Goal: Task Accomplishment & Management: Manage account settings

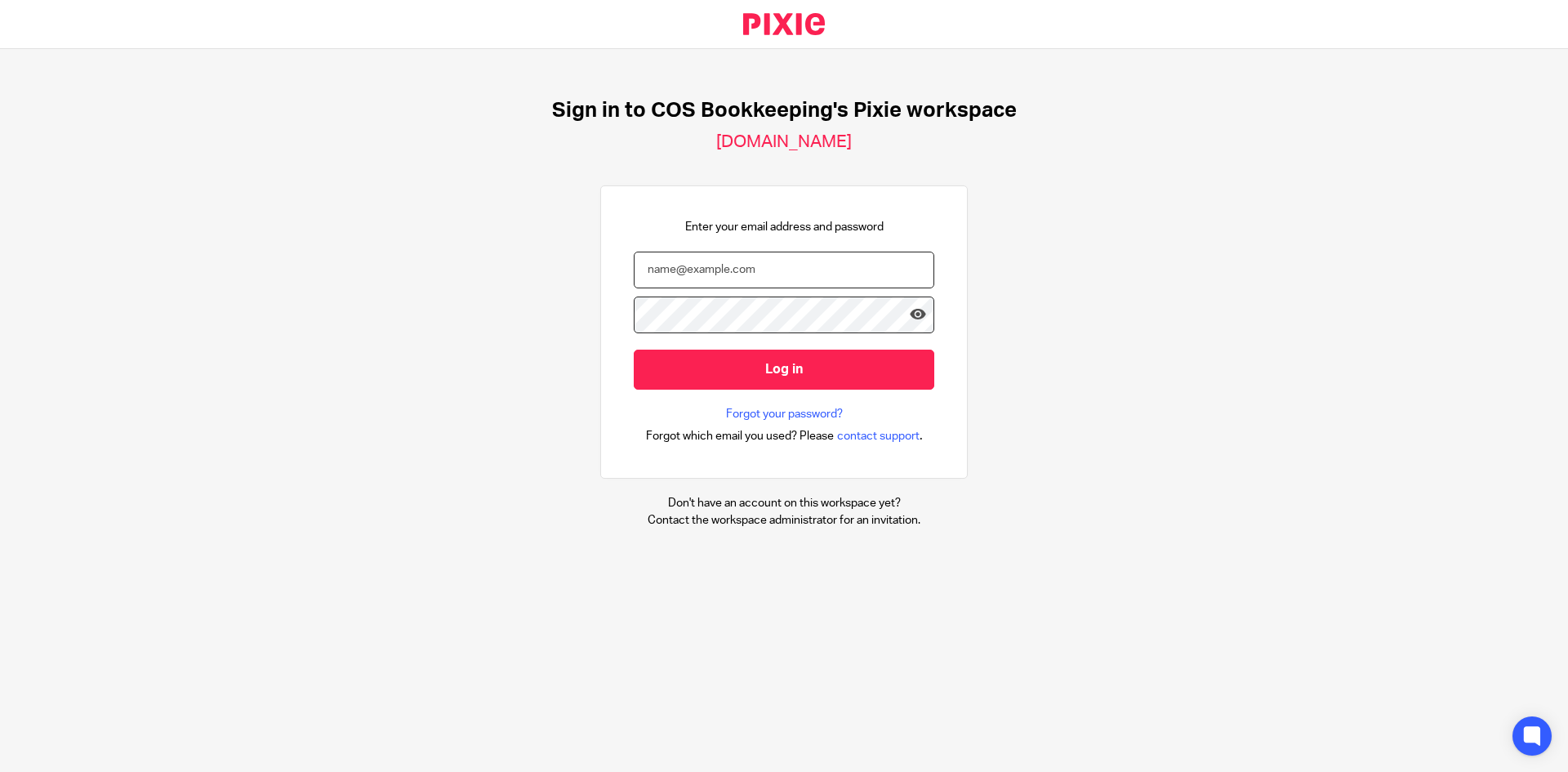
click at [689, 274] on input "email" at bounding box center [784, 269] width 301 height 37
type input "[EMAIL_ADDRESS][PERSON_NAME][DOMAIN_NAME]"
click at [634, 349] on input "Log in" at bounding box center [784, 369] width 301 height 40
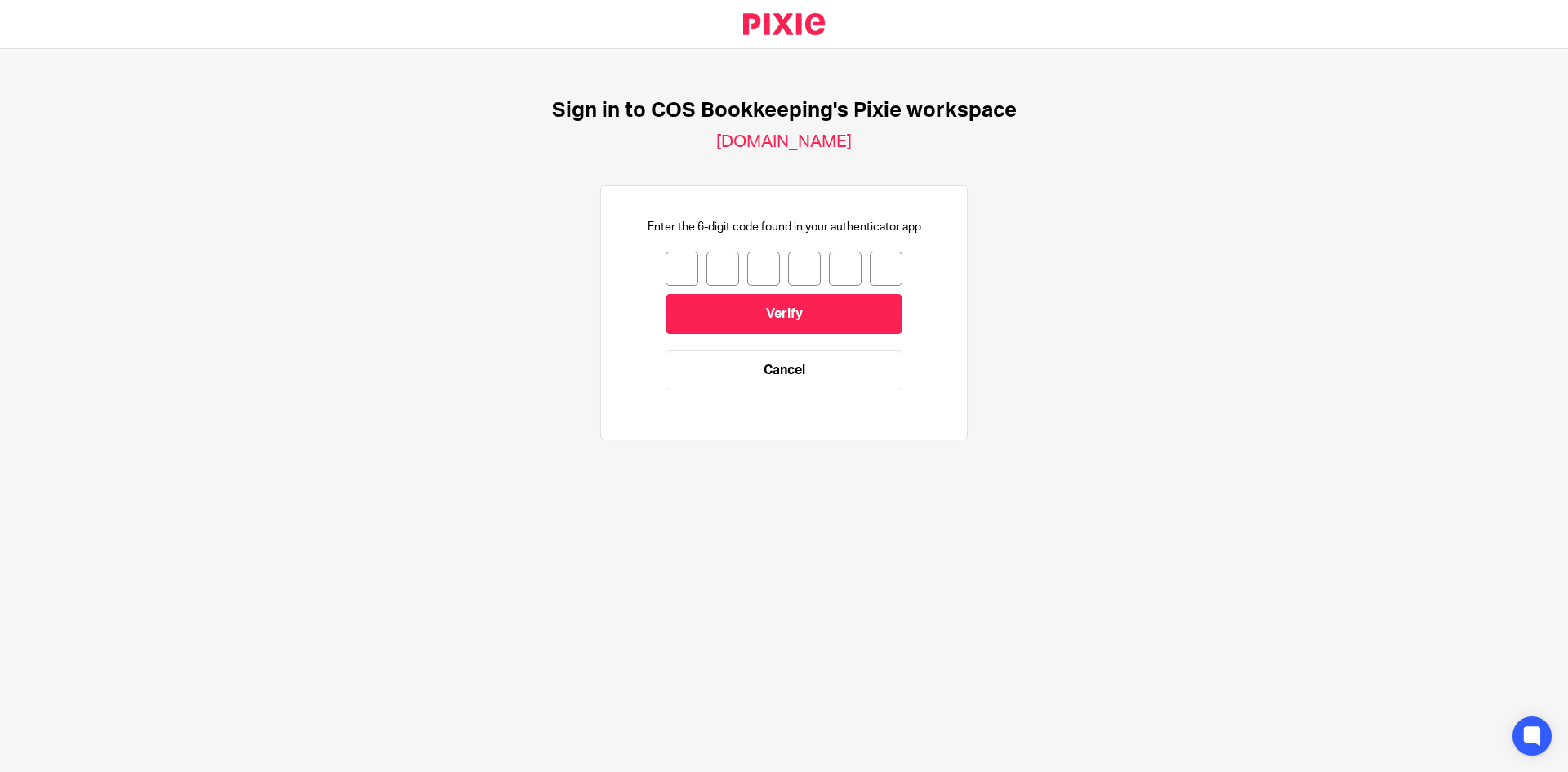
click at [666, 260] on input "number" at bounding box center [682, 268] width 33 height 35
type input "4"
type input "9"
type input "6"
type input "9"
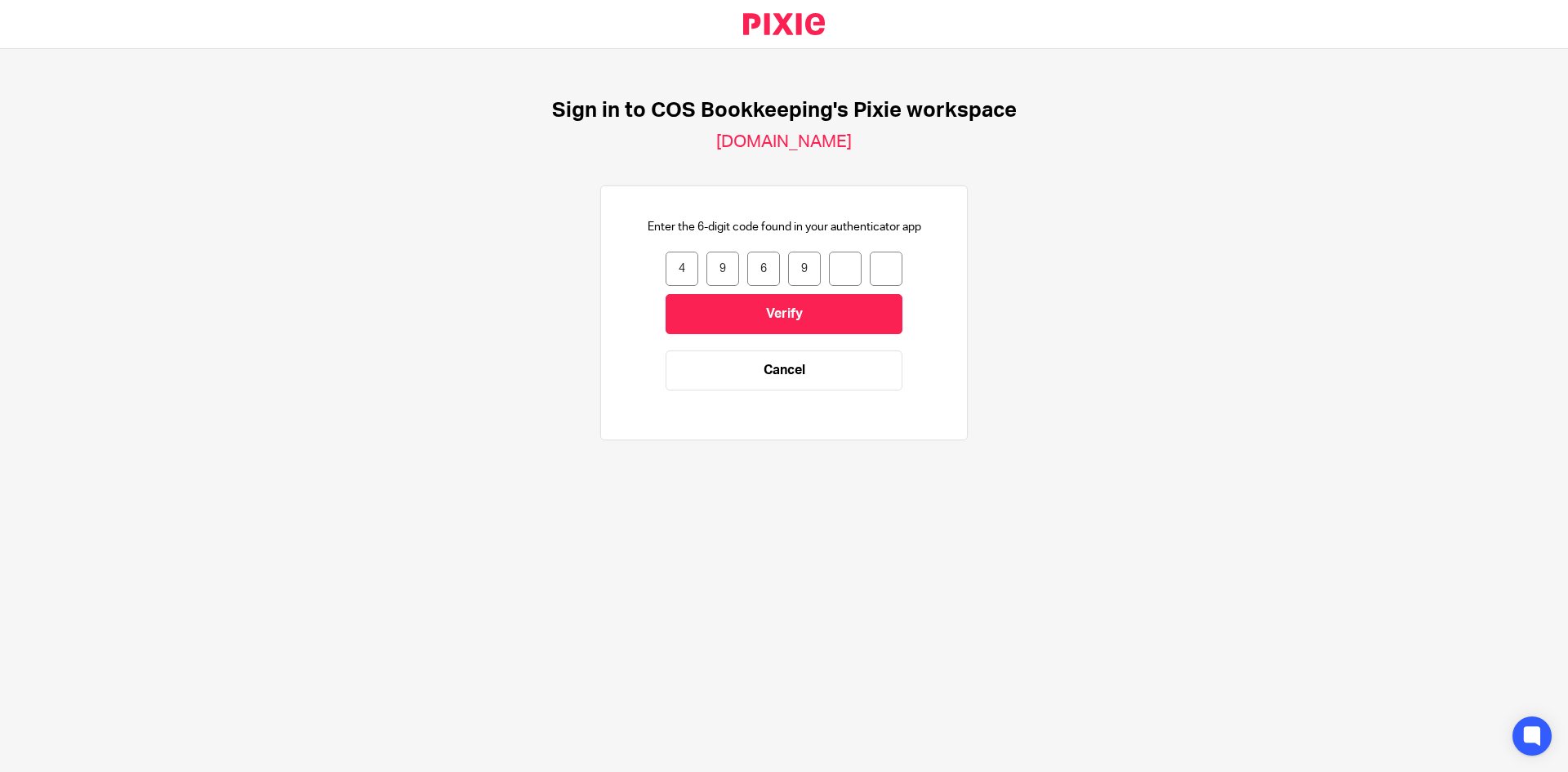
type input "2"
type input "7"
click at [713, 311] on input "Verify" at bounding box center [784, 314] width 237 height 40
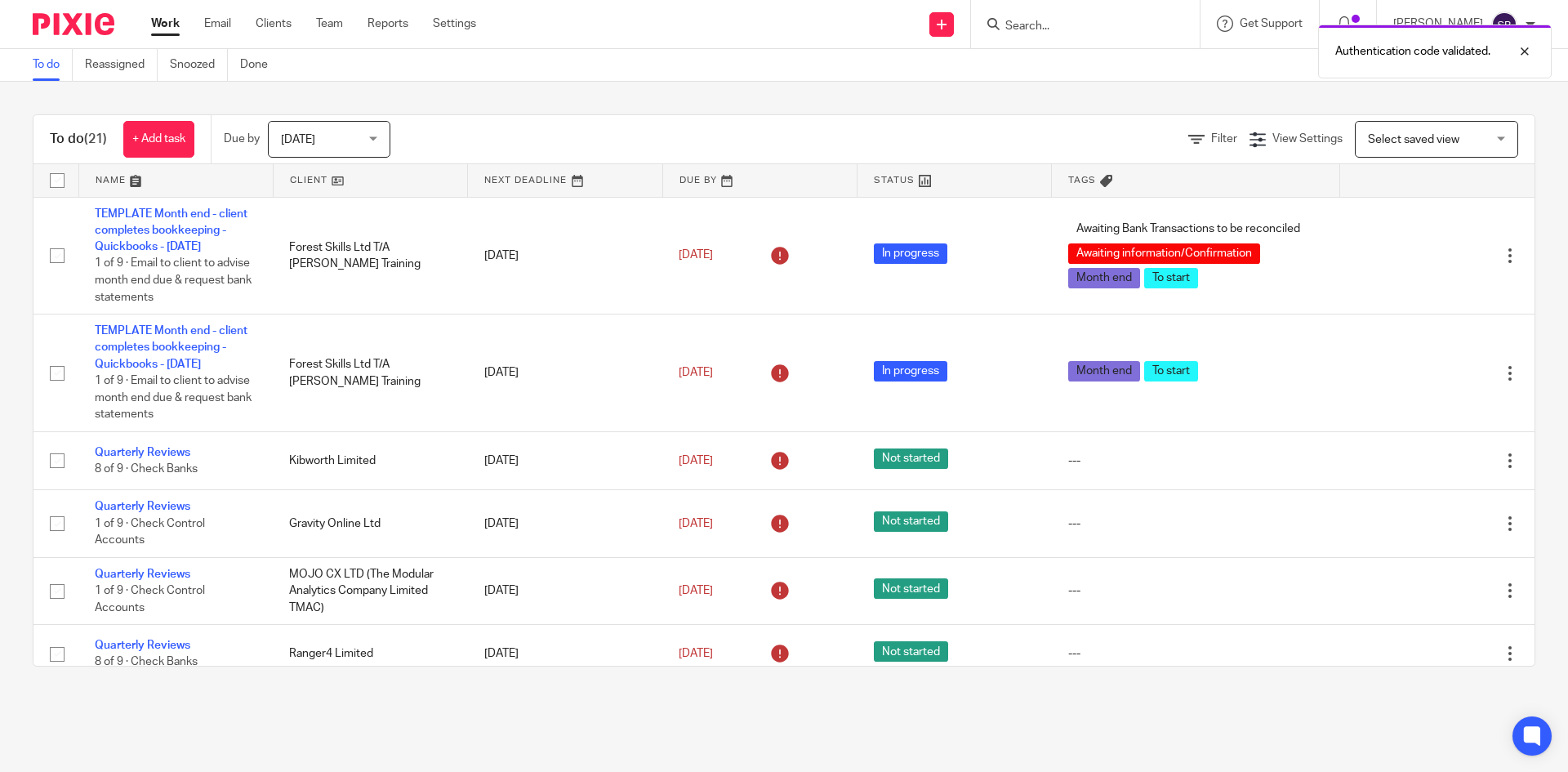
click at [1103, 30] on div "Authentication code validated." at bounding box center [1167, 47] width 767 height 63
click at [1520, 51] on div at bounding box center [1512, 52] width 44 height 20
click at [1086, 27] on input "Search" at bounding box center [1077, 27] width 147 height 15
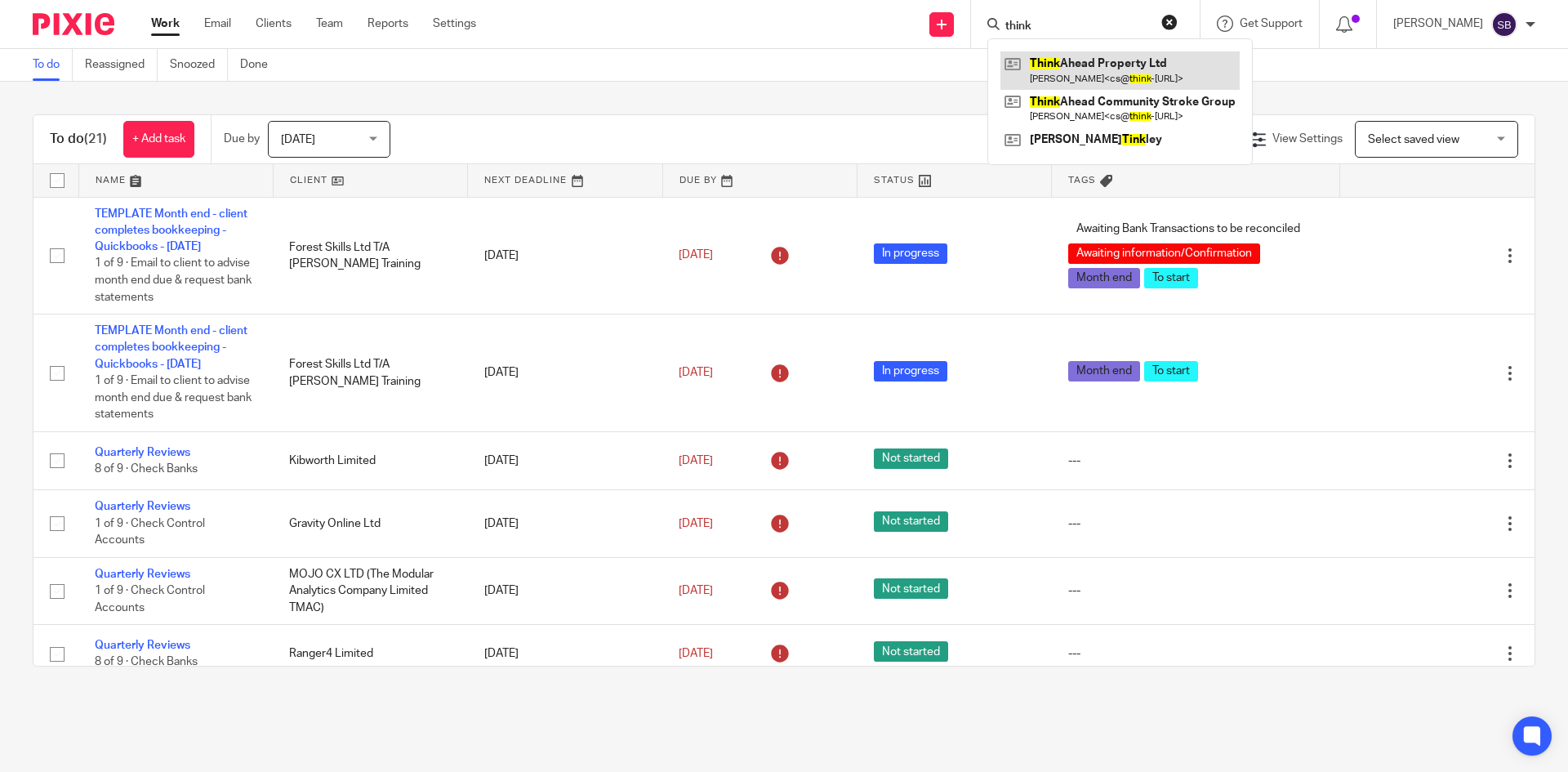
type input "think"
click at [1131, 69] on link at bounding box center [1119, 70] width 239 height 38
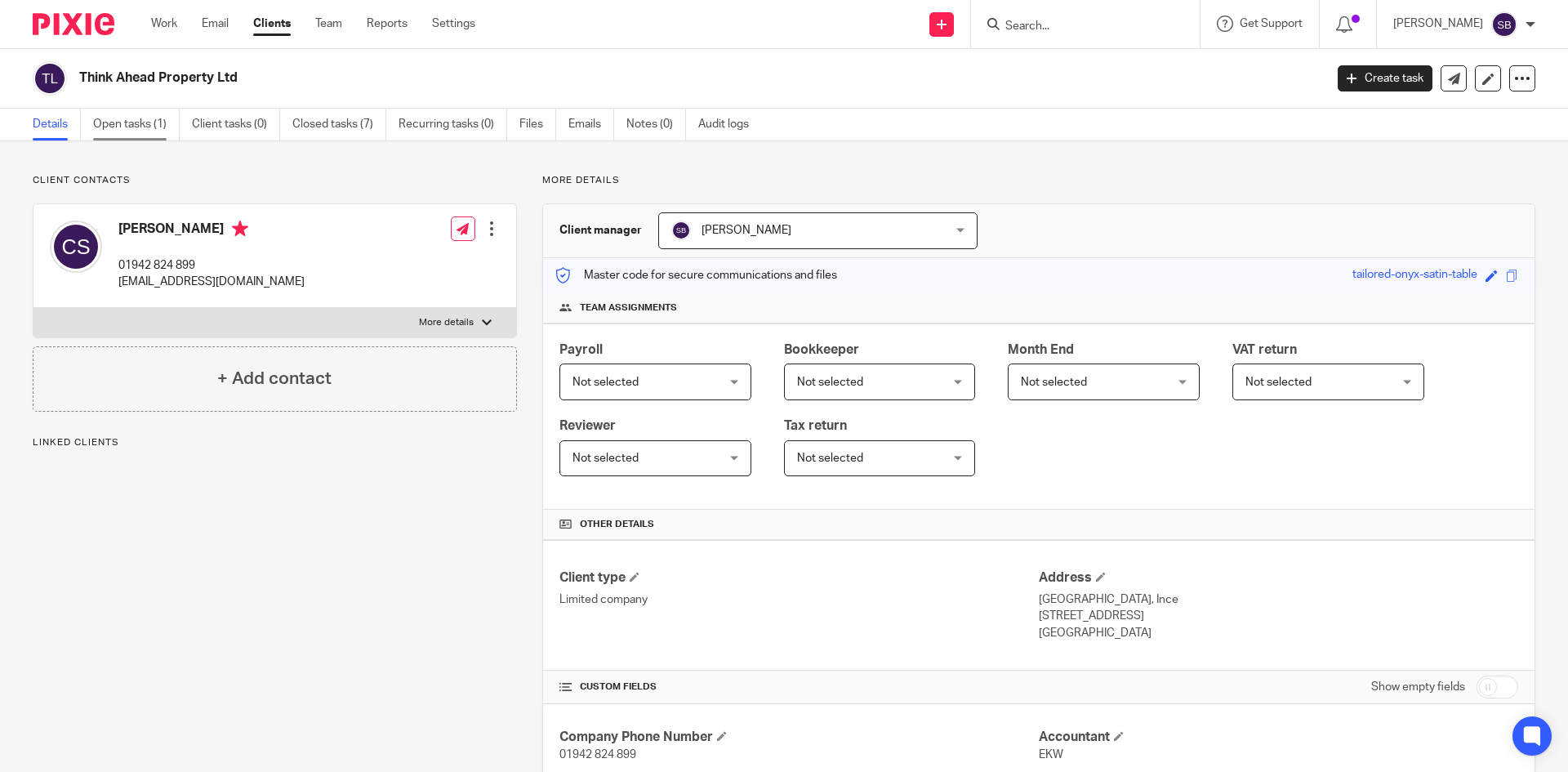
click at [147, 127] on link "Open tasks (1)" at bounding box center [136, 124] width 86 height 32
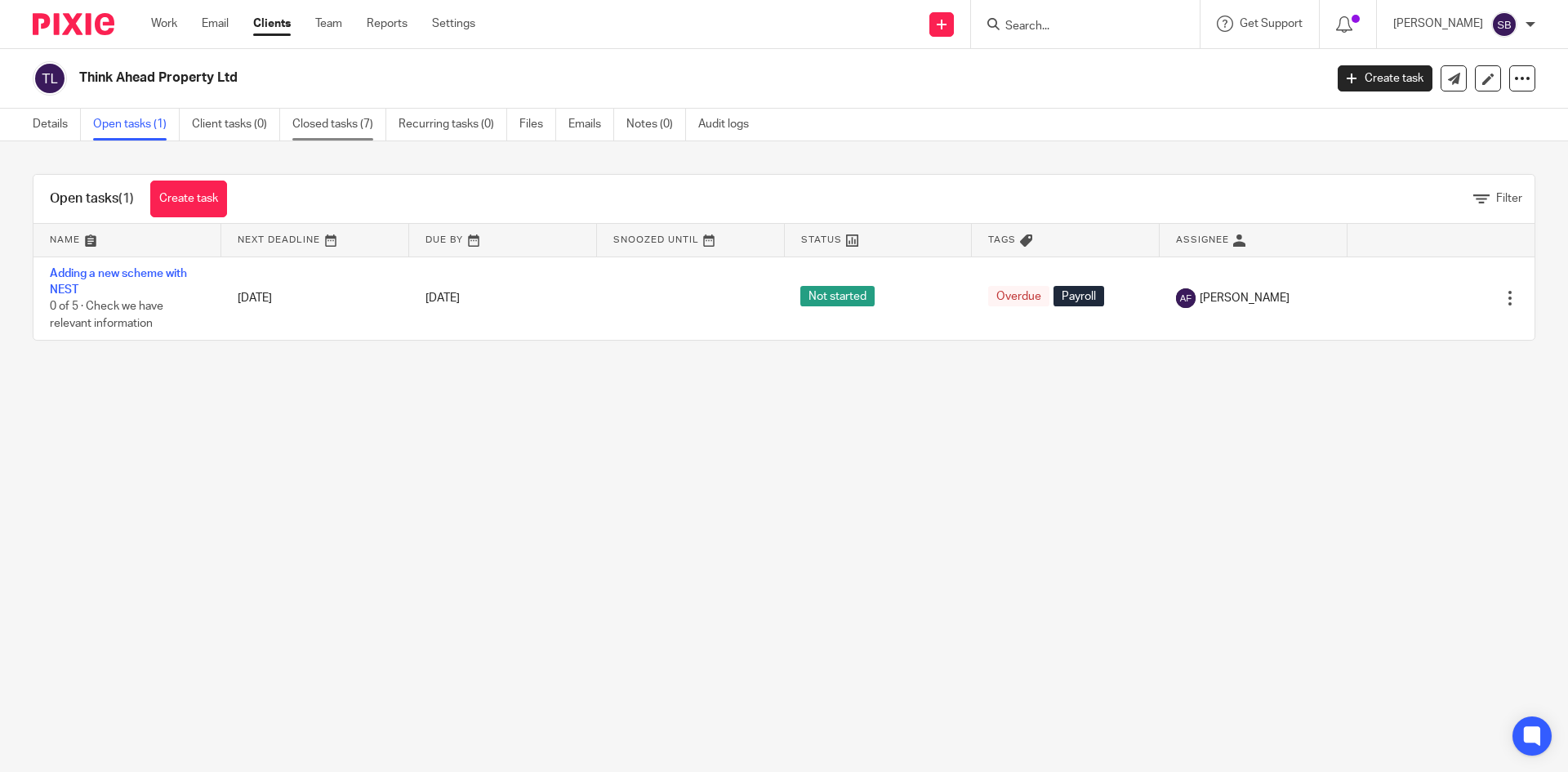
click at [342, 127] on link "Closed tasks (7)" at bounding box center [339, 124] width 94 height 32
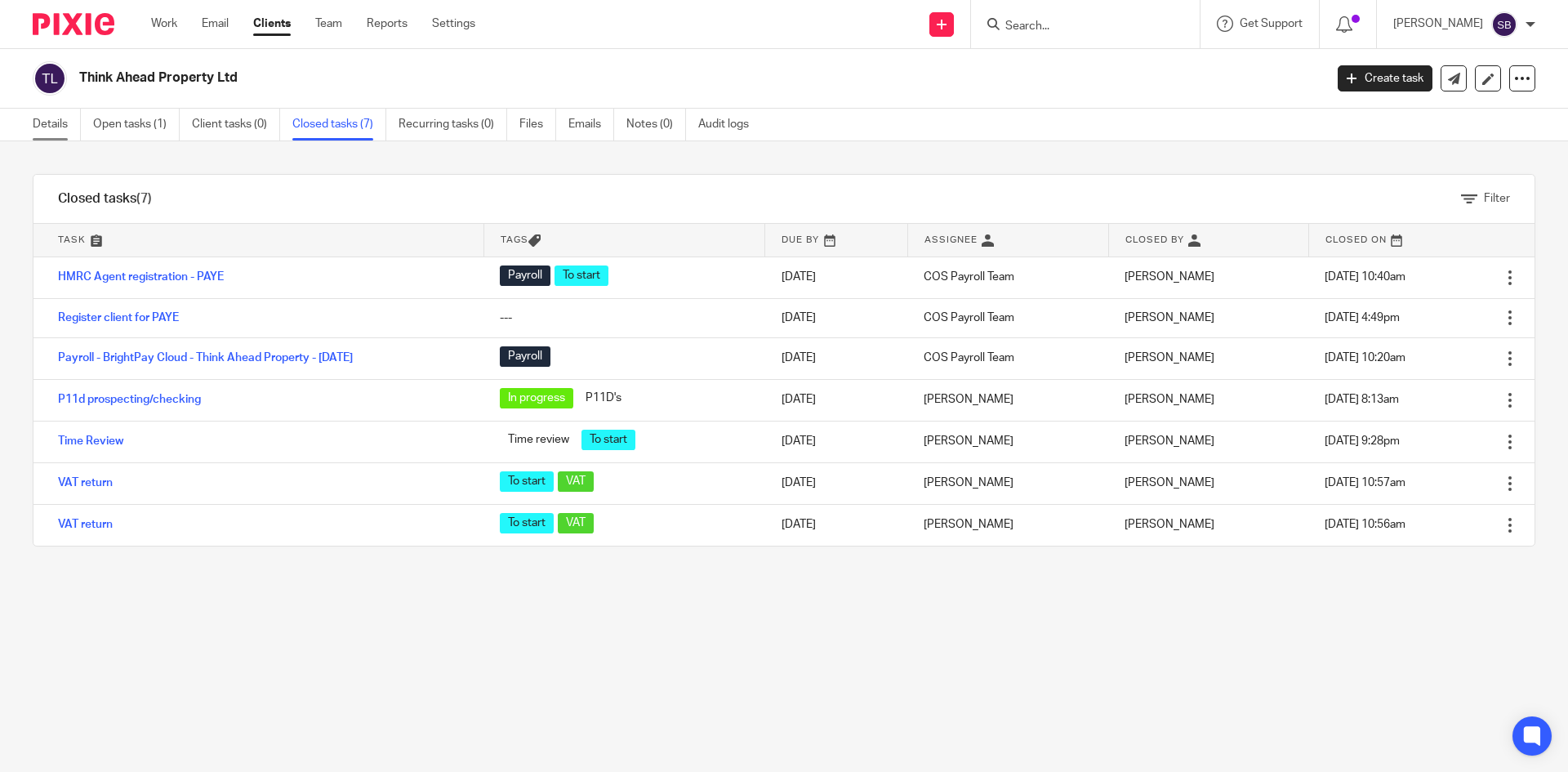
click at [58, 127] on link "Details" at bounding box center [57, 124] width 49 height 32
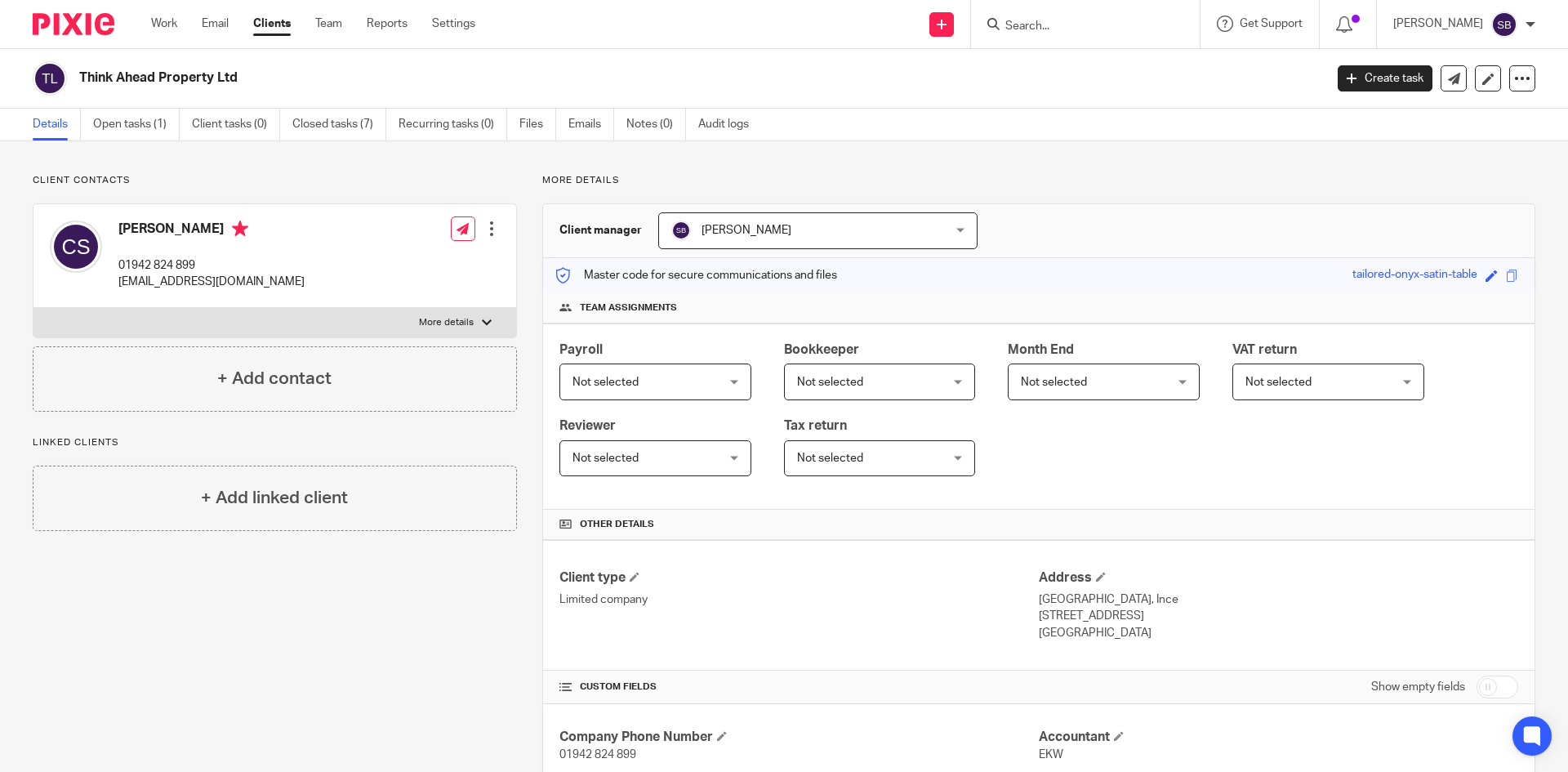
scroll to position [408, 0]
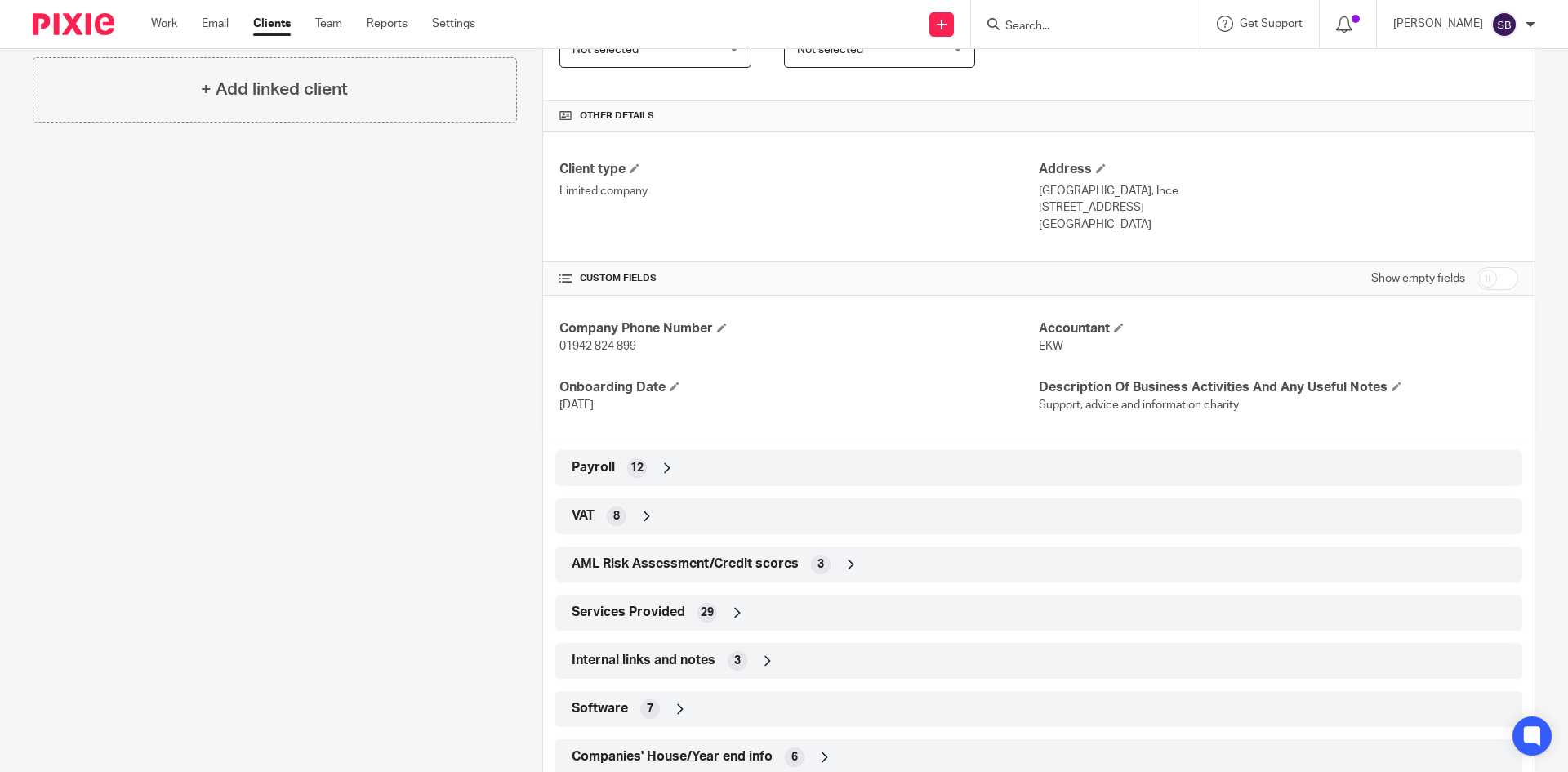
click at [768, 474] on div "Payroll 12" at bounding box center [1039, 467] width 943 height 28
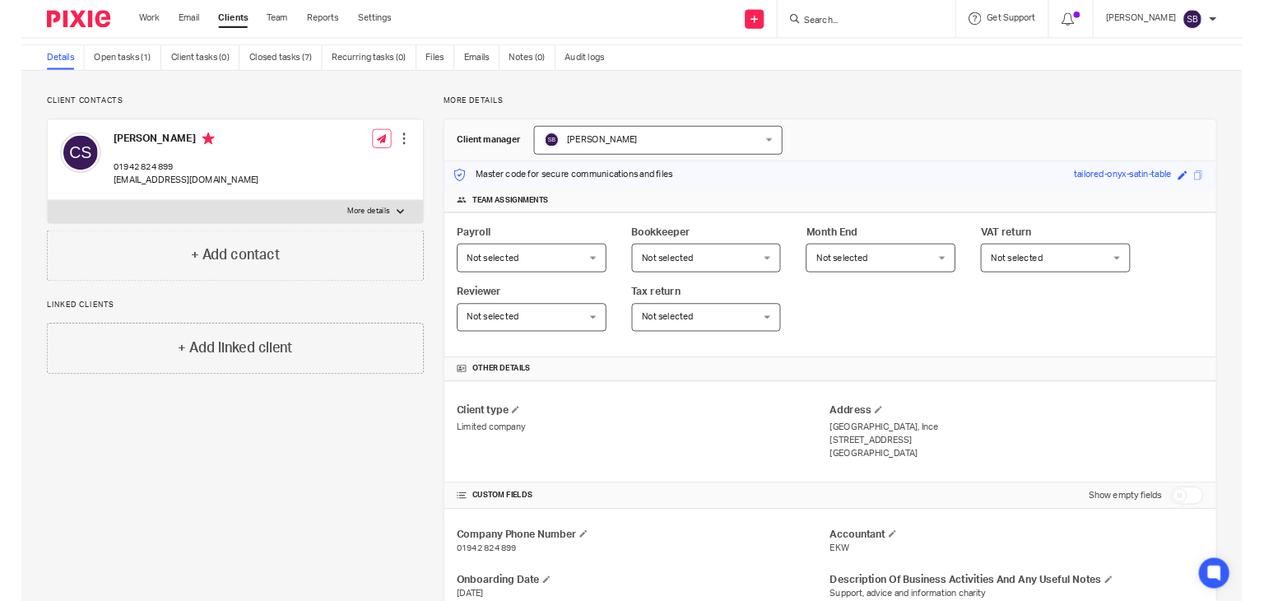
scroll to position [0, 0]
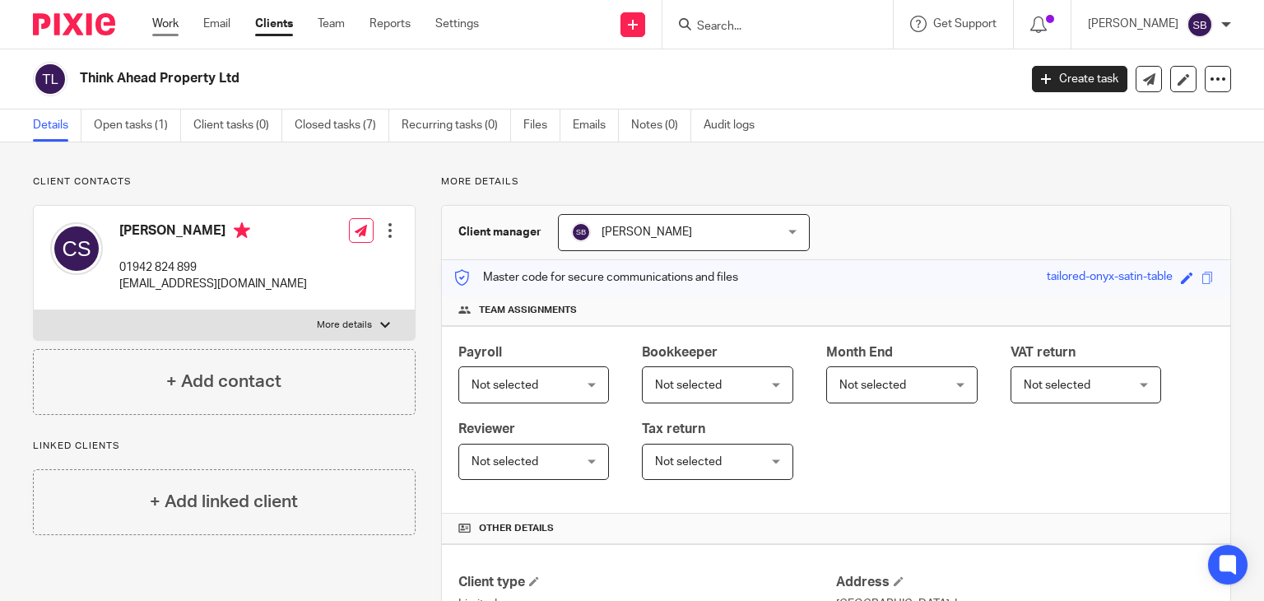
click at [166, 22] on link "Work" at bounding box center [165, 24] width 26 height 16
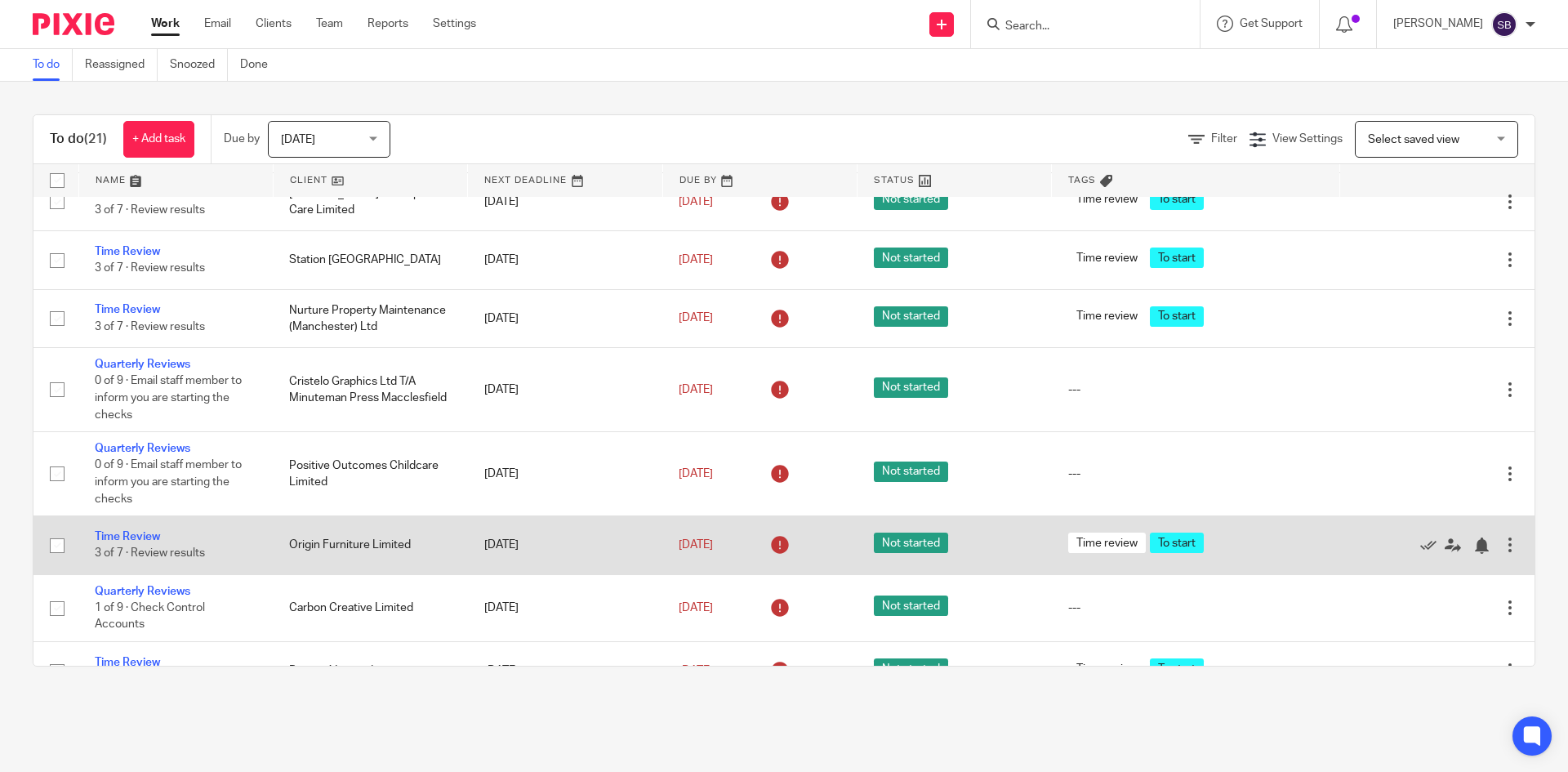
scroll to position [652, 0]
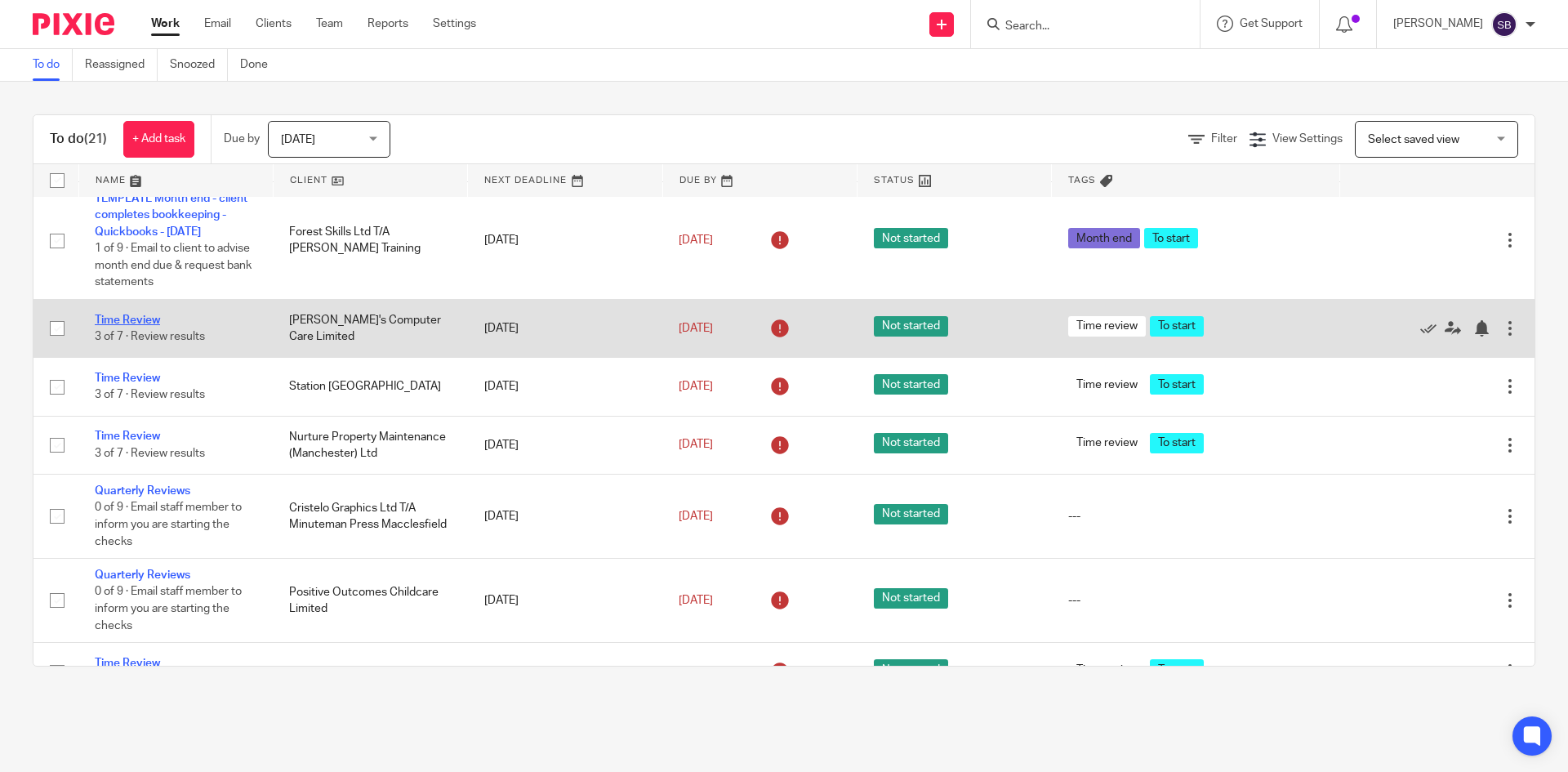
click at [135, 320] on link "Time Review" at bounding box center [127, 321] width 65 height 12
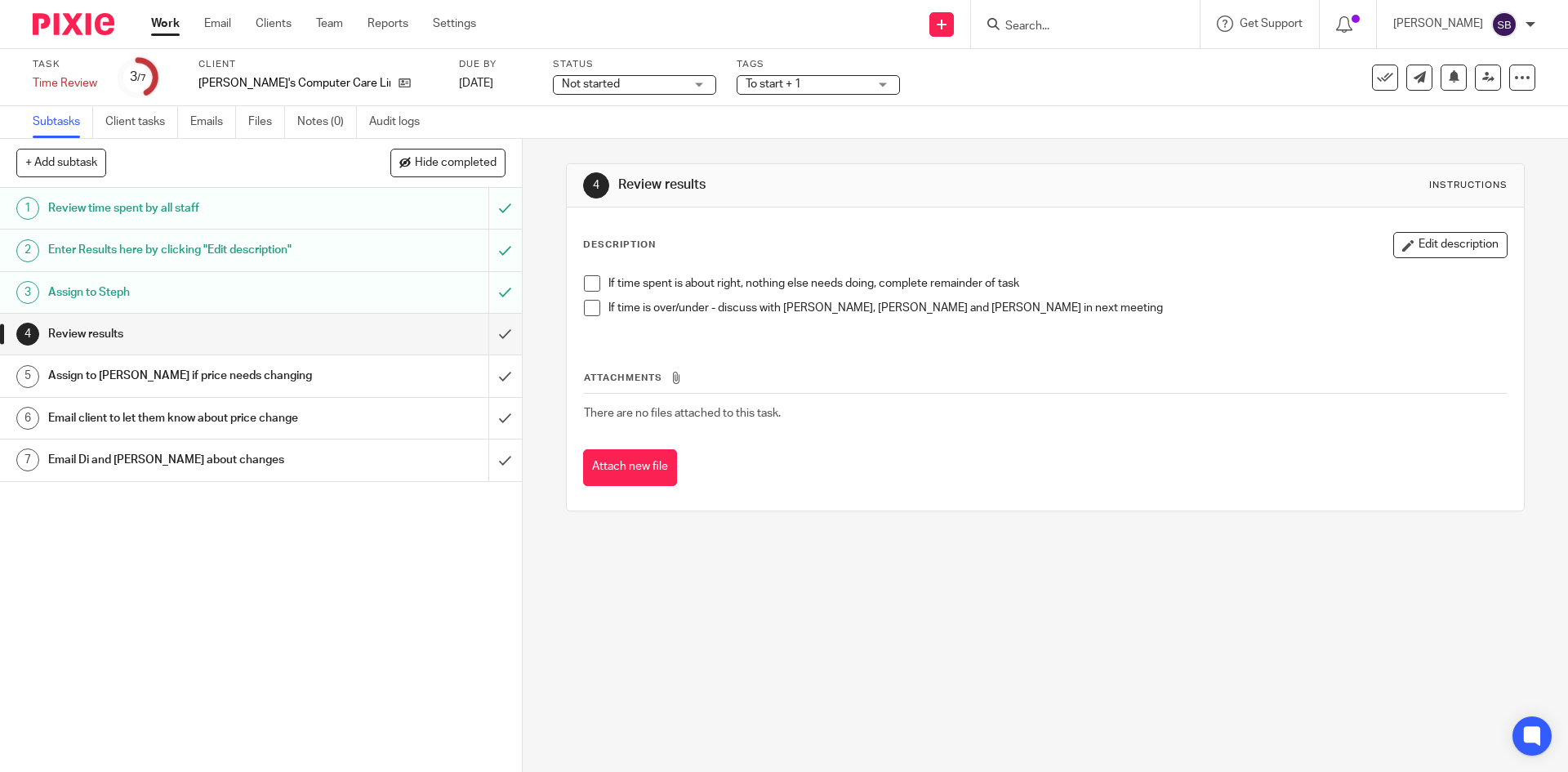
click at [163, 253] on h1 "Enter Results here by clicking "Edit description"" at bounding box center [190, 249] width 283 height 25
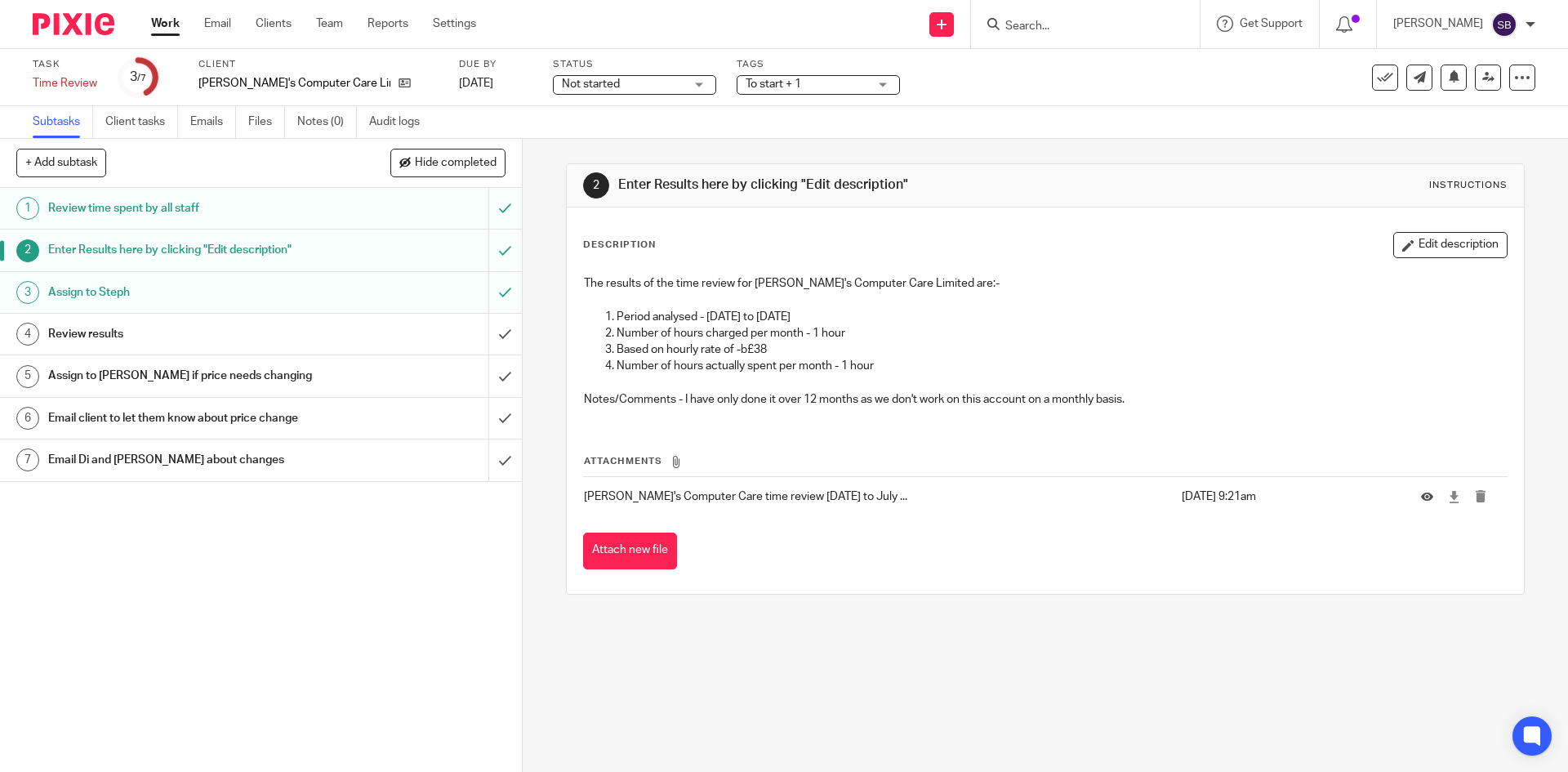
click at [164, 333] on h1 "Review results" at bounding box center [190, 333] width 283 height 25
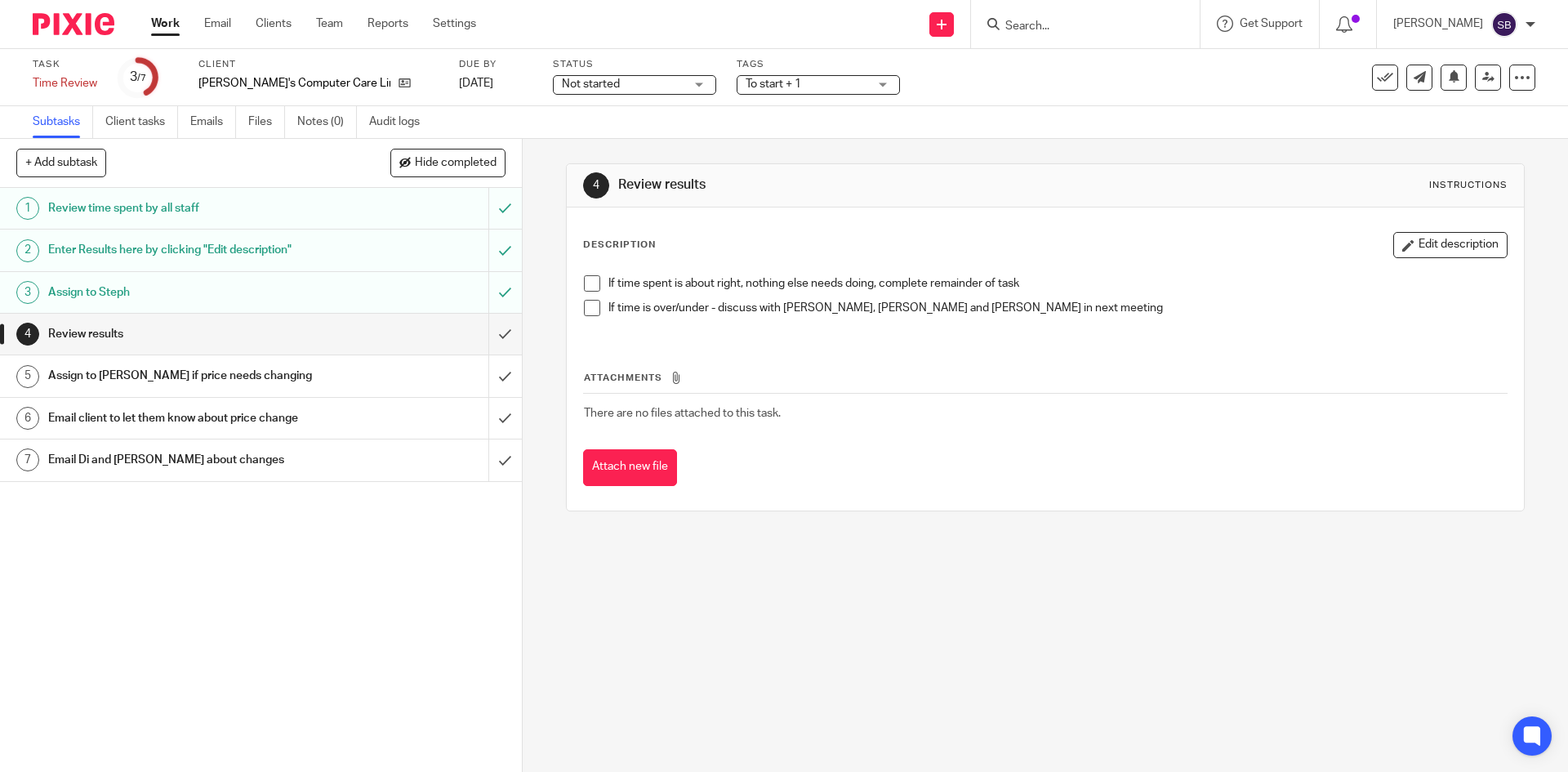
click at [584, 288] on span at bounding box center [591, 283] width 16 height 16
click at [1526, 50] on div at bounding box center [1512, 52] width 44 height 20
click at [1376, 79] on icon at bounding box center [1384, 77] width 16 height 16
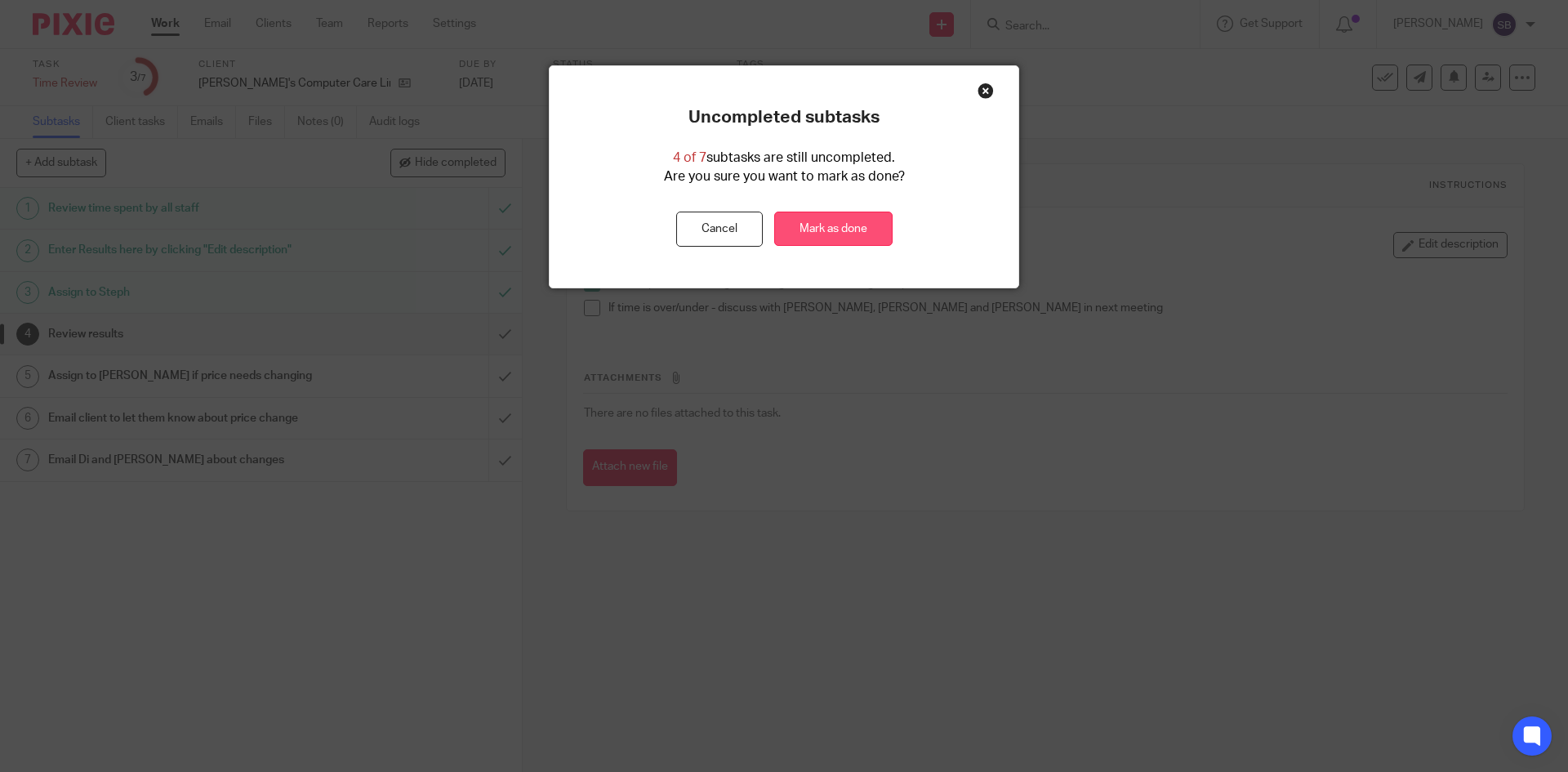
click at [823, 234] on link "Mark as done" at bounding box center [833, 228] width 118 height 35
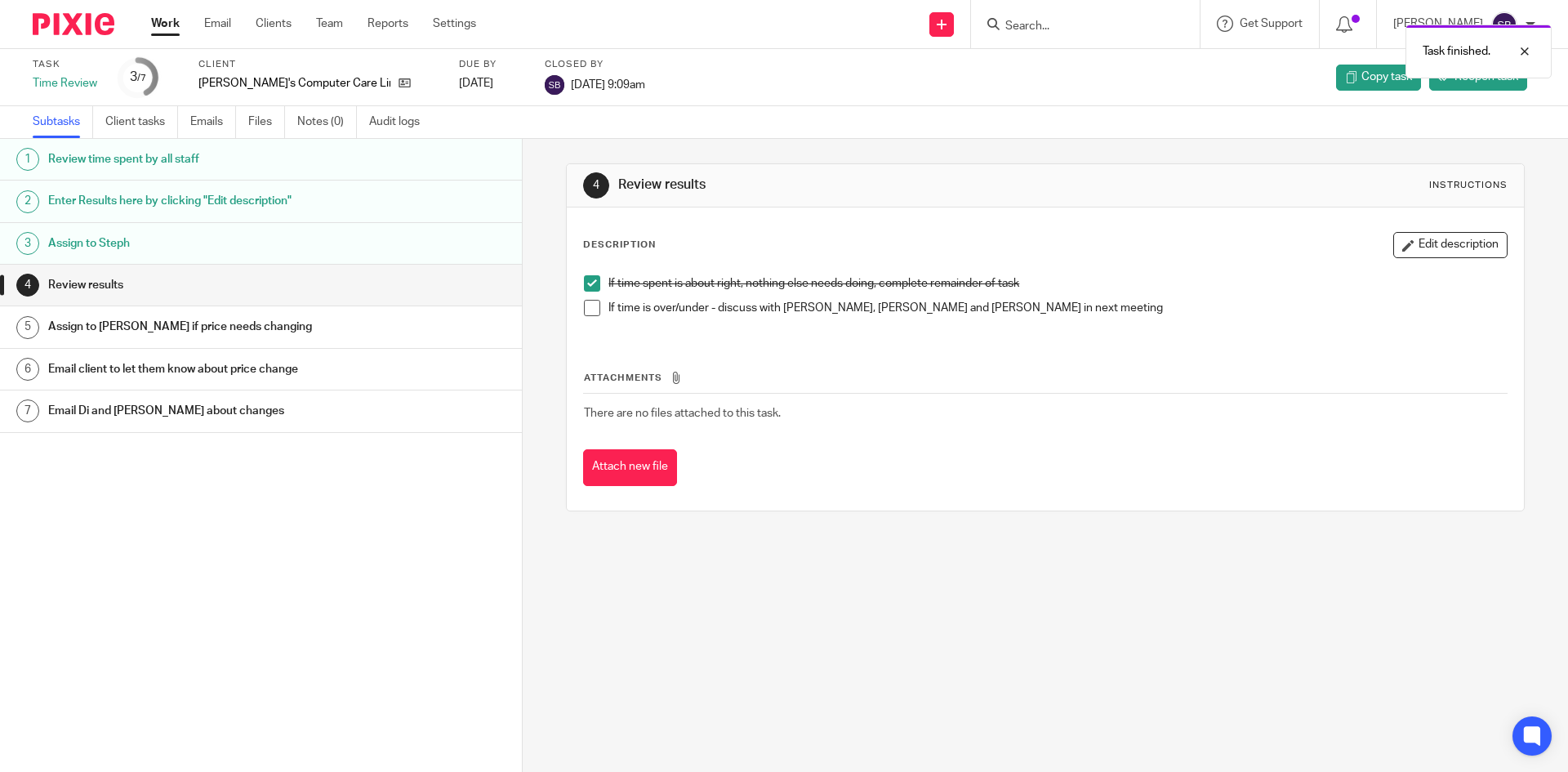
click at [169, 30] on link "Work" at bounding box center [165, 24] width 29 height 16
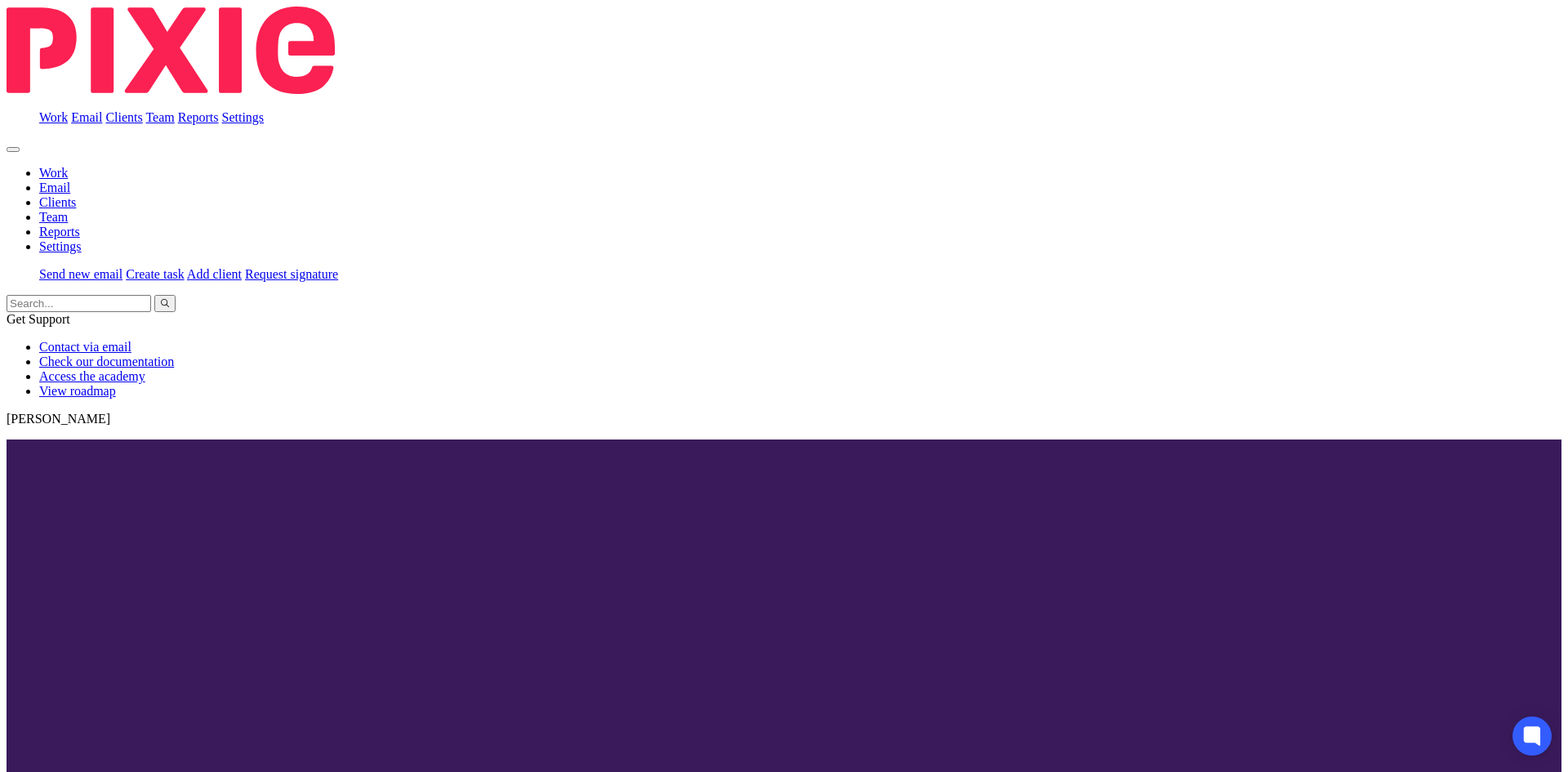
scroll to position [572, 0]
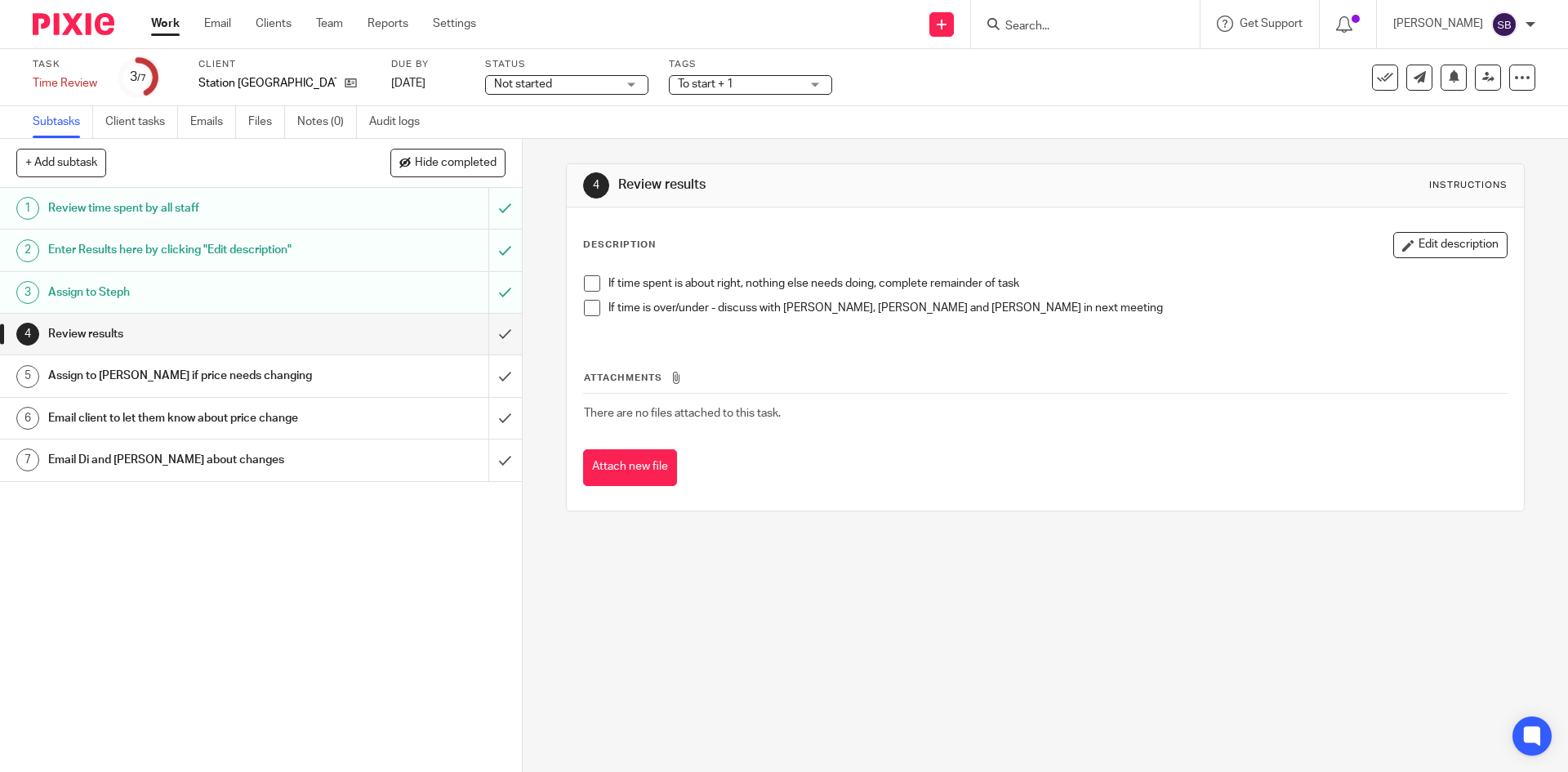
click at [176, 250] on h1 "Enter Results here by clicking "Edit description"" at bounding box center [190, 249] width 283 height 25
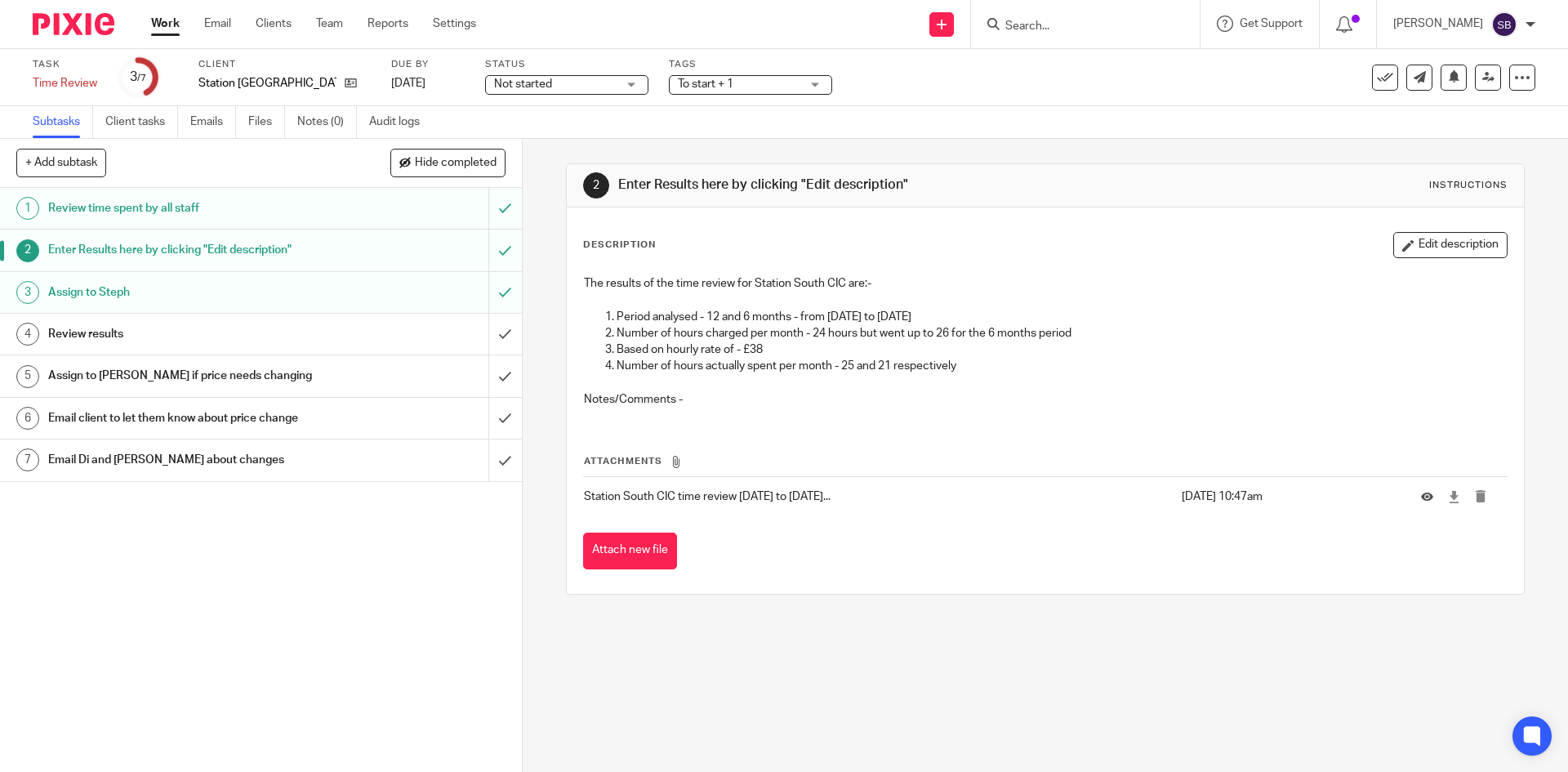
click at [275, 321] on link "4 Review results" at bounding box center [244, 333] width 488 height 41
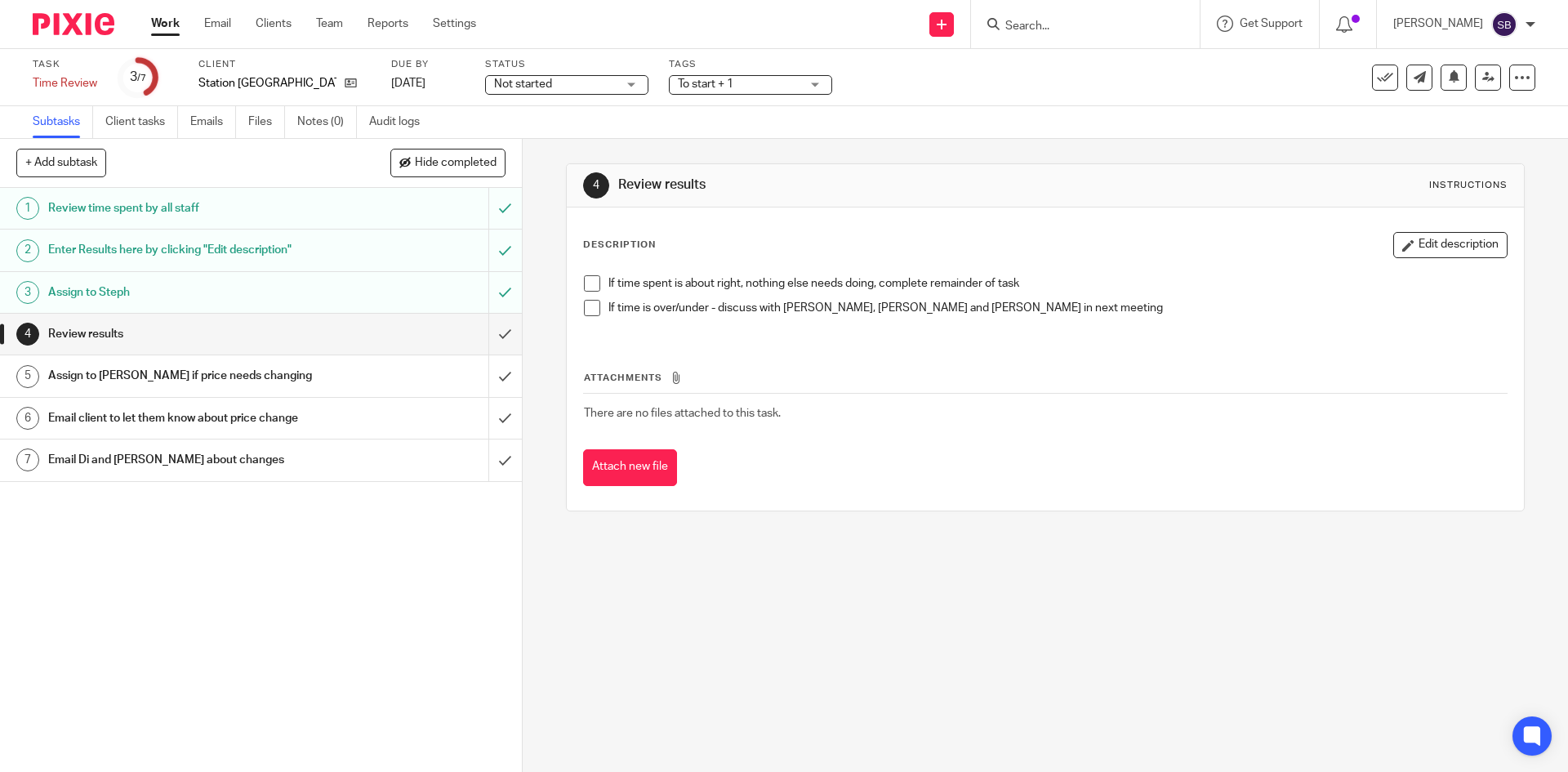
click at [588, 281] on span at bounding box center [591, 283] width 16 height 16
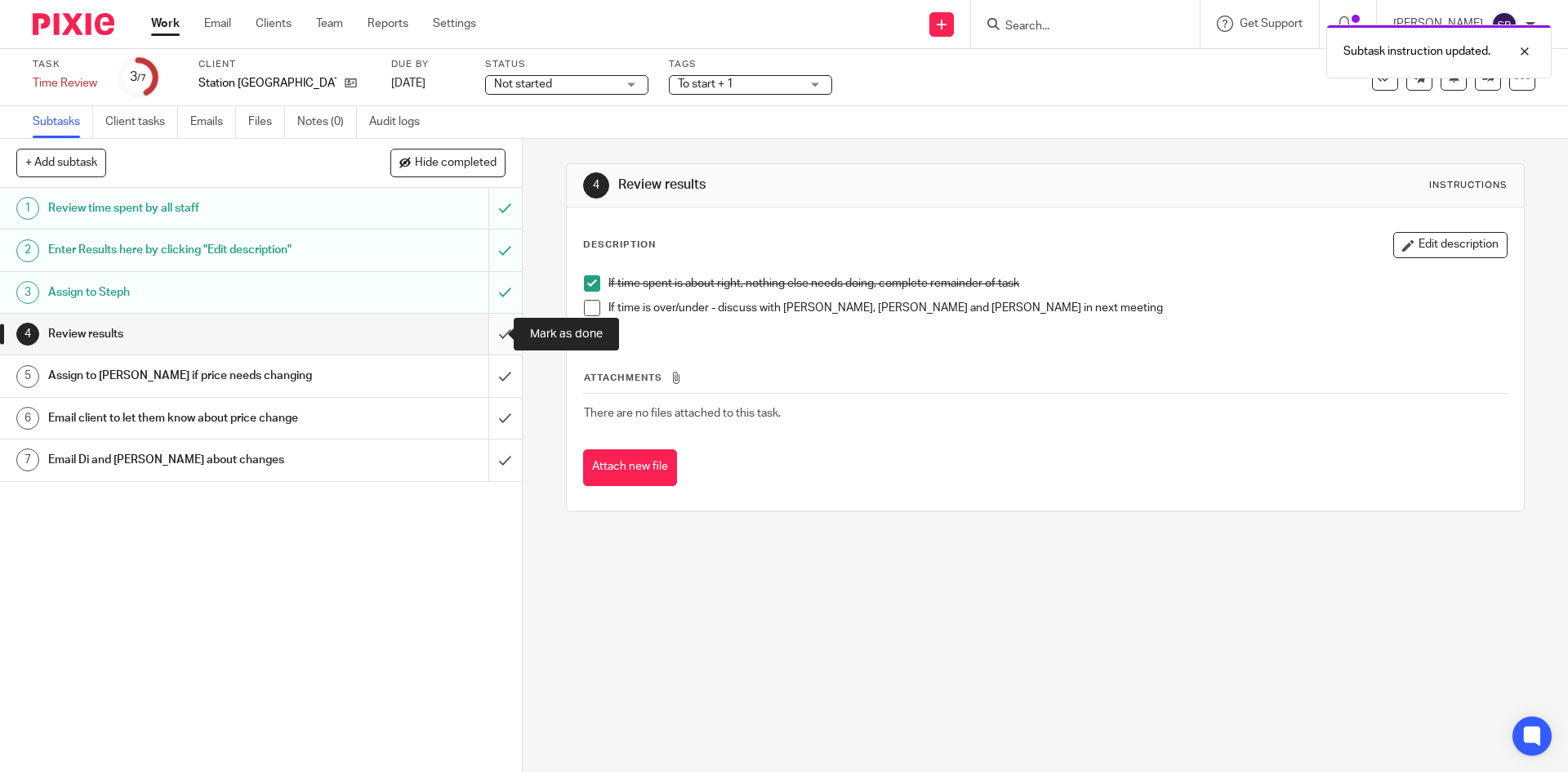
click at [484, 339] on input "submit" at bounding box center [261, 333] width 522 height 41
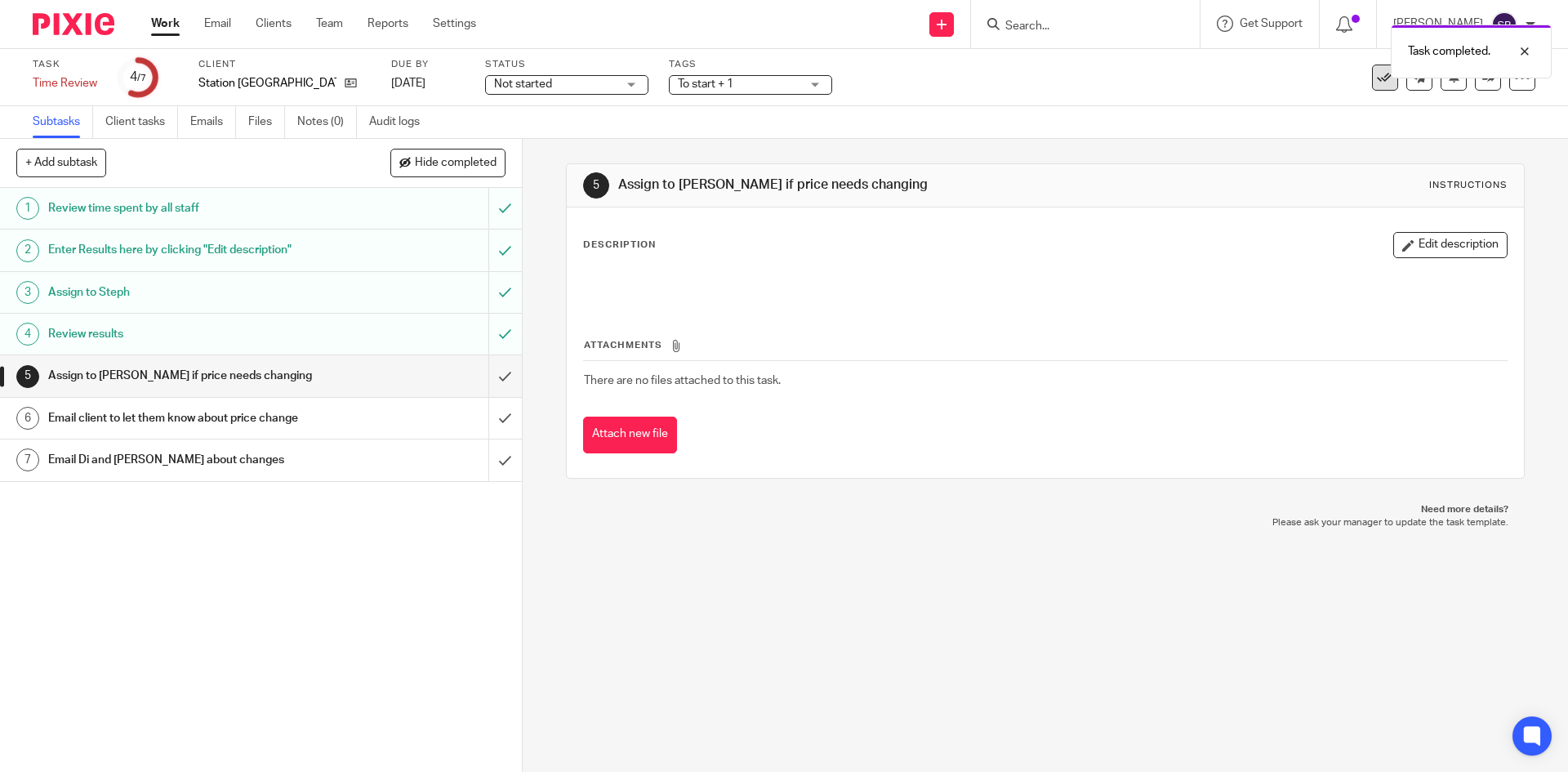
click at [1376, 82] on icon at bounding box center [1384, 77] width 16 height 16
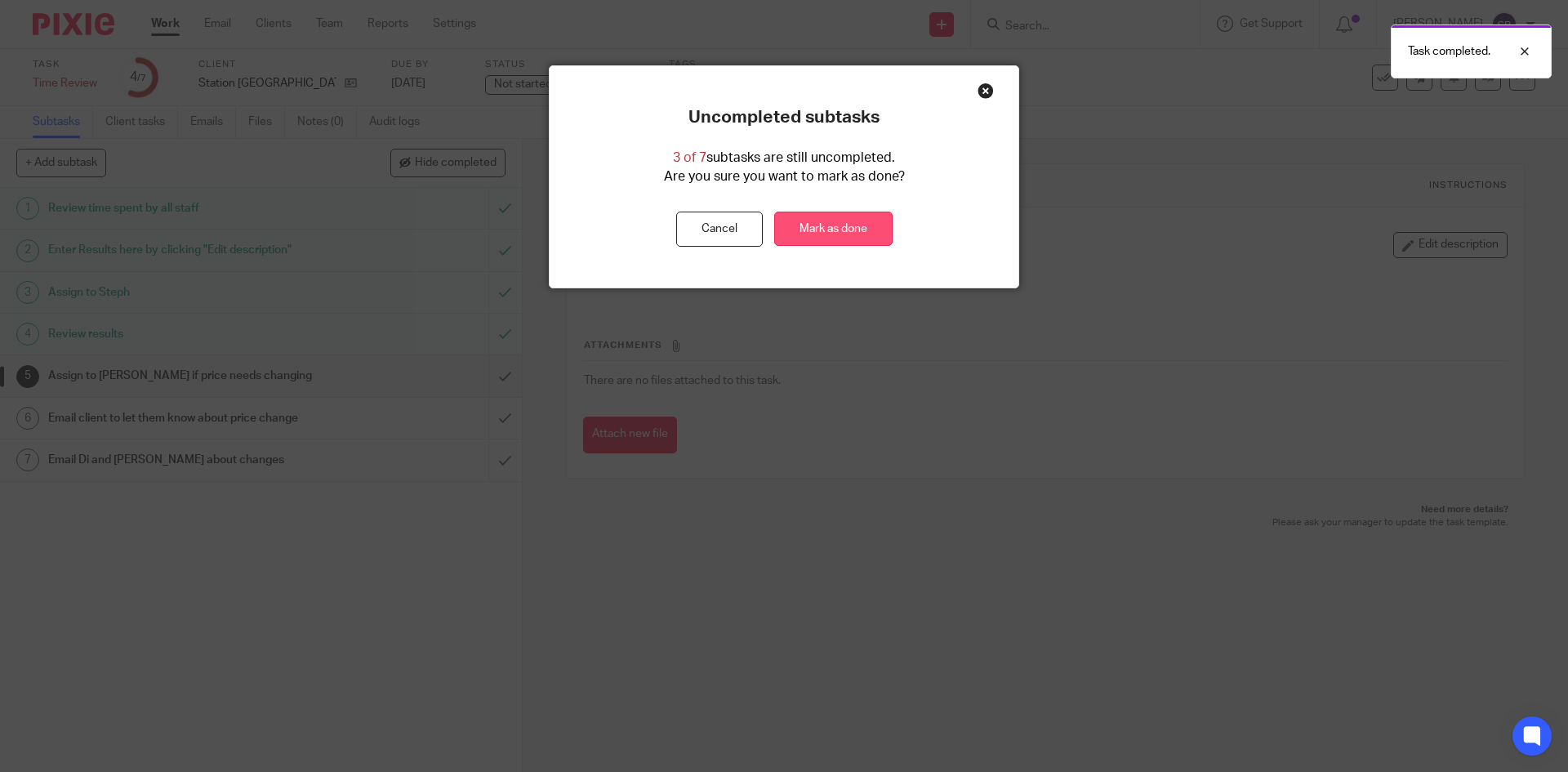
click at [832, 224] on link "Mark as done" at bounding box center [833, 228] width 118 height 35
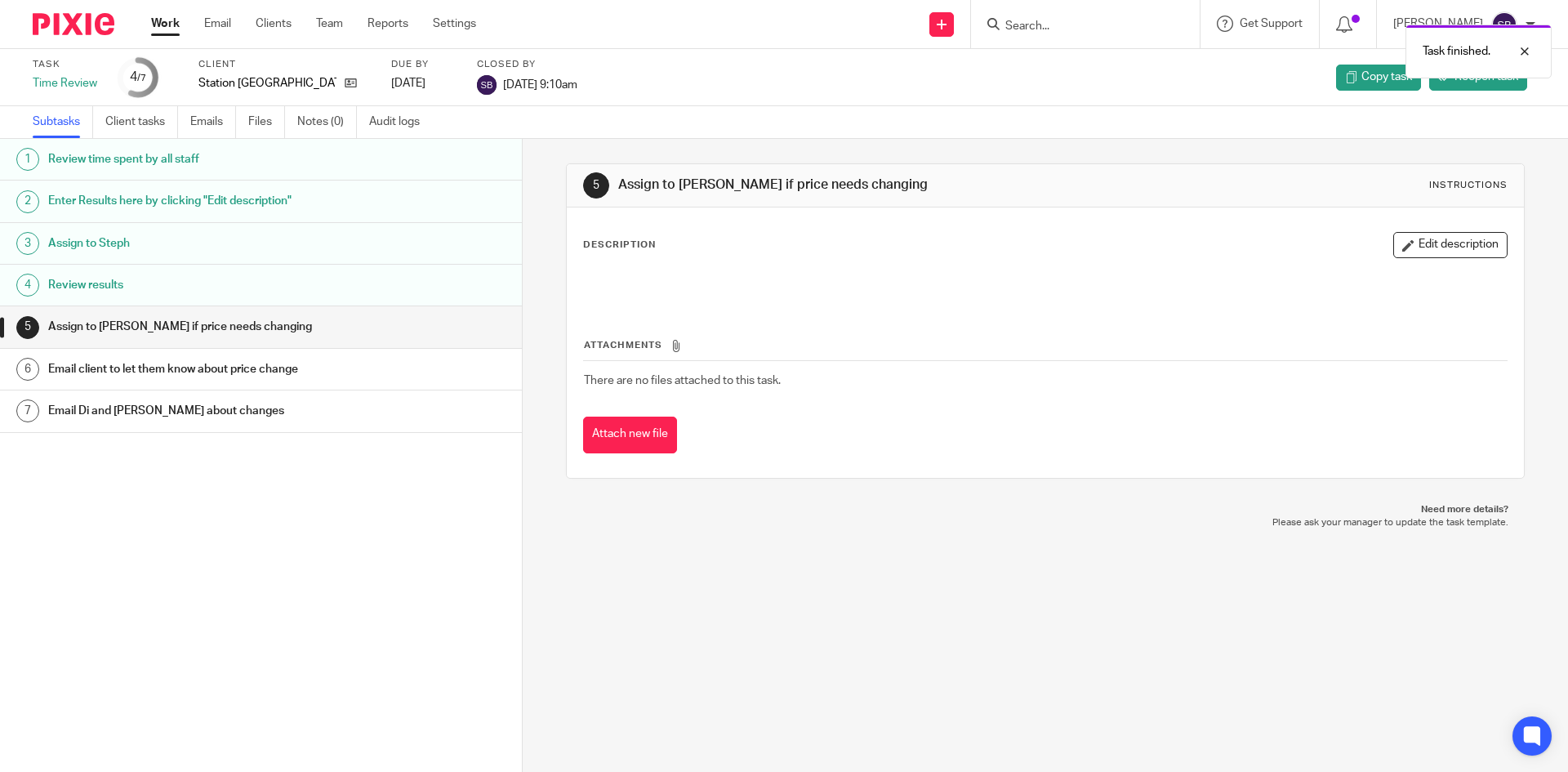
click at [164, 25] on link "Work" at bounding box center [165, 24] width 29 height 16
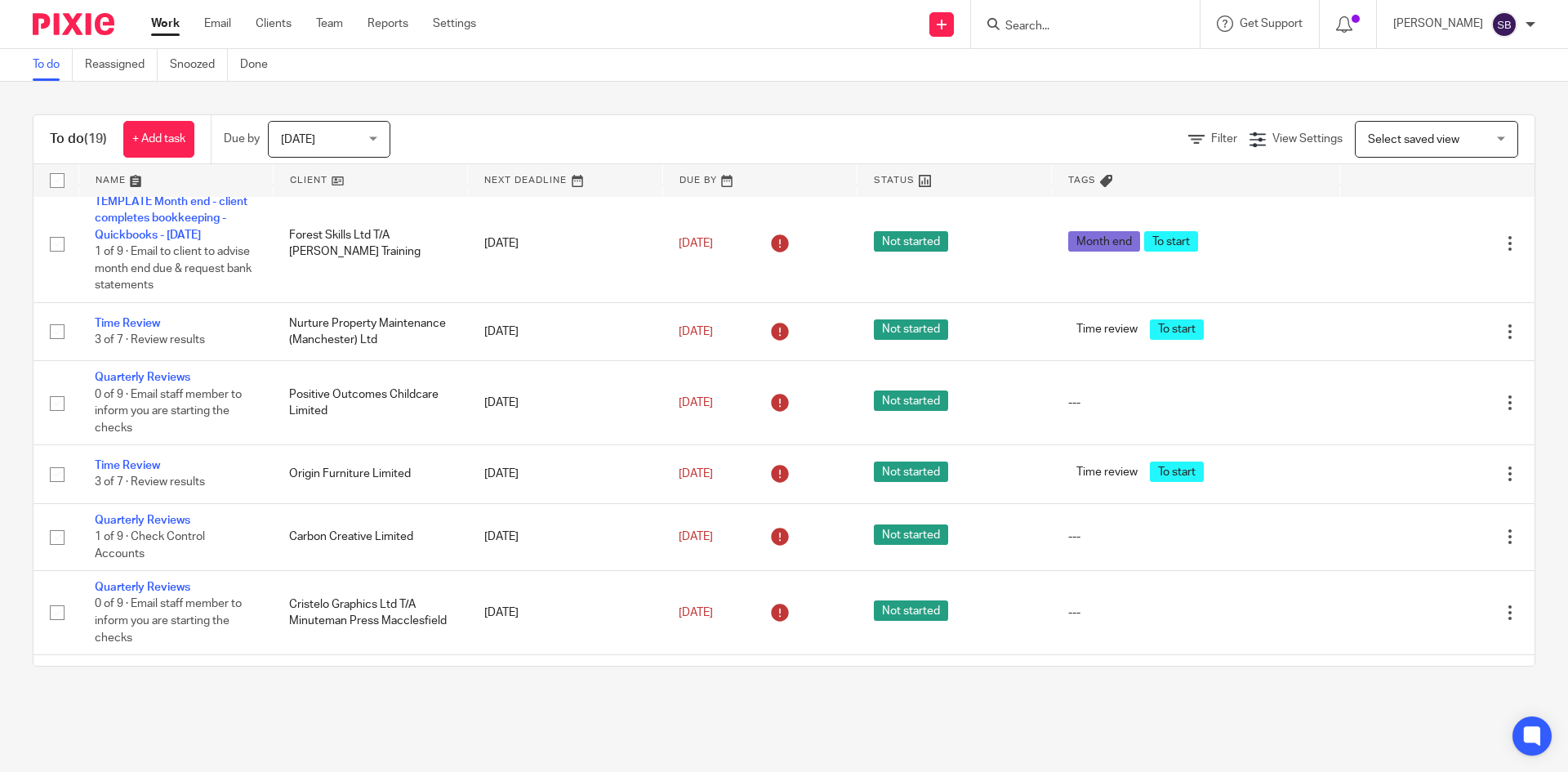
scroll to position [653, 0]
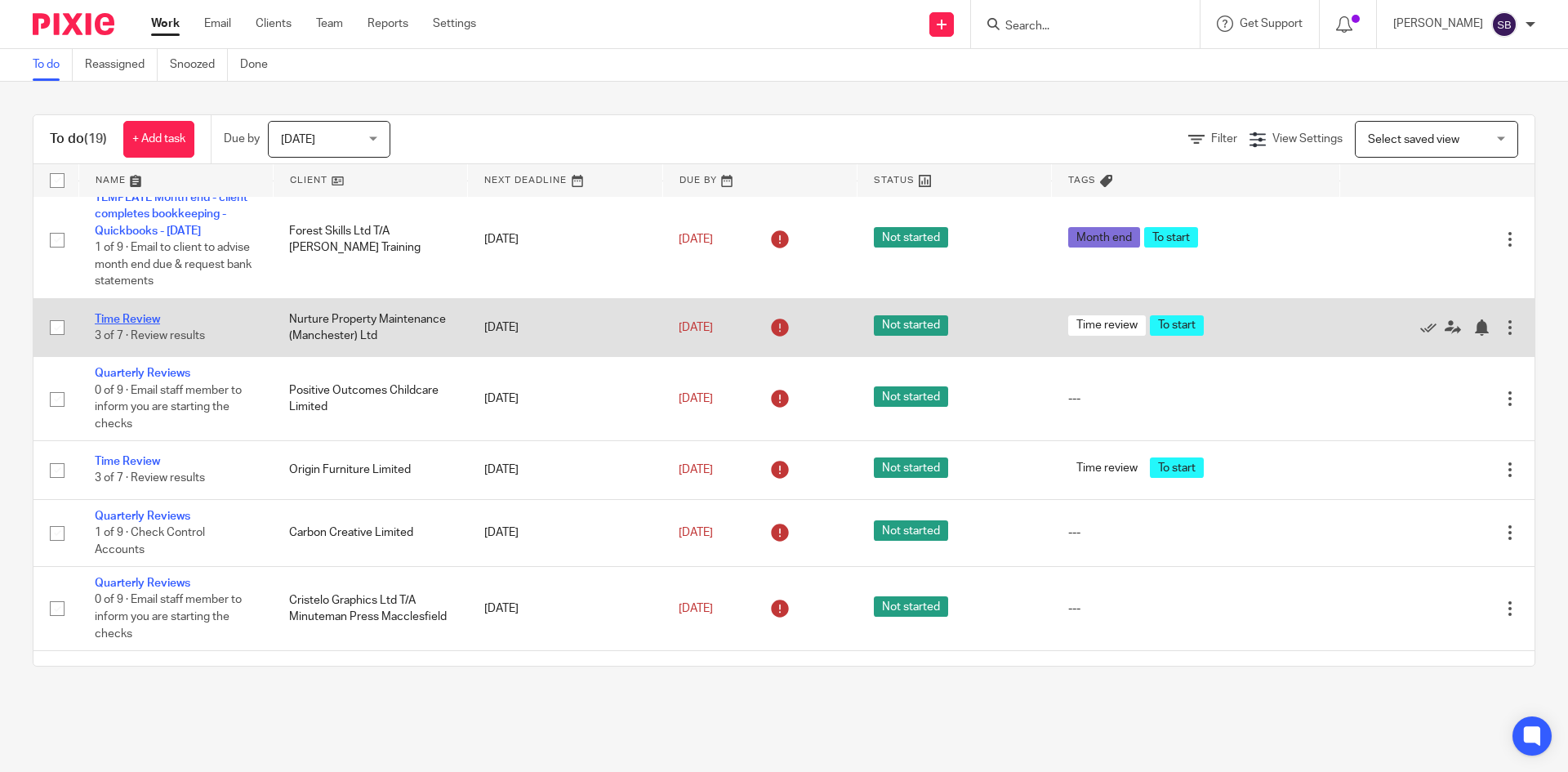
click at [145, 322] on link "Time Review" at bounding box center [127, 320] width 65 height 12
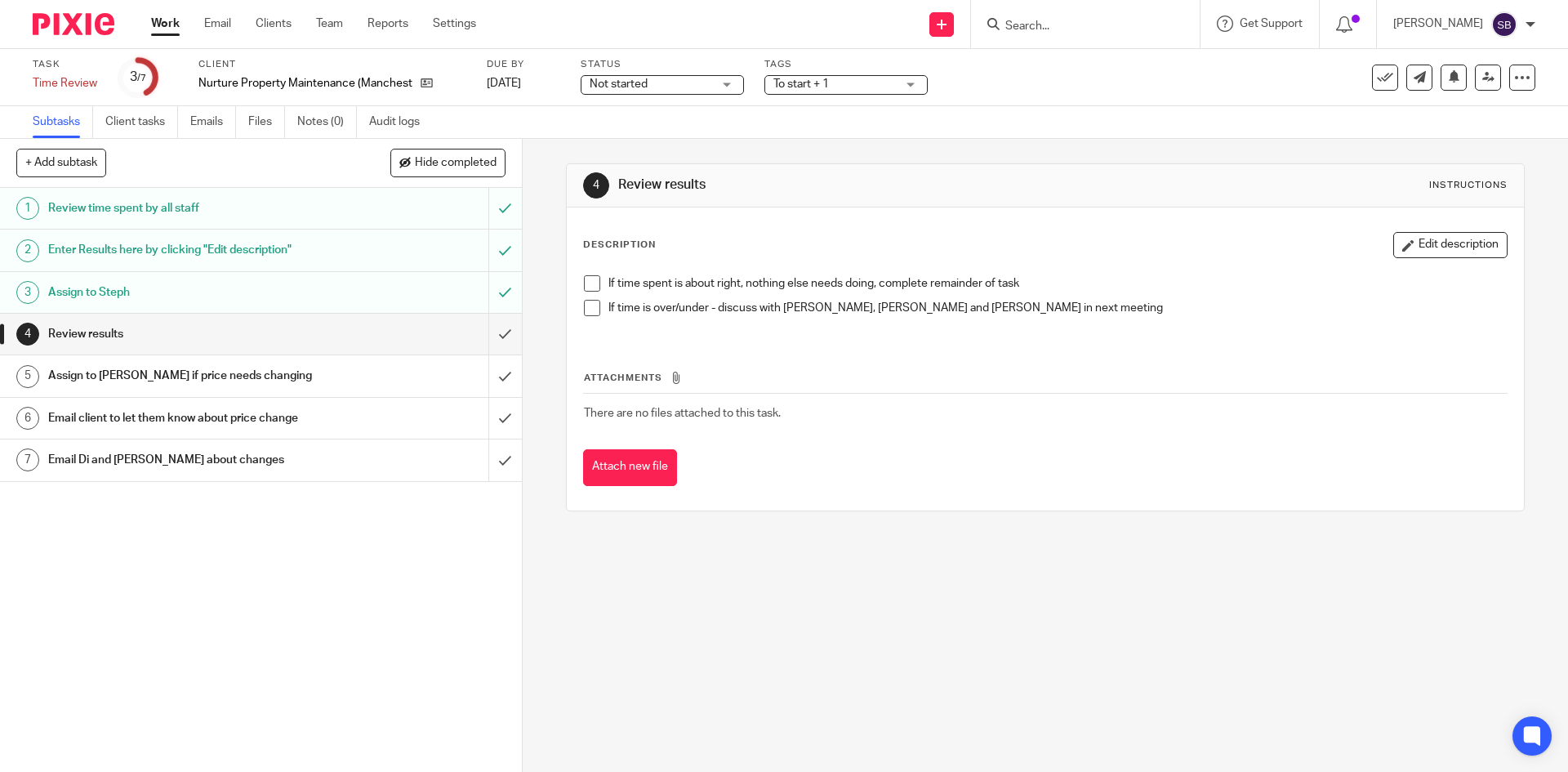
click at [206, 248] on h1 "Enter Results here by clicking "Edit description"" at bounding box center [190, 249] width 283 height 25
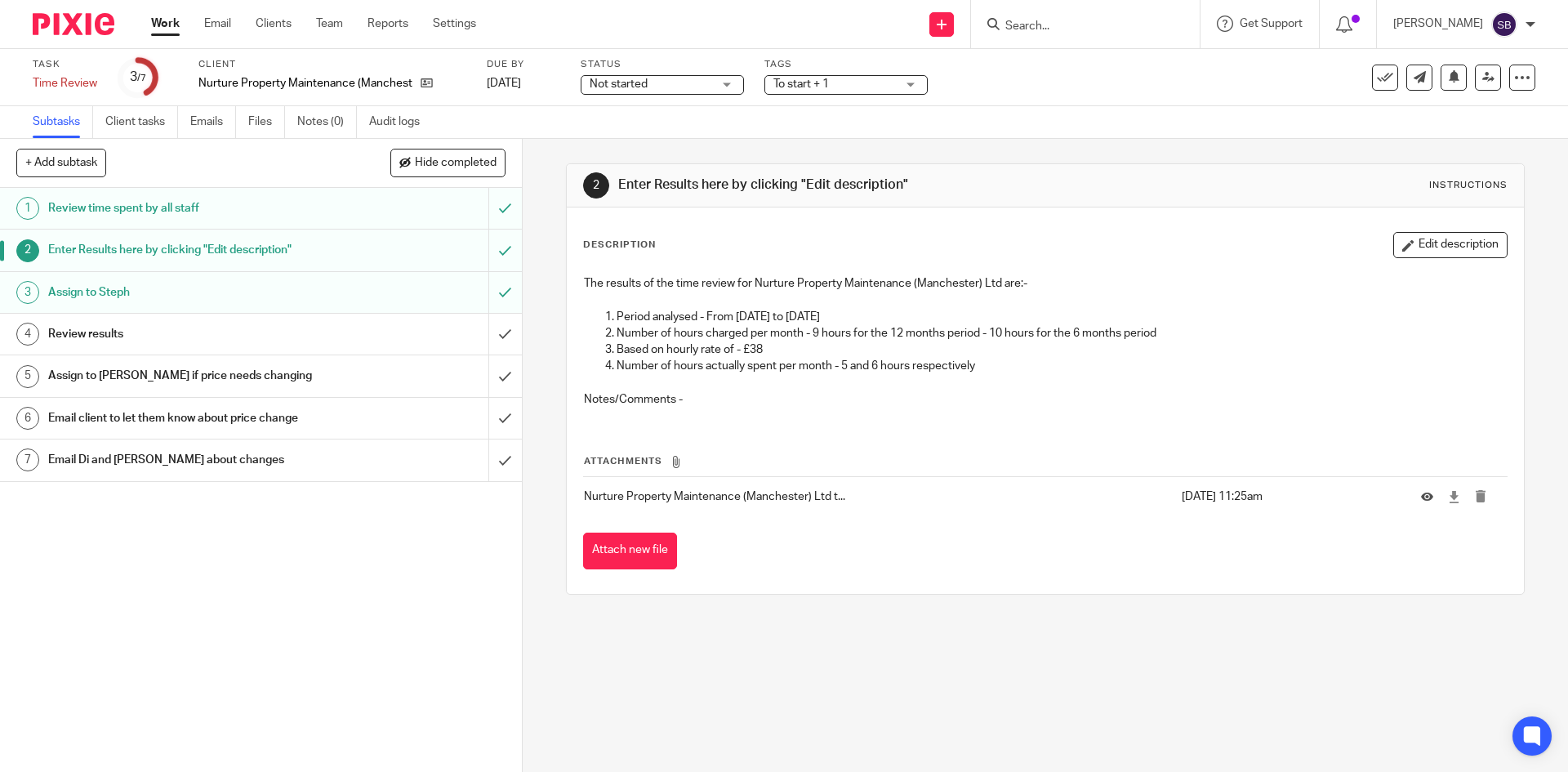
click at [338, 334] on div "Review results" at bounding box center [260, 333] width 424 height 25
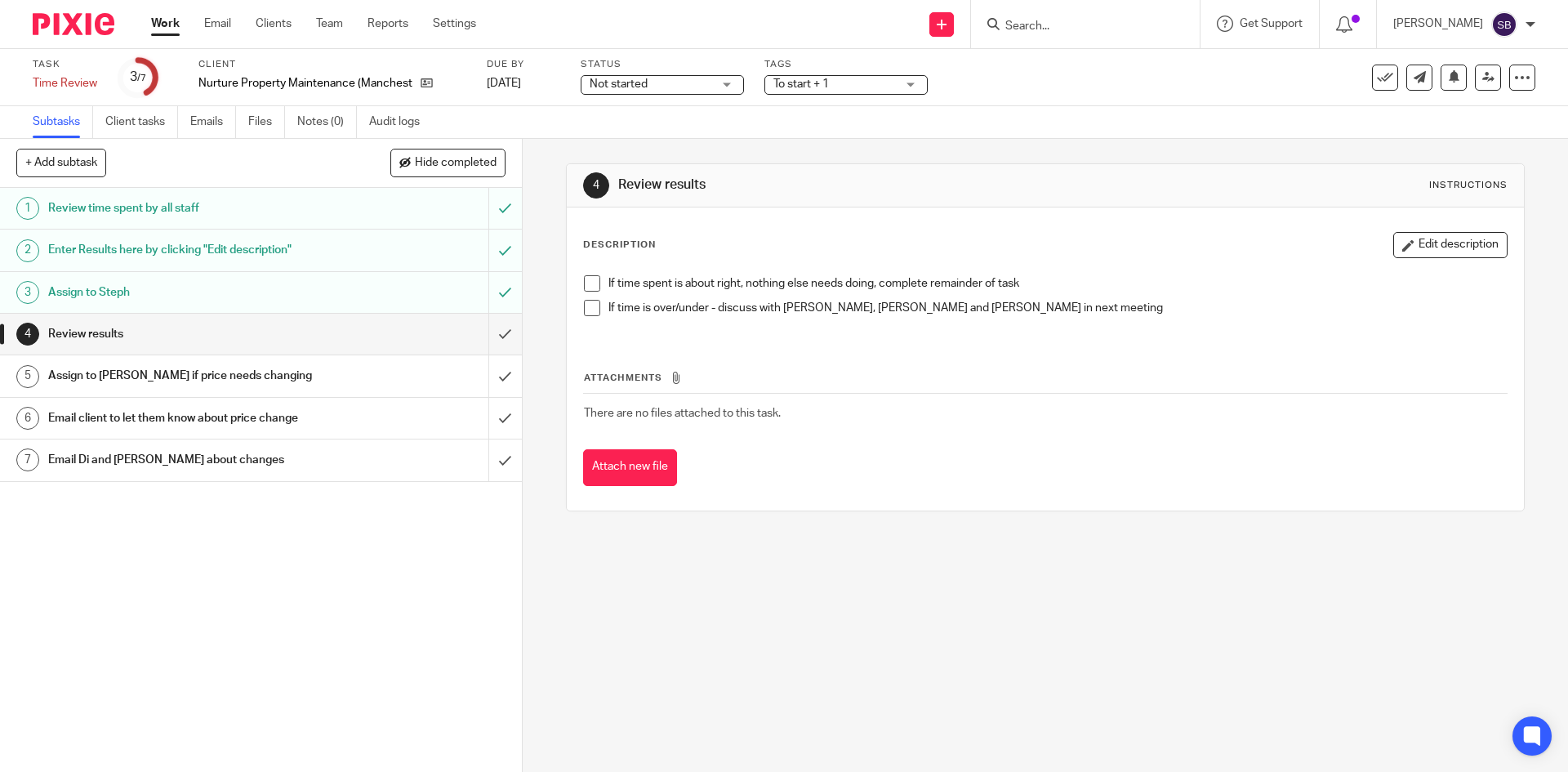
click at [589, 282] on span at bounding box center [591, 283] width 16 height 16
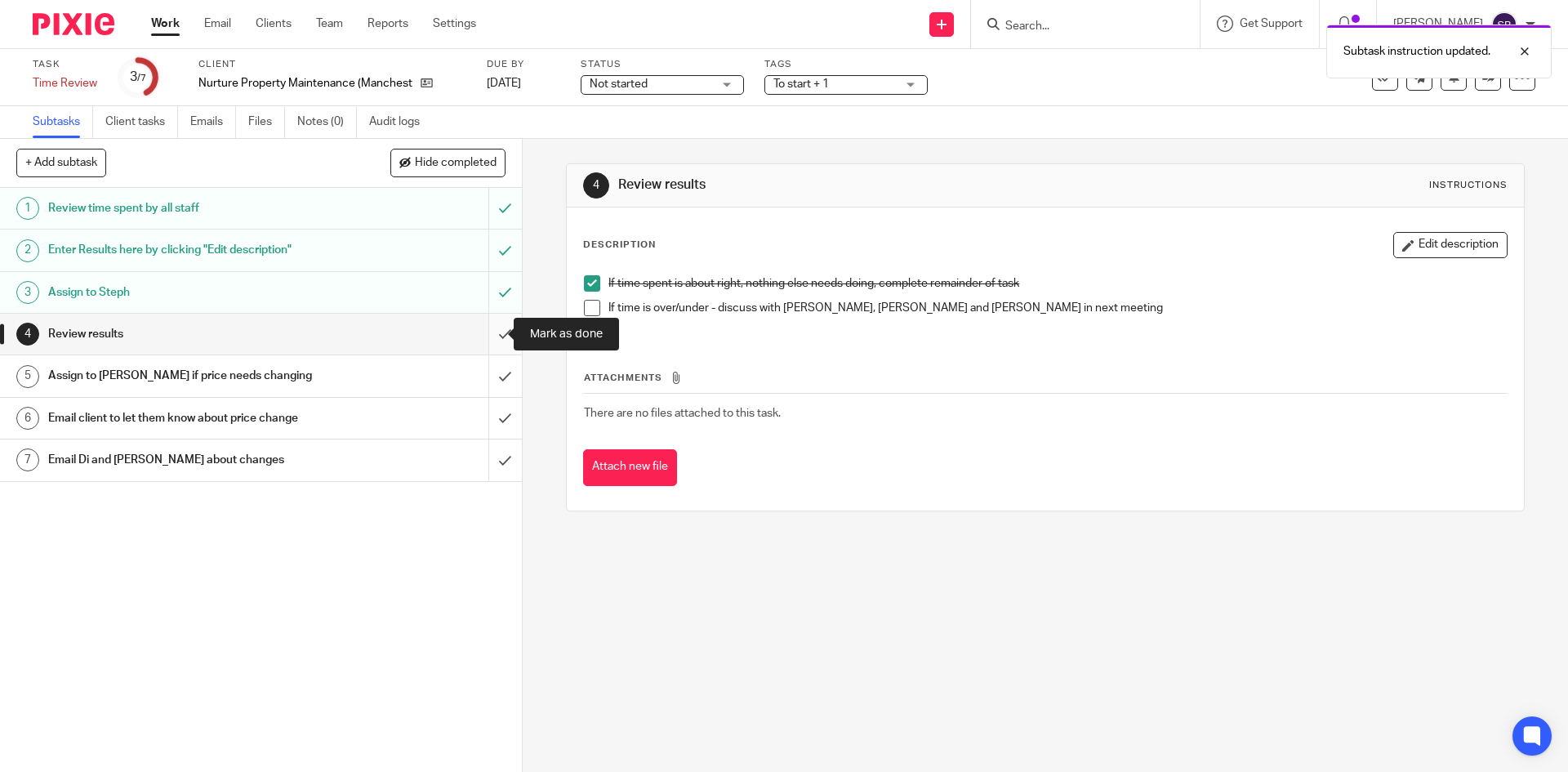
click at [489, 330] on input "submit" at bounding box center [261, 333] width 522 height 41
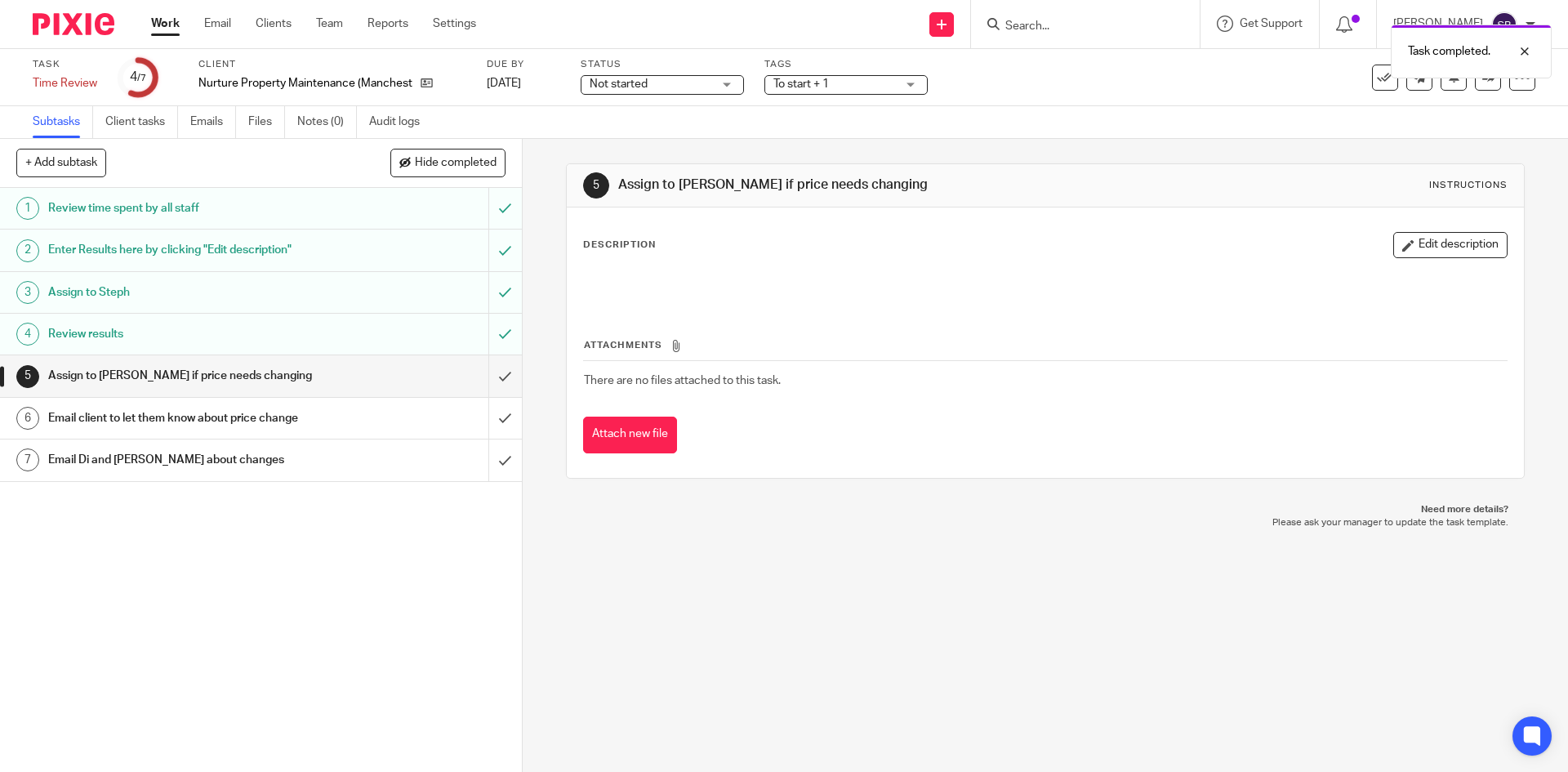
click at [1369, 76] on div "Task completed." at bounding box center [1167, 47] width 767 height 63
click at [1376, 81] on icon at bounding box center [1384, 77] width 16 height 16
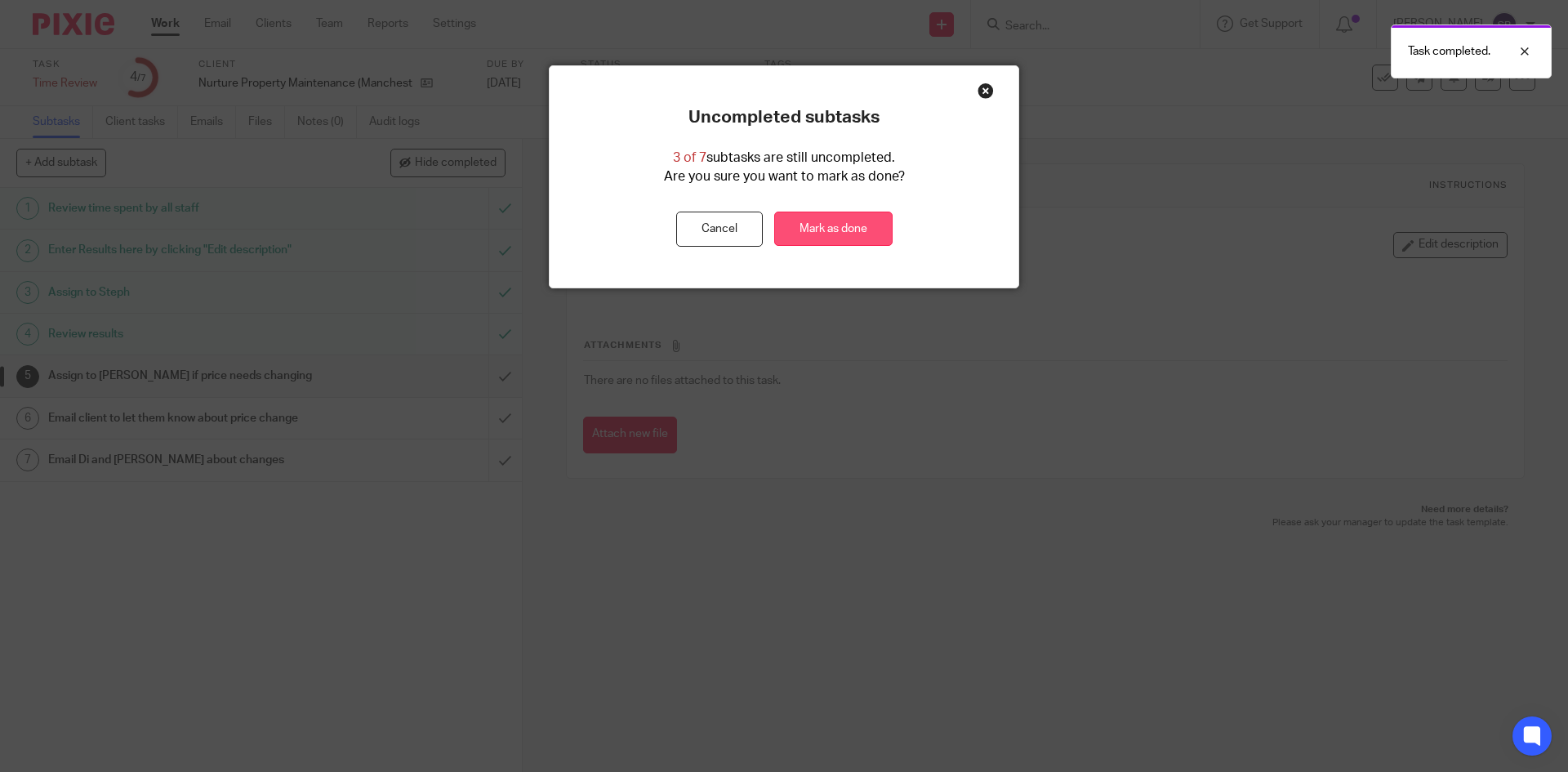
click at [859, 227] on link "Mark as done" at bounding box center [833, 228] width 118 height 35
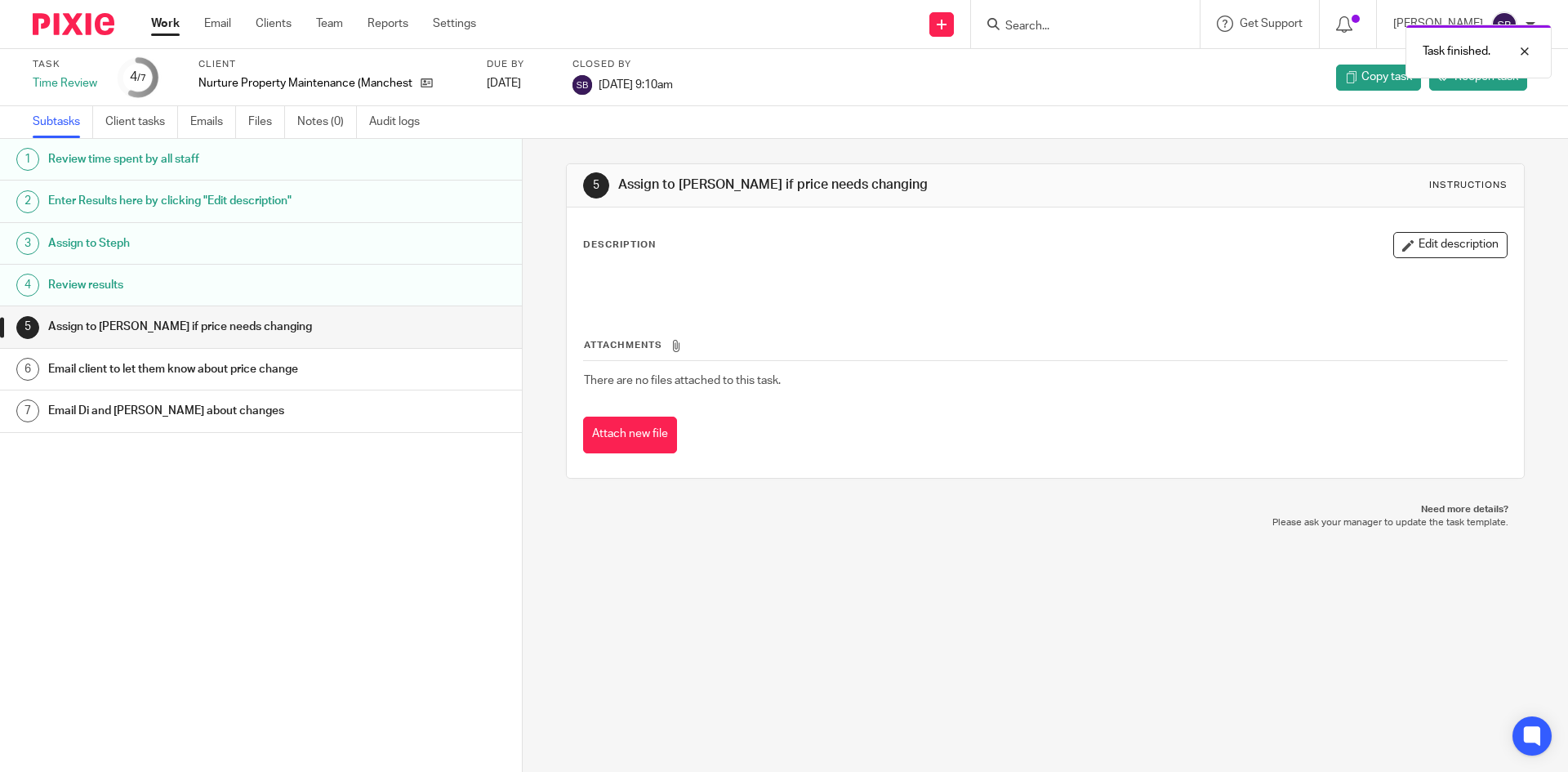
click at [165, 21] on link "Work" at bounding box center [165, 24] width 29 height 16
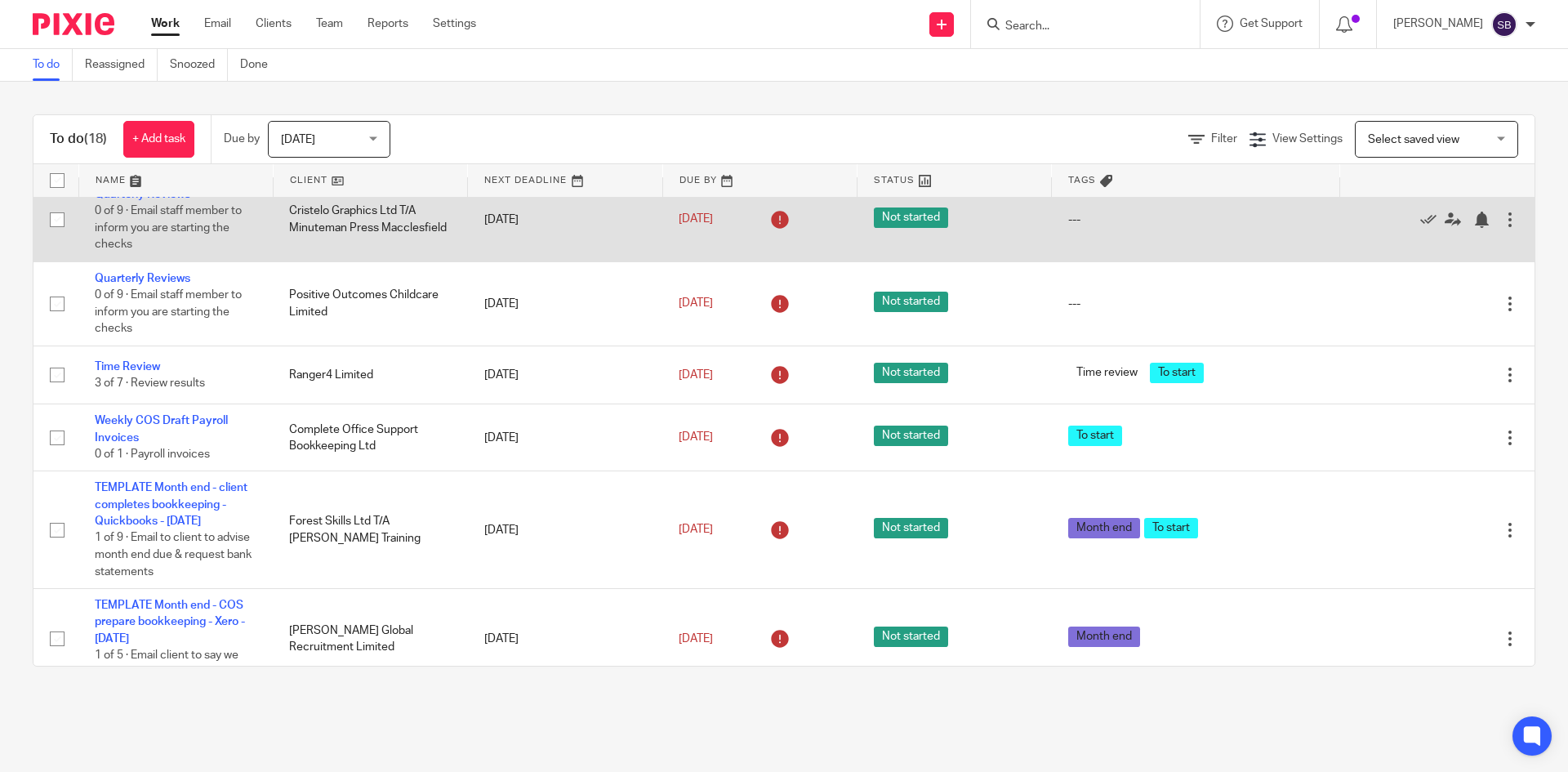
scroll to position [979, 0]
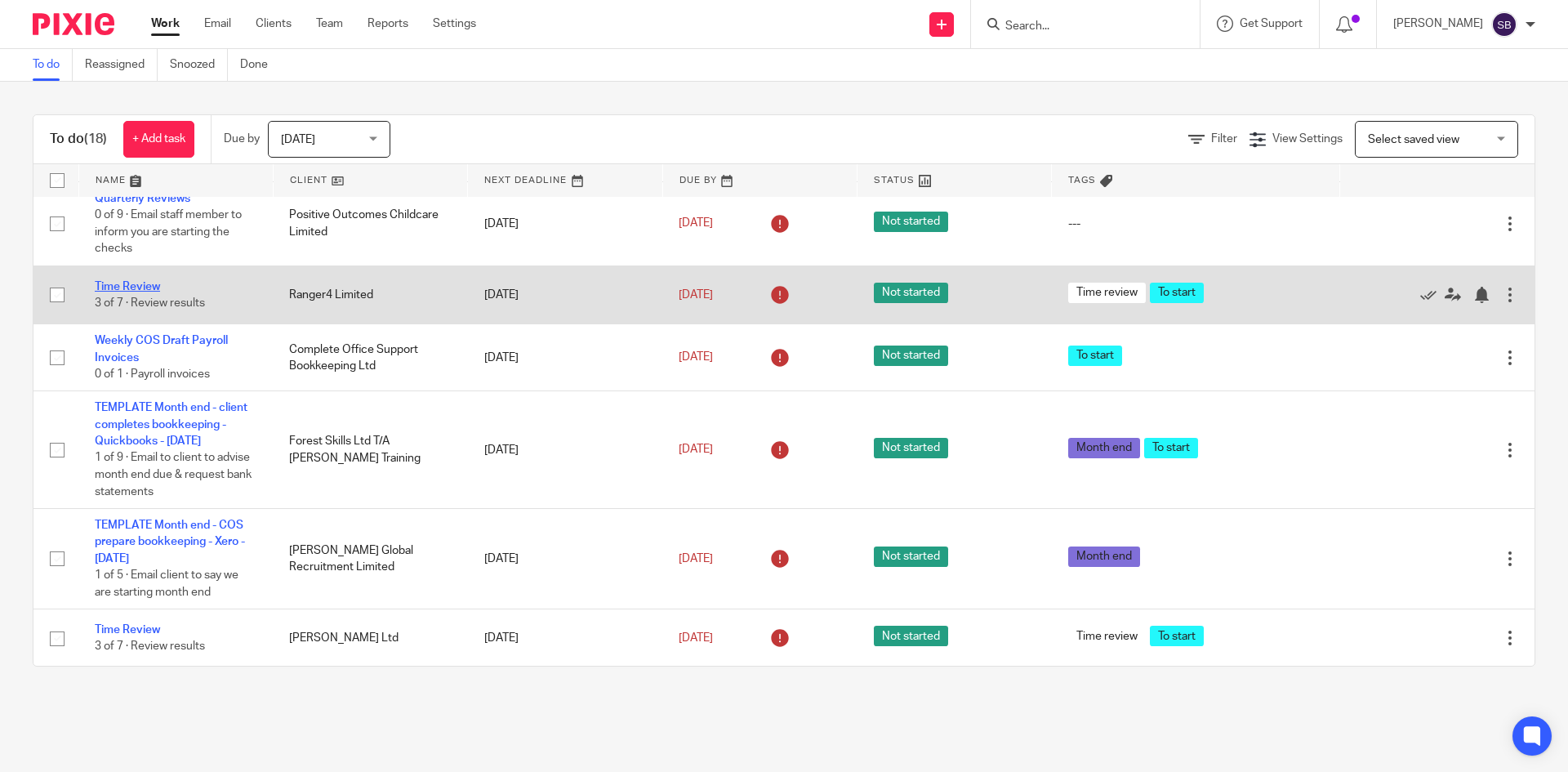
click at [141, 288] on link "Time Review" at bounding box center [127, 287] width 65 height 12
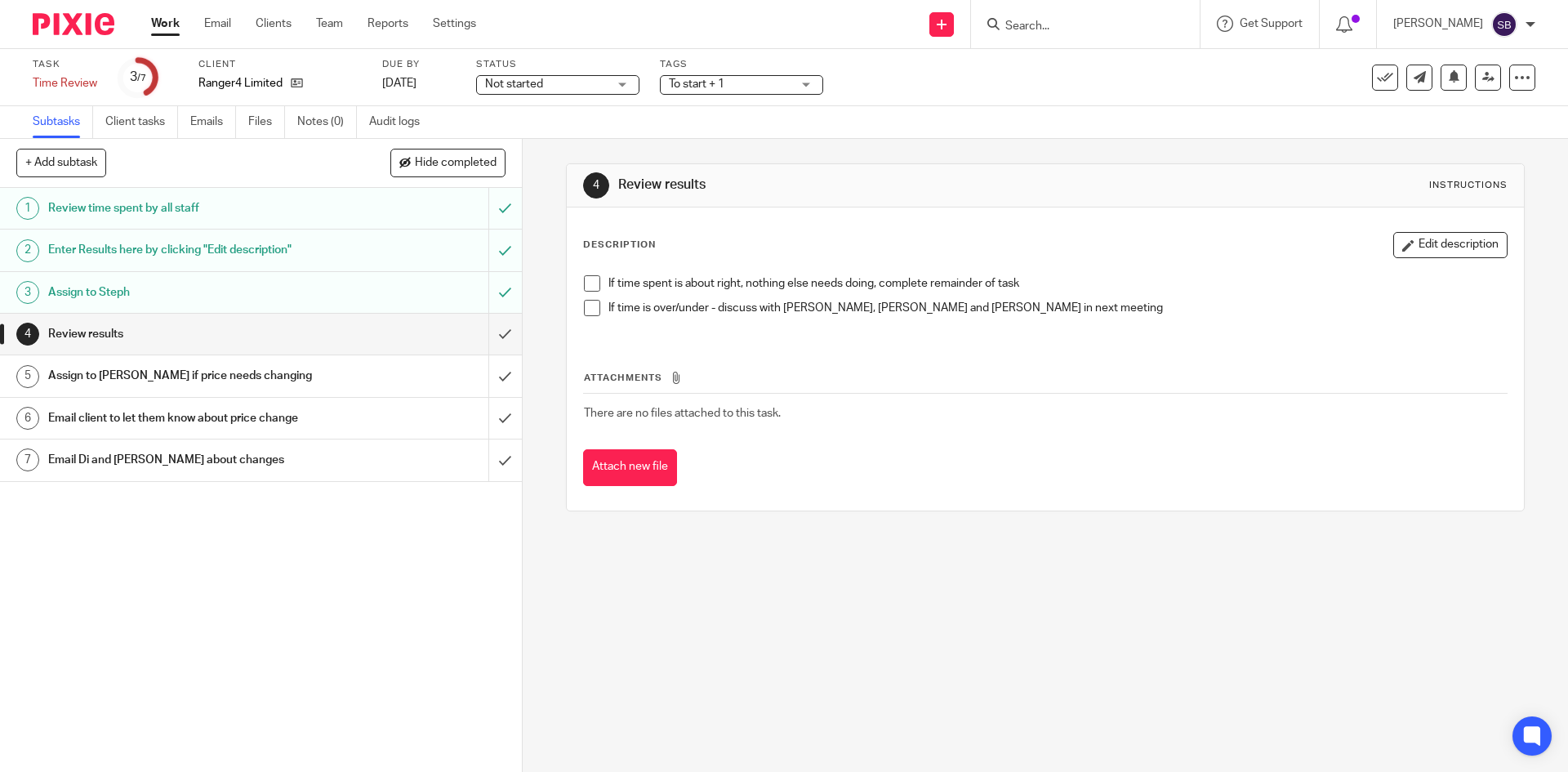
click at [196, 245] on h1 "Enter Results here by clicking "Edit description"" at bounding box center [190, 249] width 283 height 25
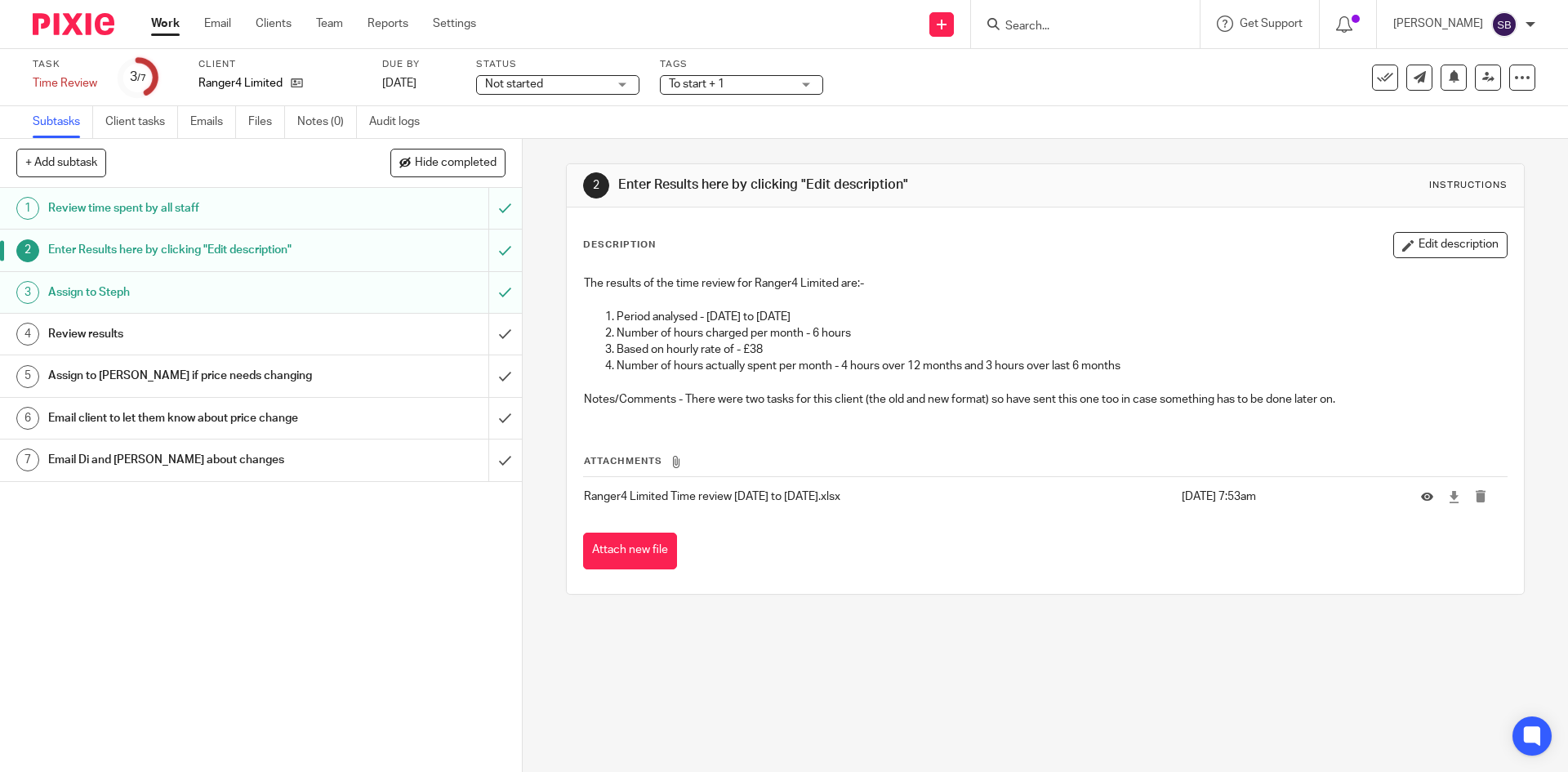
click at [327, 334] on div "Review results" at bounding box center [260, 333] width 424 height 25
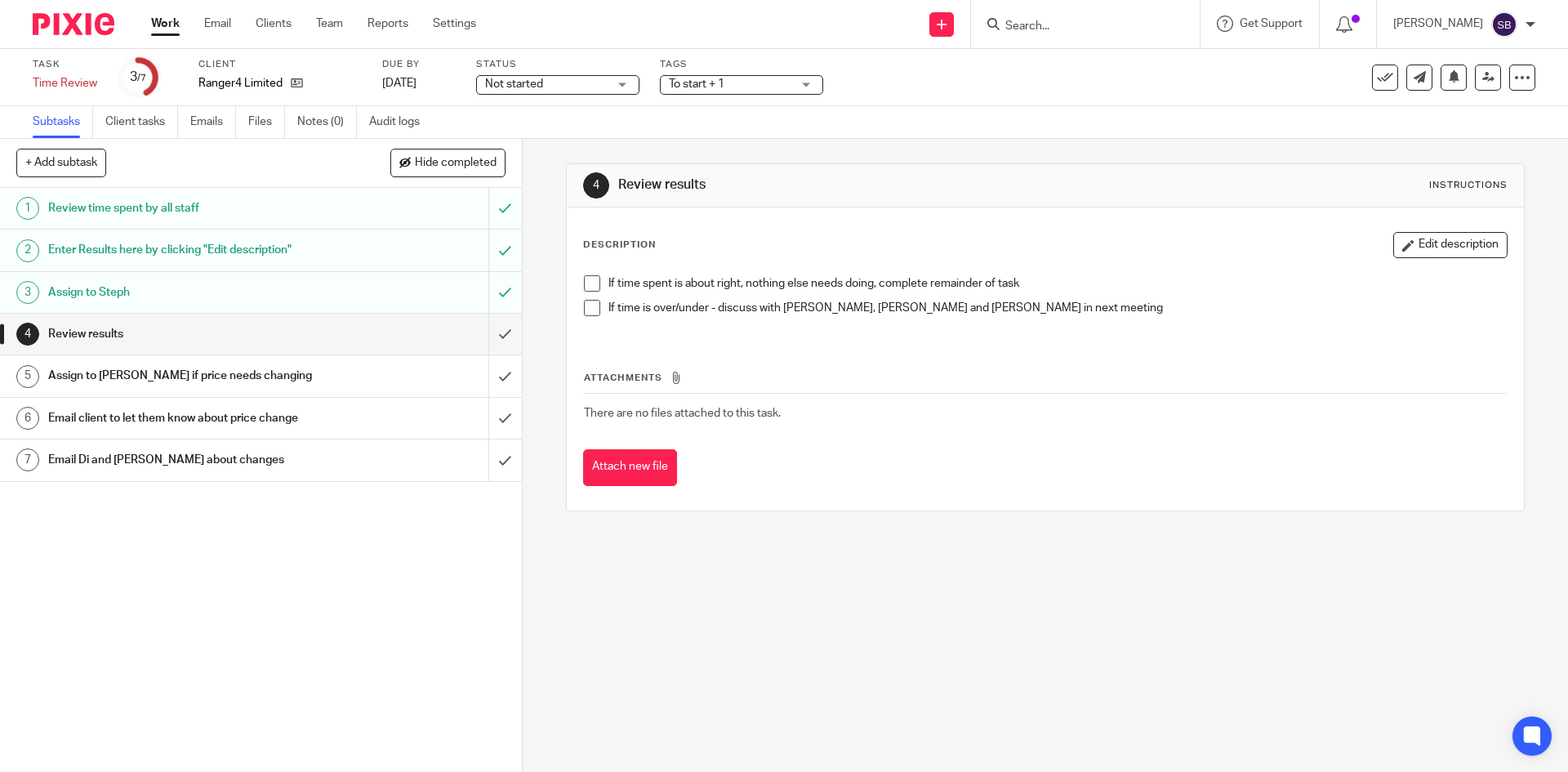
click at [584, 289] on span at bounding box center [591, 283] width 16 height 16
click at [1375, 86] on button at bounding box center [1384, 77] width 26 height 26
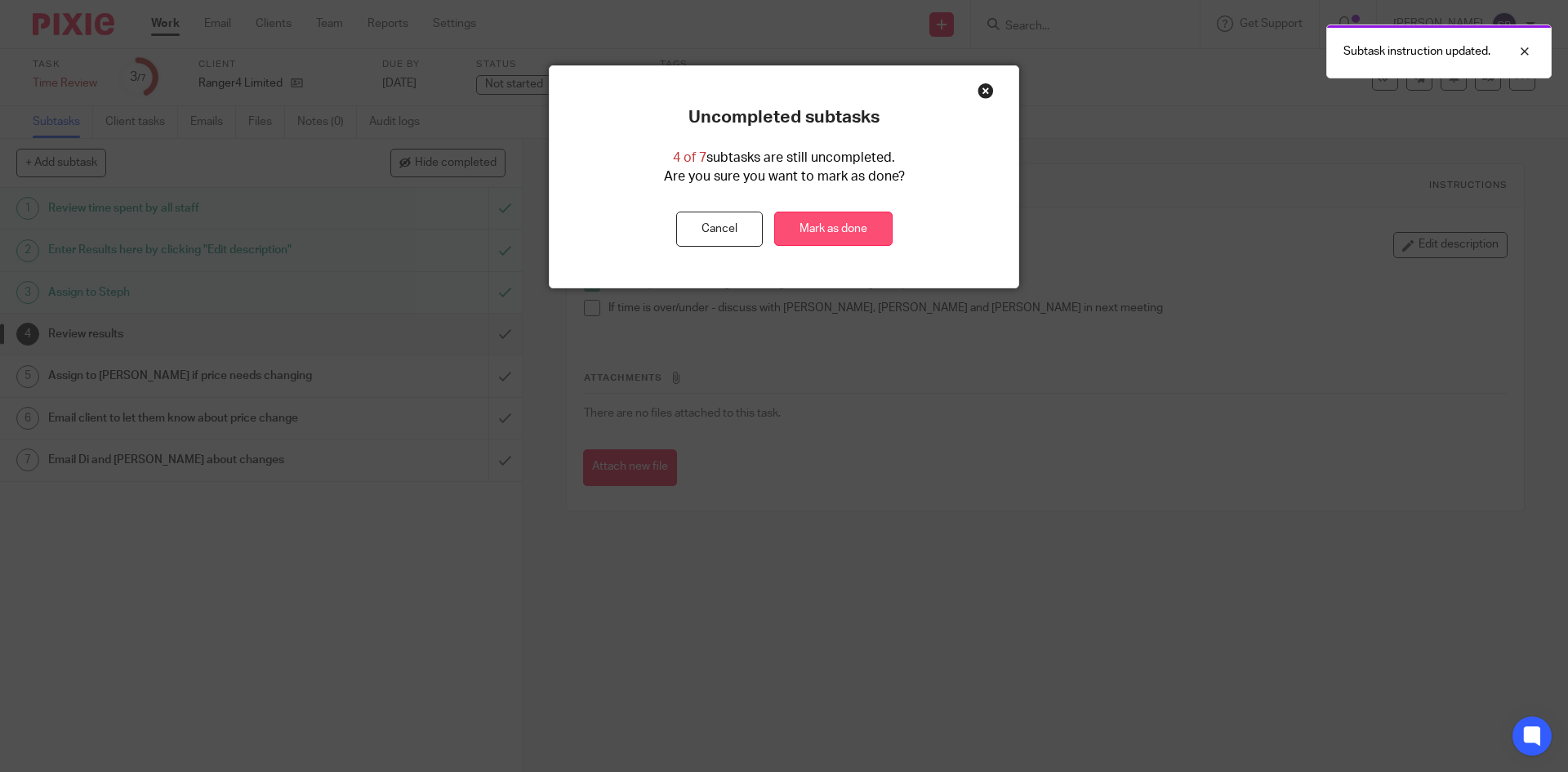
click at [814, 231] on link "Mark as done" at bounding box center [833, 228] width 118 height 35
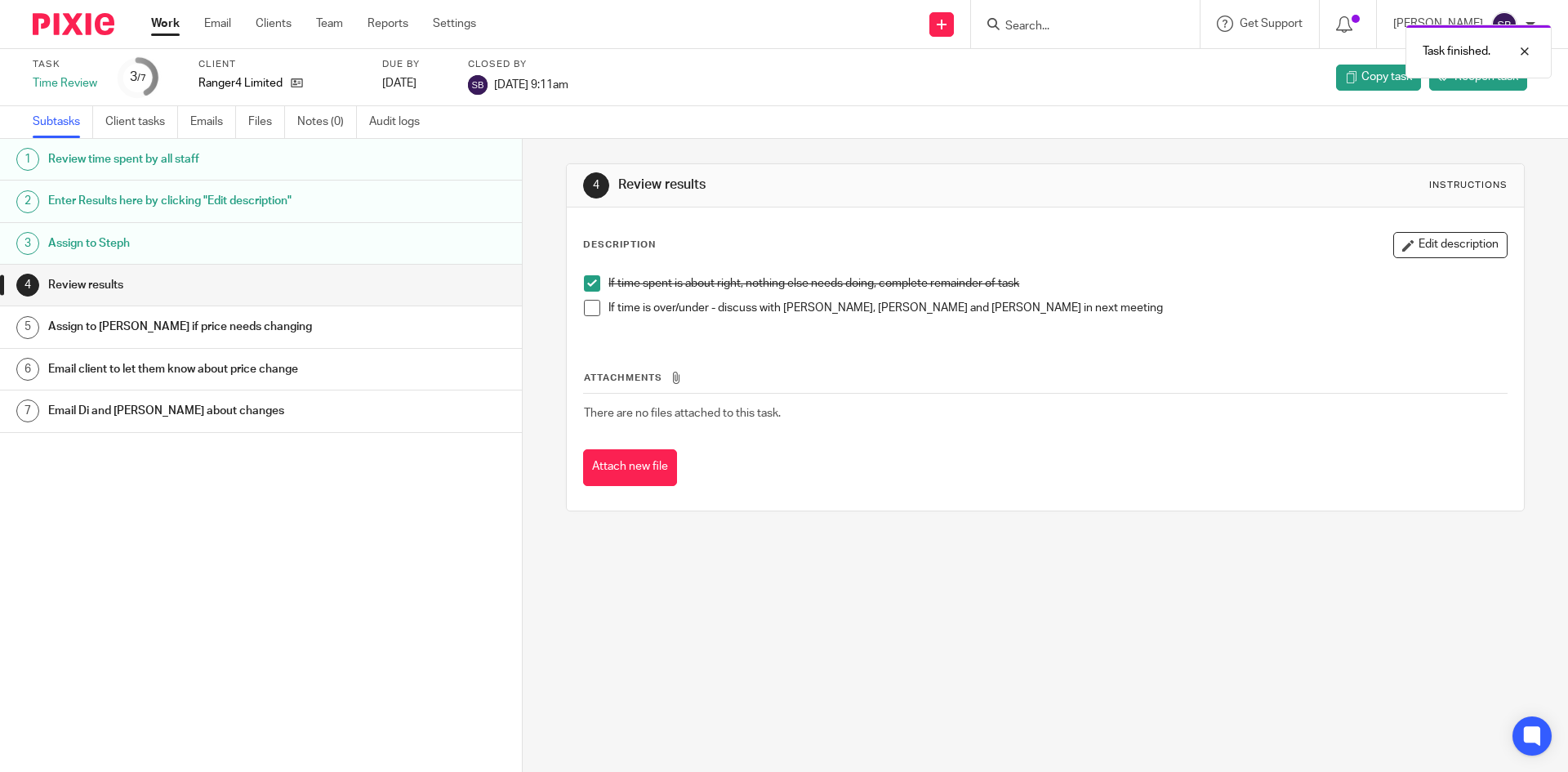
click at [164, 27] on link "Work" at bounding box center [165, 24] width 29 height 16
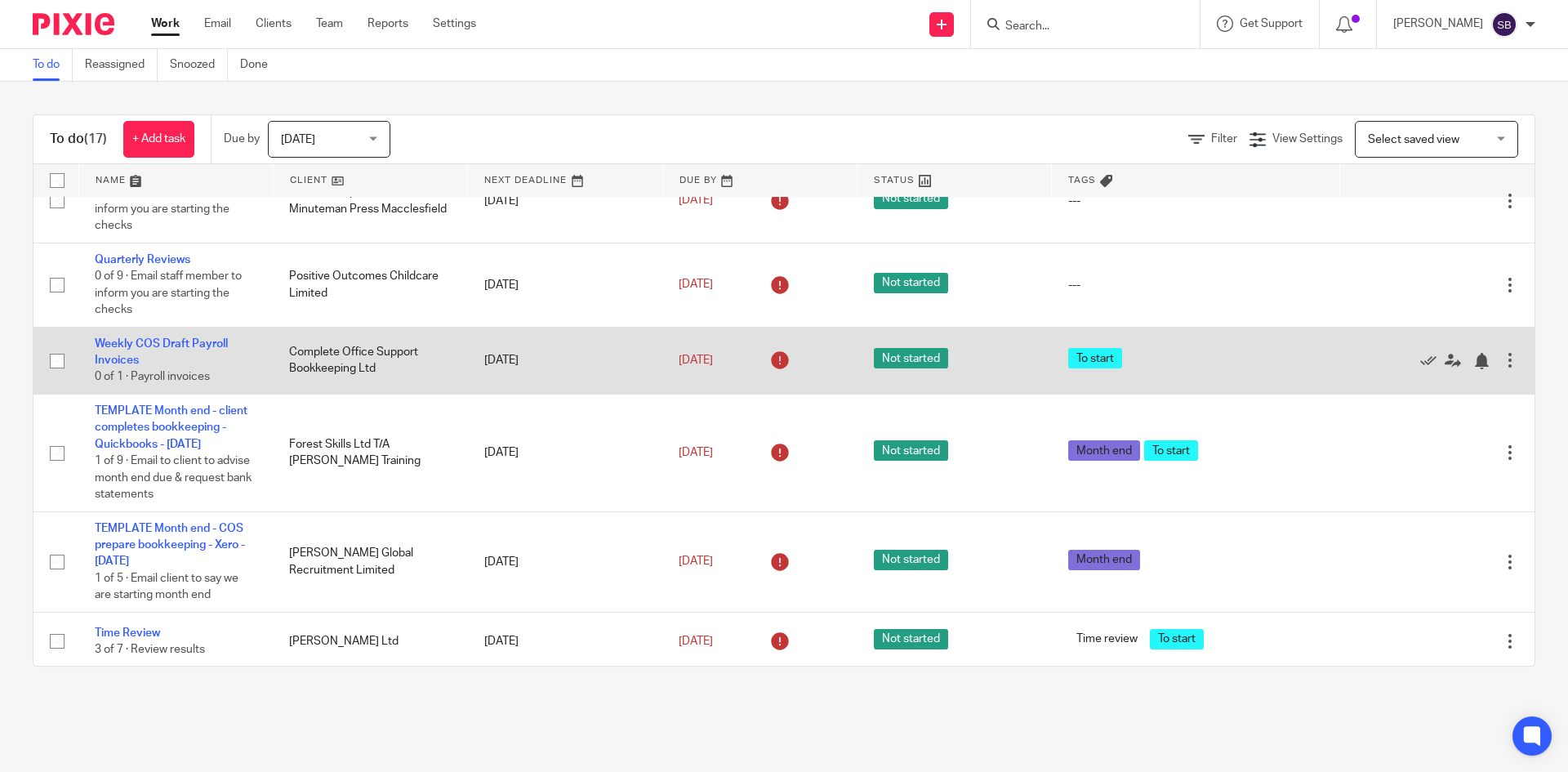
scroll to position [923, 0]
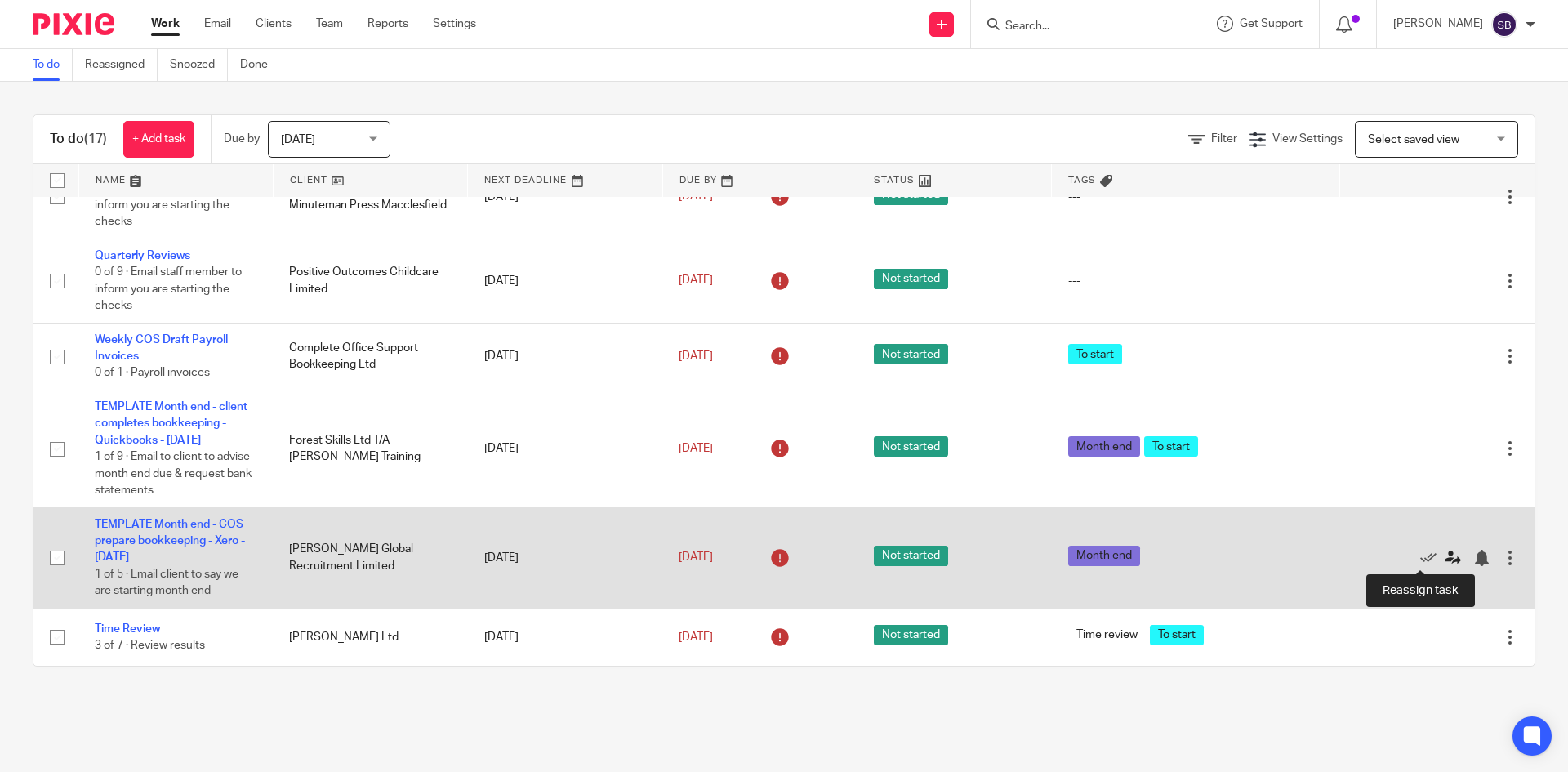
click at [1445, 556] on icon at bounding box center [1453, 558] width 16 height 16
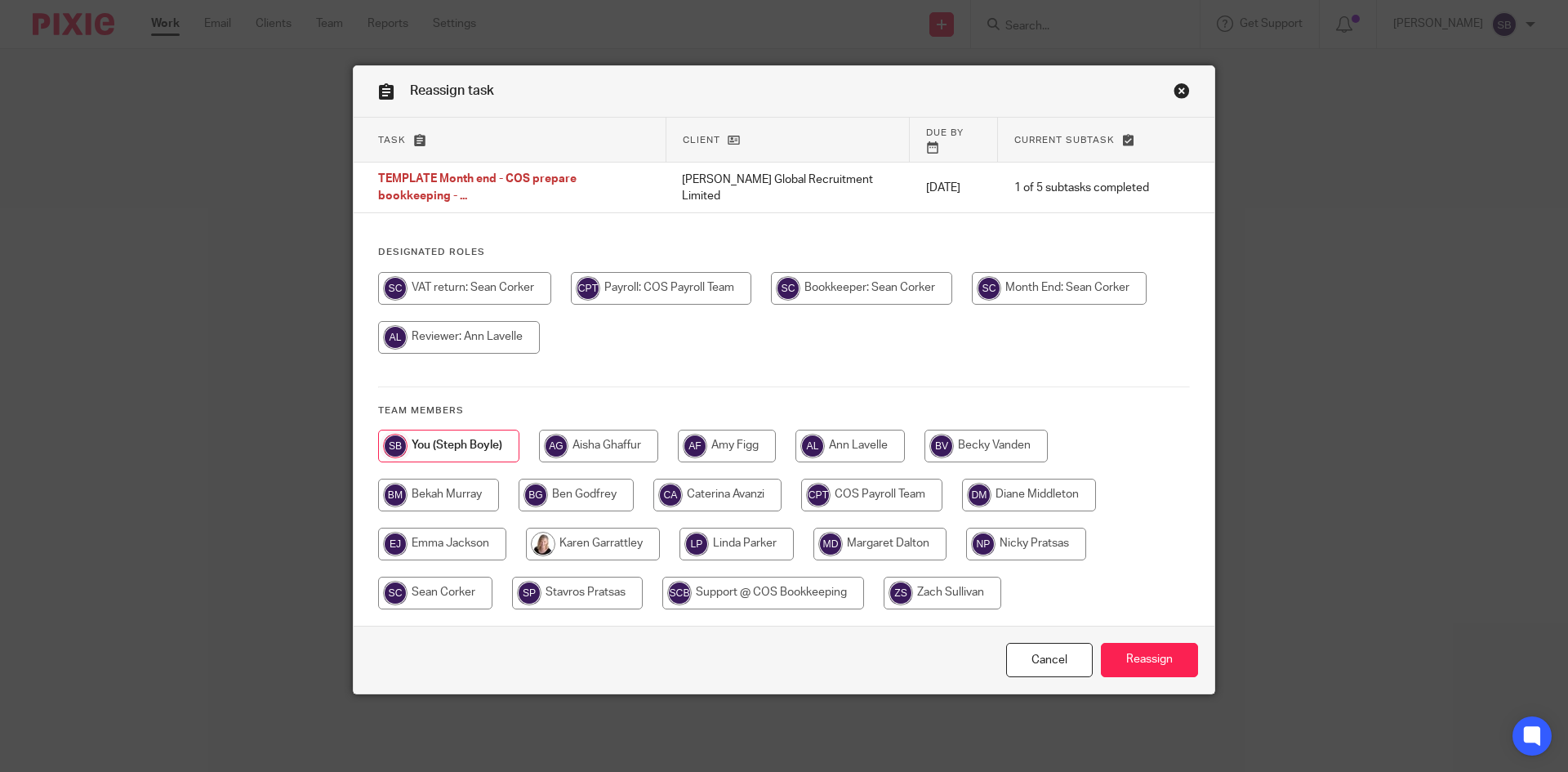
click at [421, 582] on input "radio" at bounding box center [435, 592] width 114 height 33
radio input "true"
click at [1157, 643] on input "Reassign" at bounding box center [1149, 660] width 97 height 35
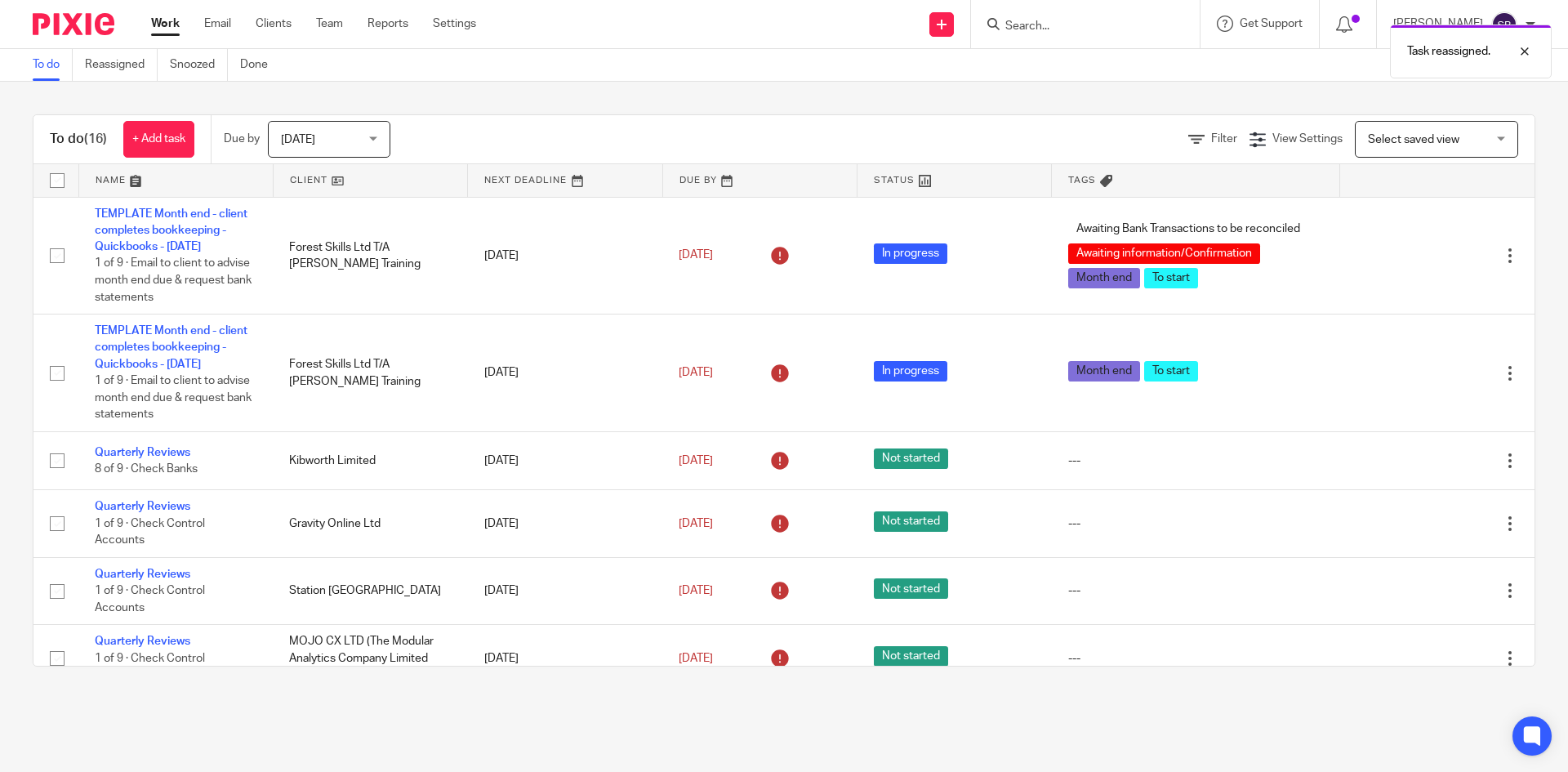
click at [1062, 18] on div "Task reassigned." at bounding box center [1167, 47] width 767 height 63
click at [1527, 48] on div at bounding box center [1512, 52] width 44 height 20
click at [1073, 26] on input "Search" at bounding box center [1077, 27] width 147 height 15
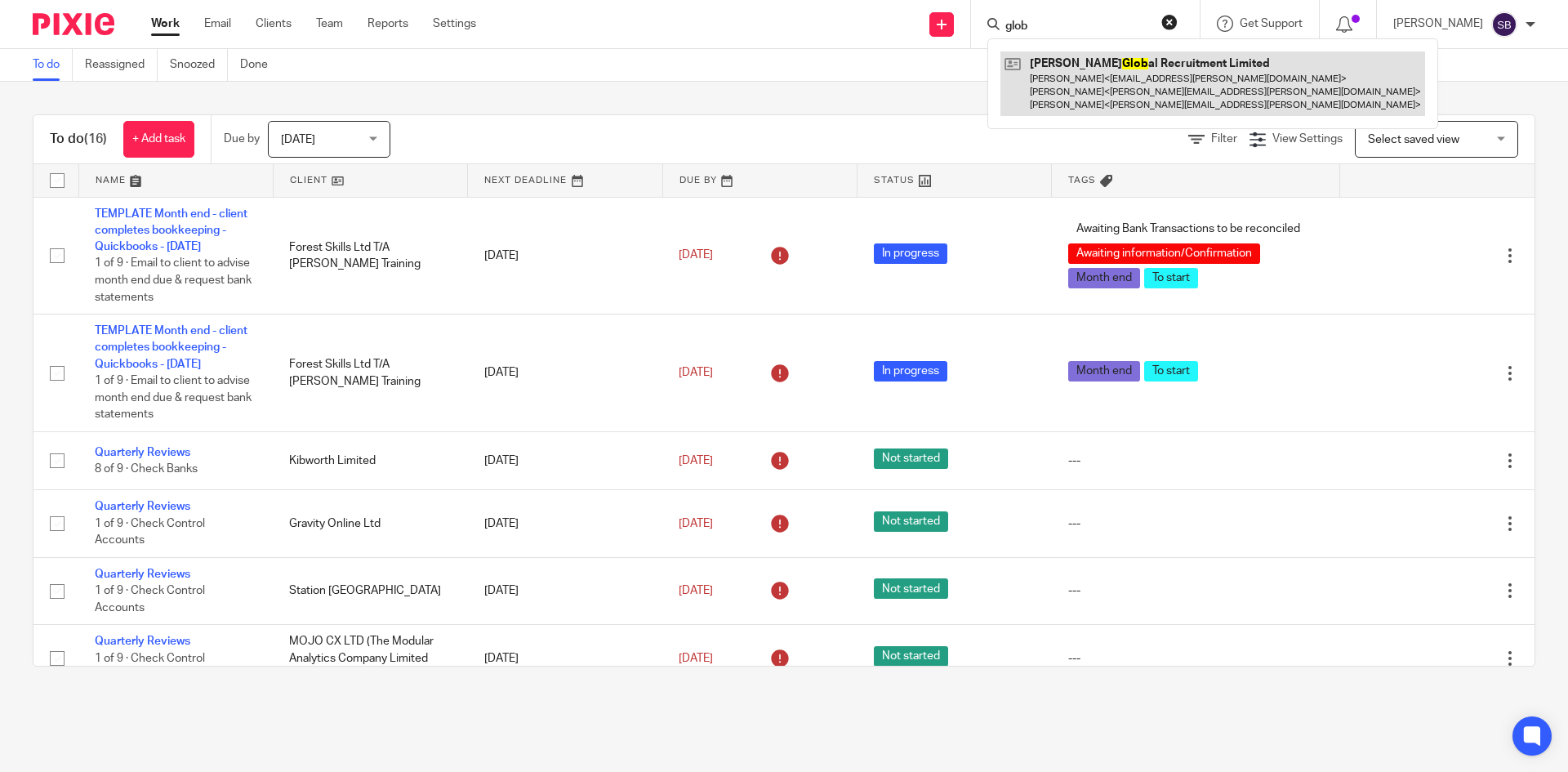
type input "glob"
click at [1102, 67] on link at bounding box center [1213, 83] width 425 height 64
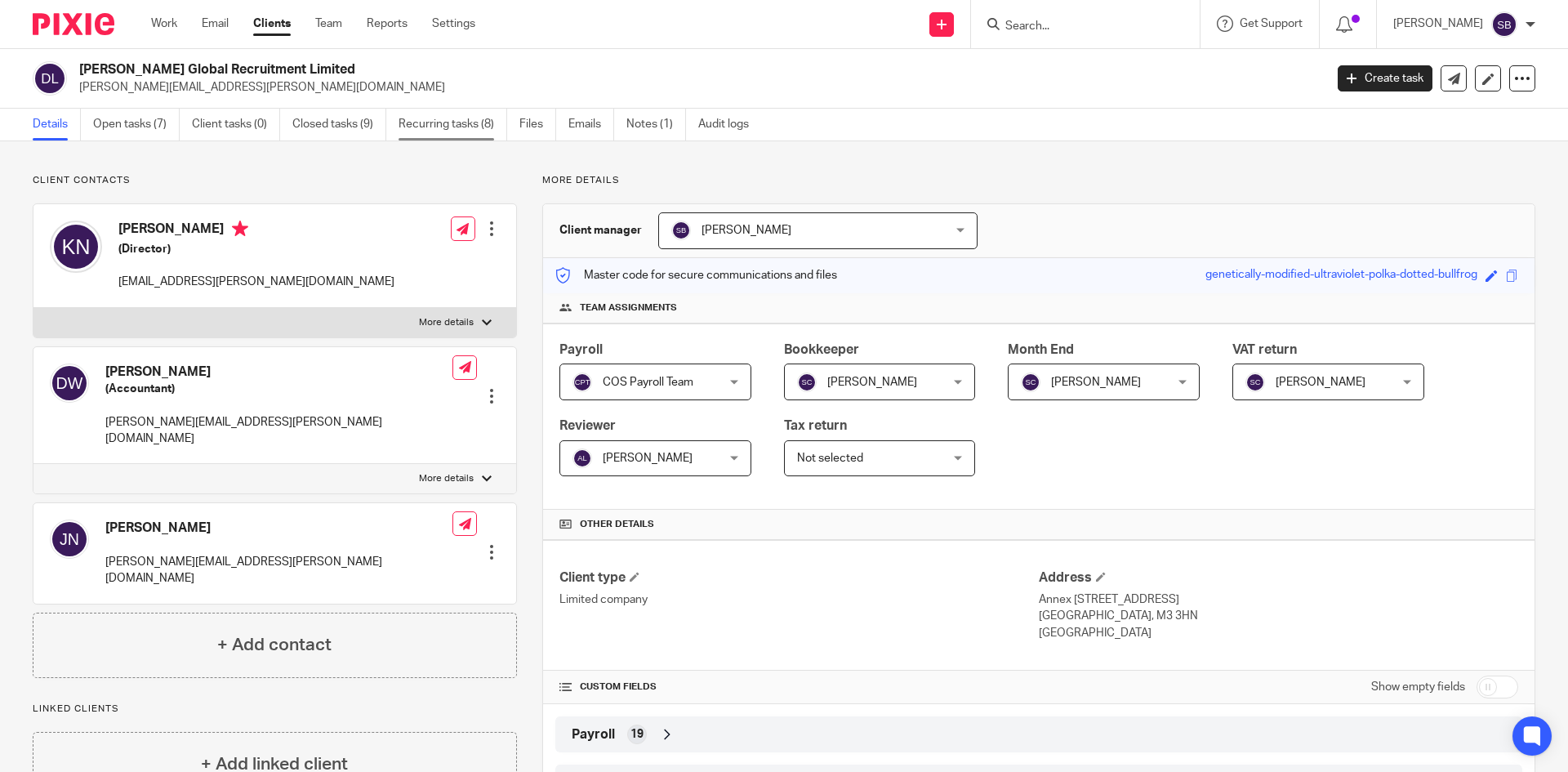
click at [464, 132] on link "Recurring tasks (8)" at bounding box center [453, 124] width 108 height 32
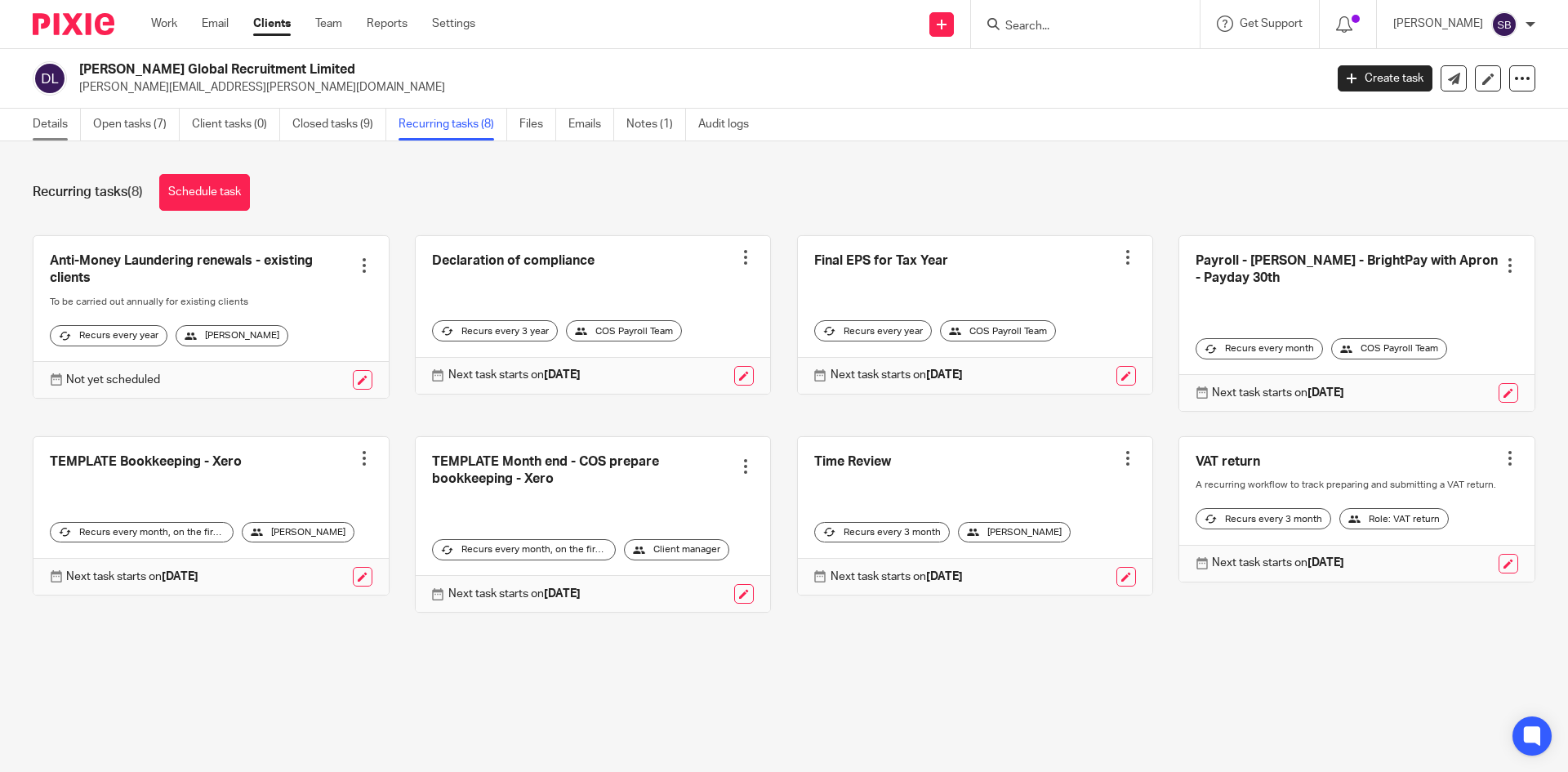
click at [62, 126] on link "Details" at bounding box center [57, 124] width 49 height 32
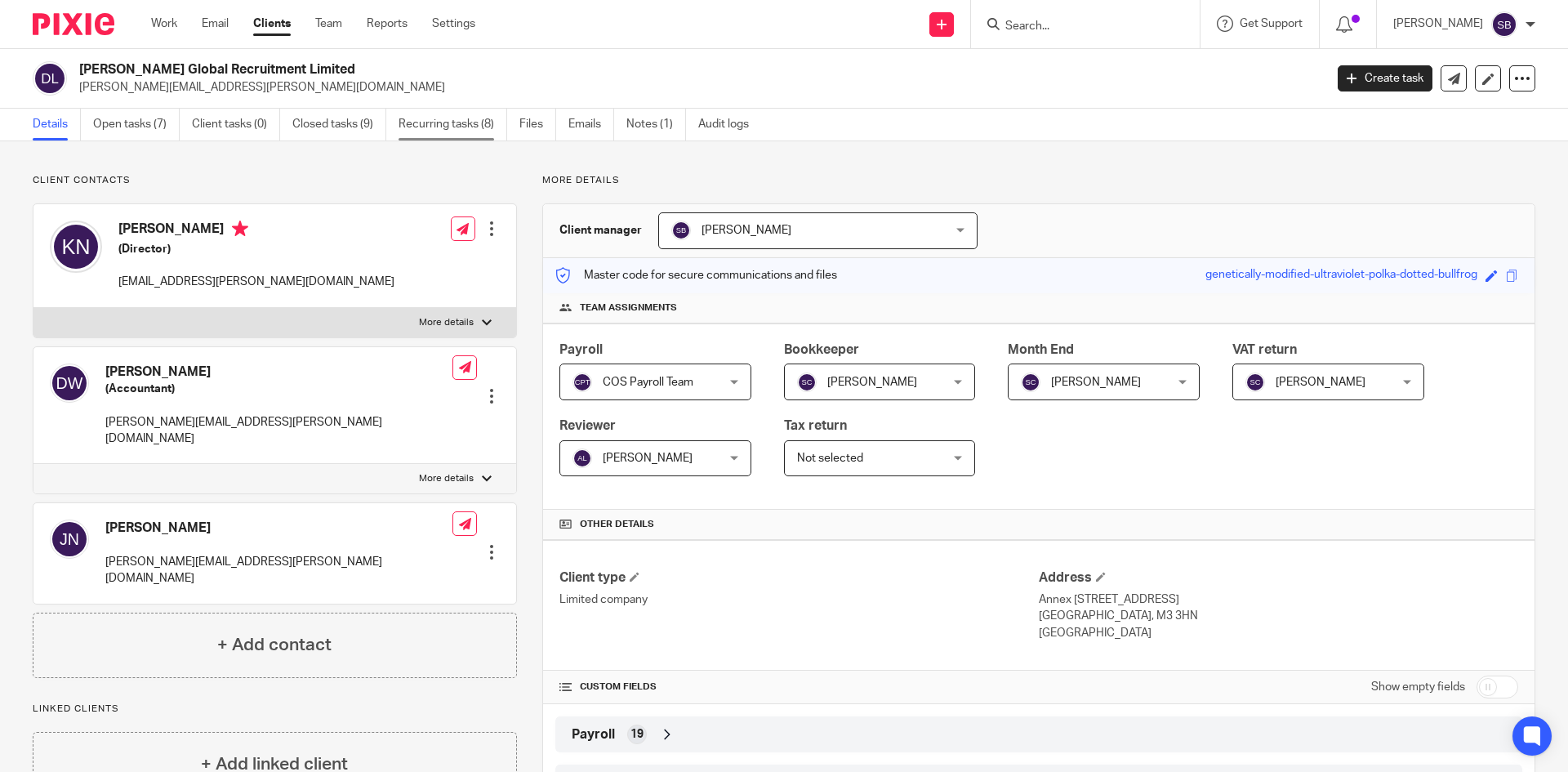
click at [445, 127] on link "Recurring tasks (8)" at bounding box center [453, 124] width 108 height 32
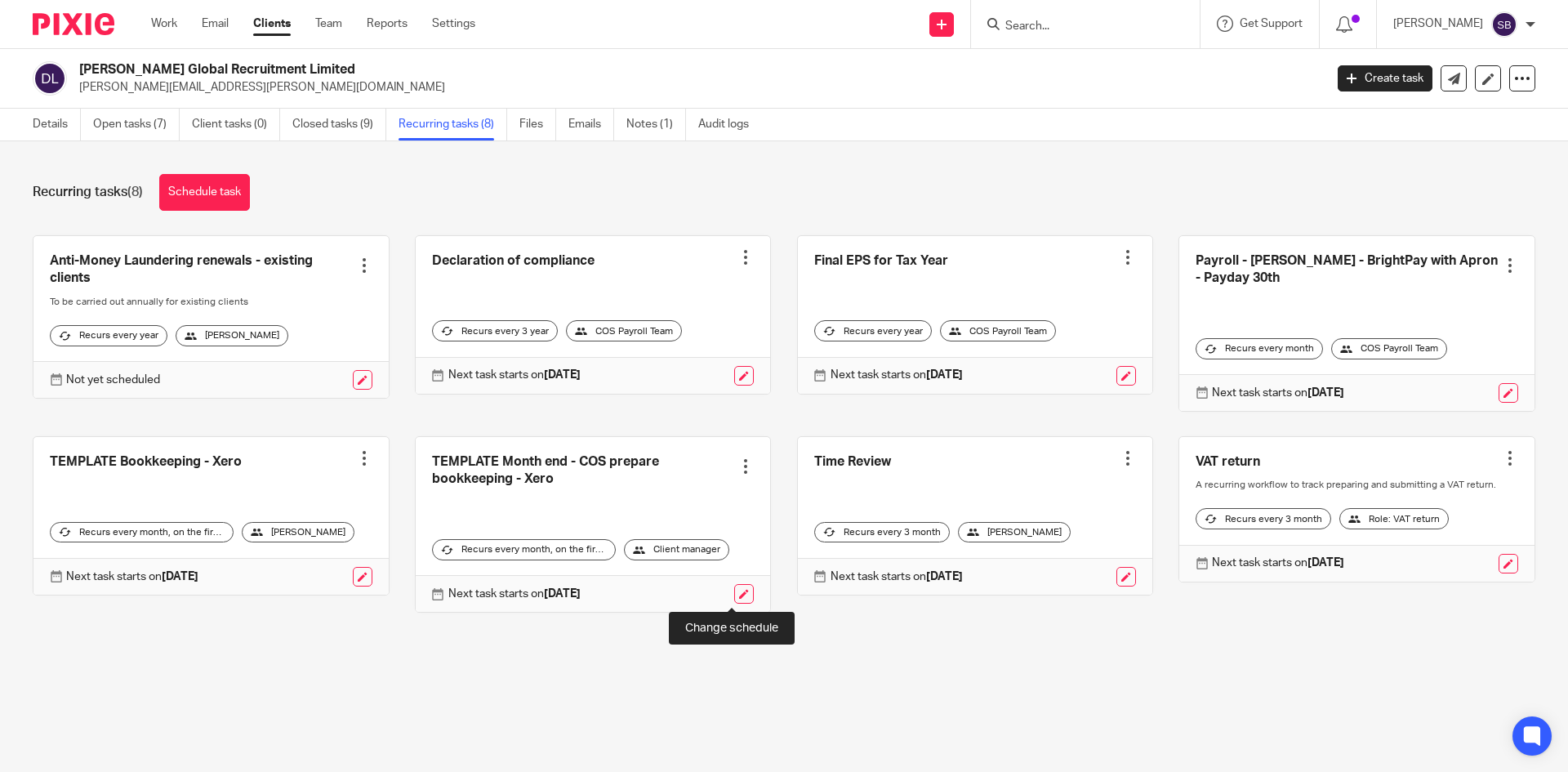
click at [734, 587] on link at bounding box center [744, 593] width 20 height 20
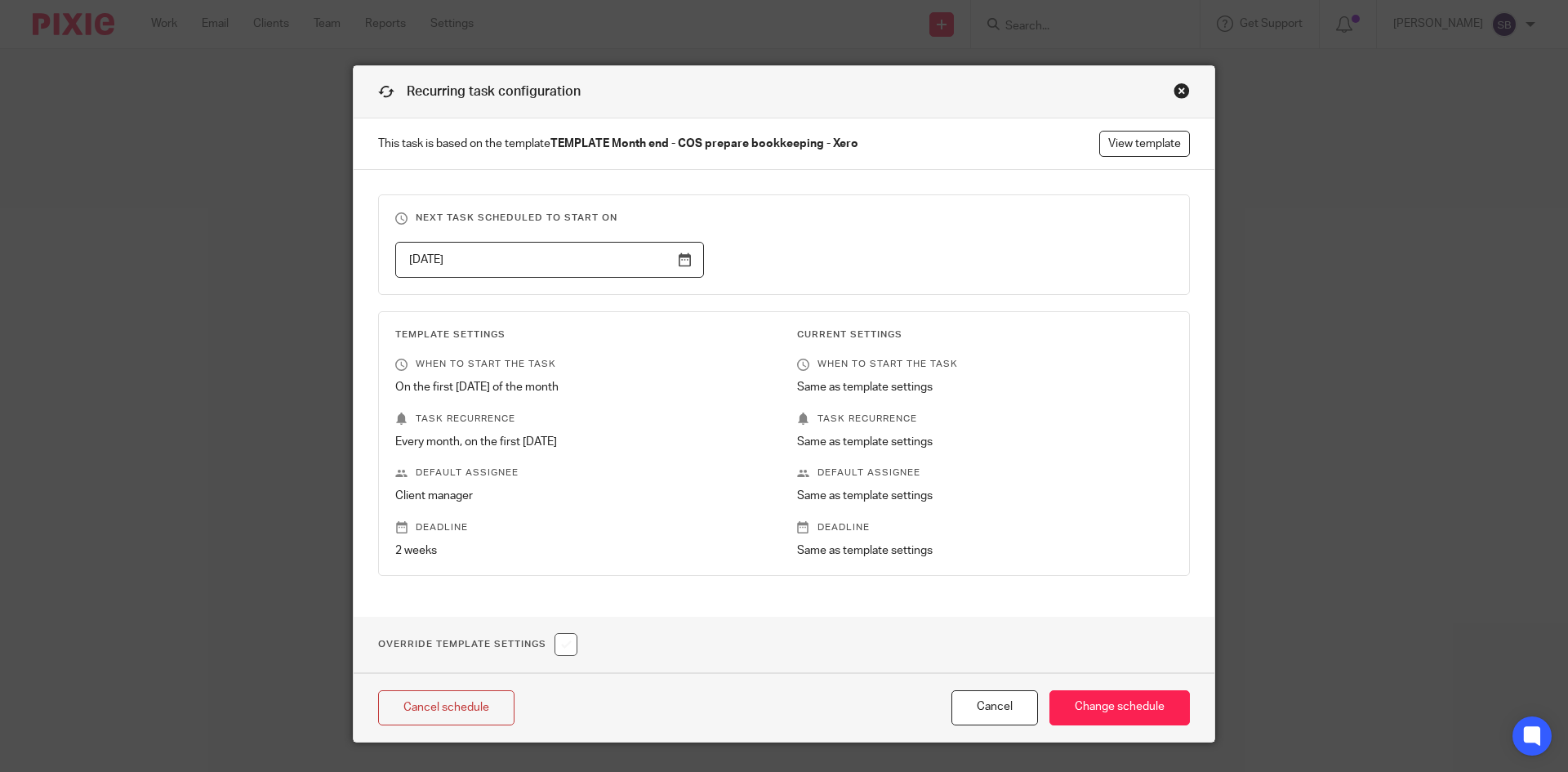
click at [556, 642] on input "checkbox" at bounding box center [566, 644] width 23 height 23
checkbox input "true"
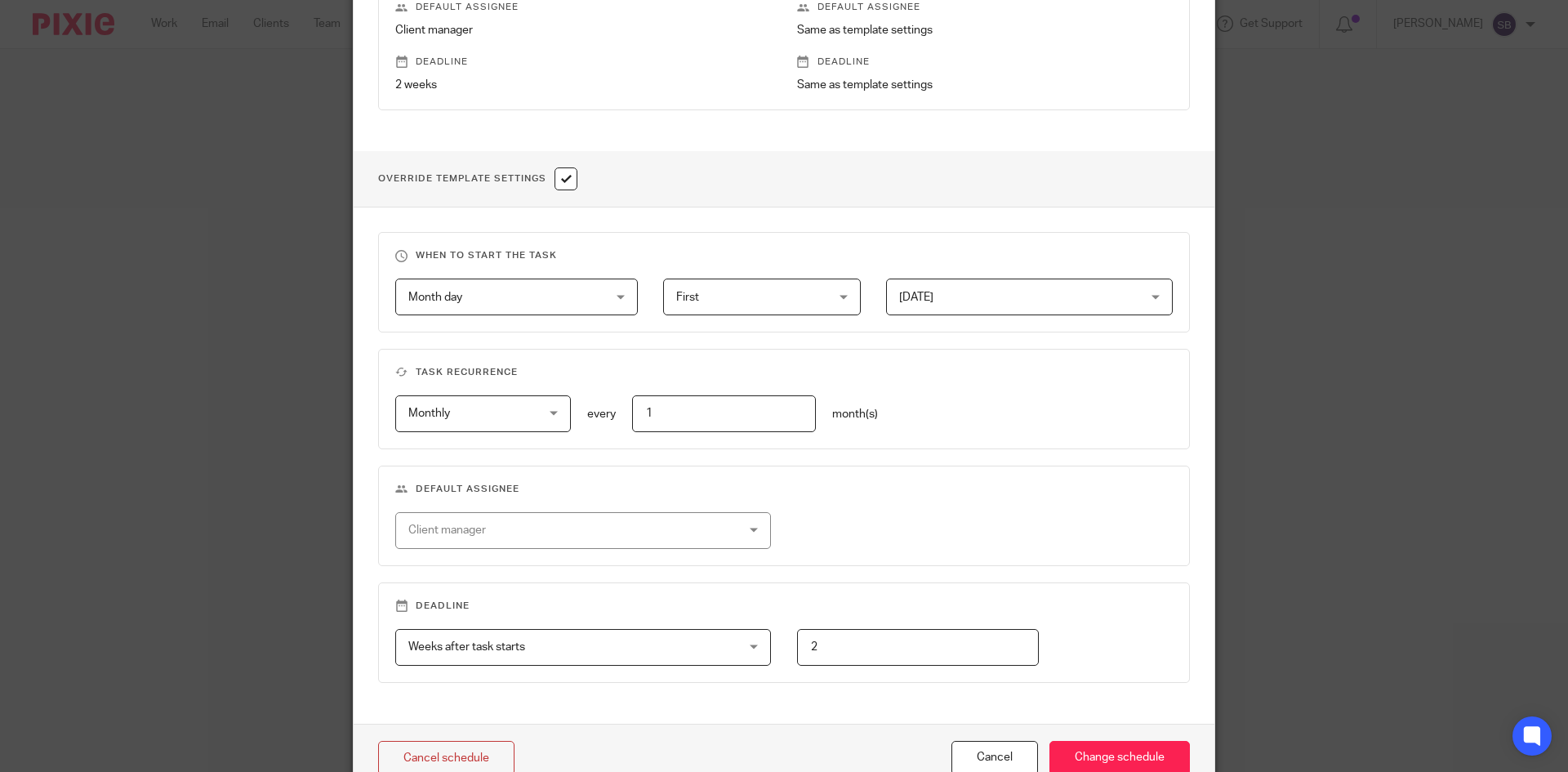
scroll to position [551, 0]
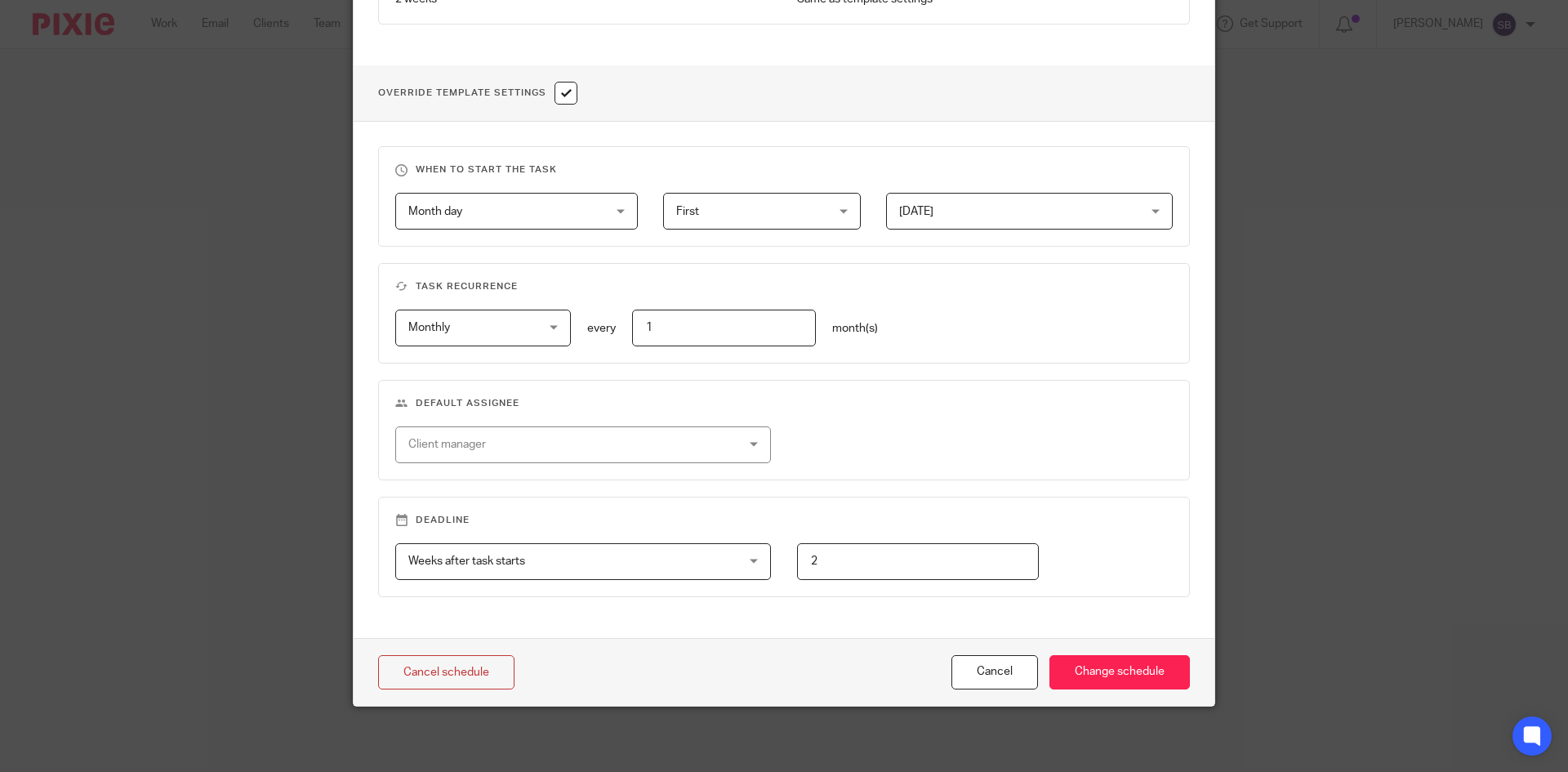
click at [548, 458] on div "Client manager" at bounding box center [553, 444] width 290 height 35
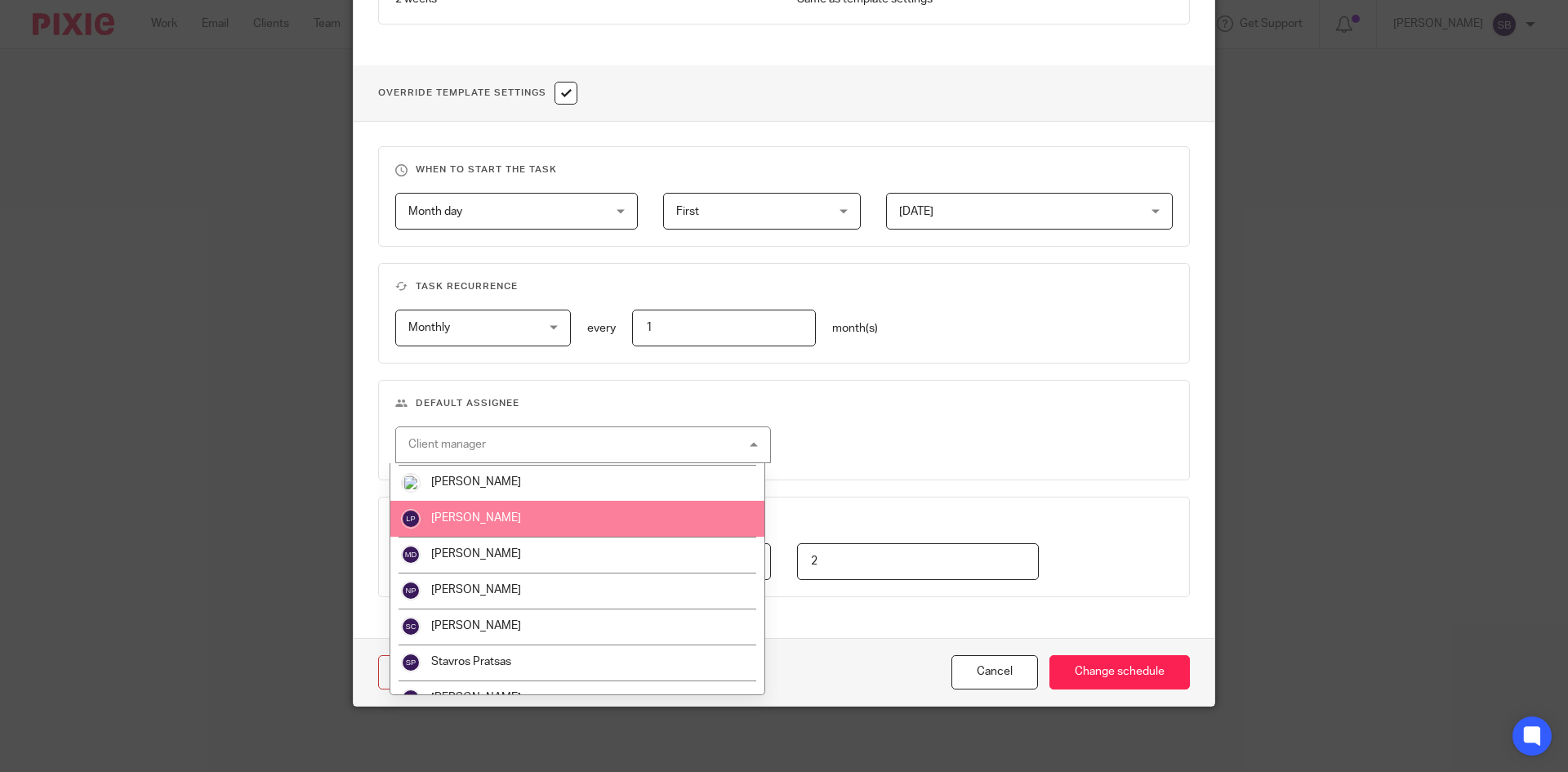
scroll to position [408, 0]
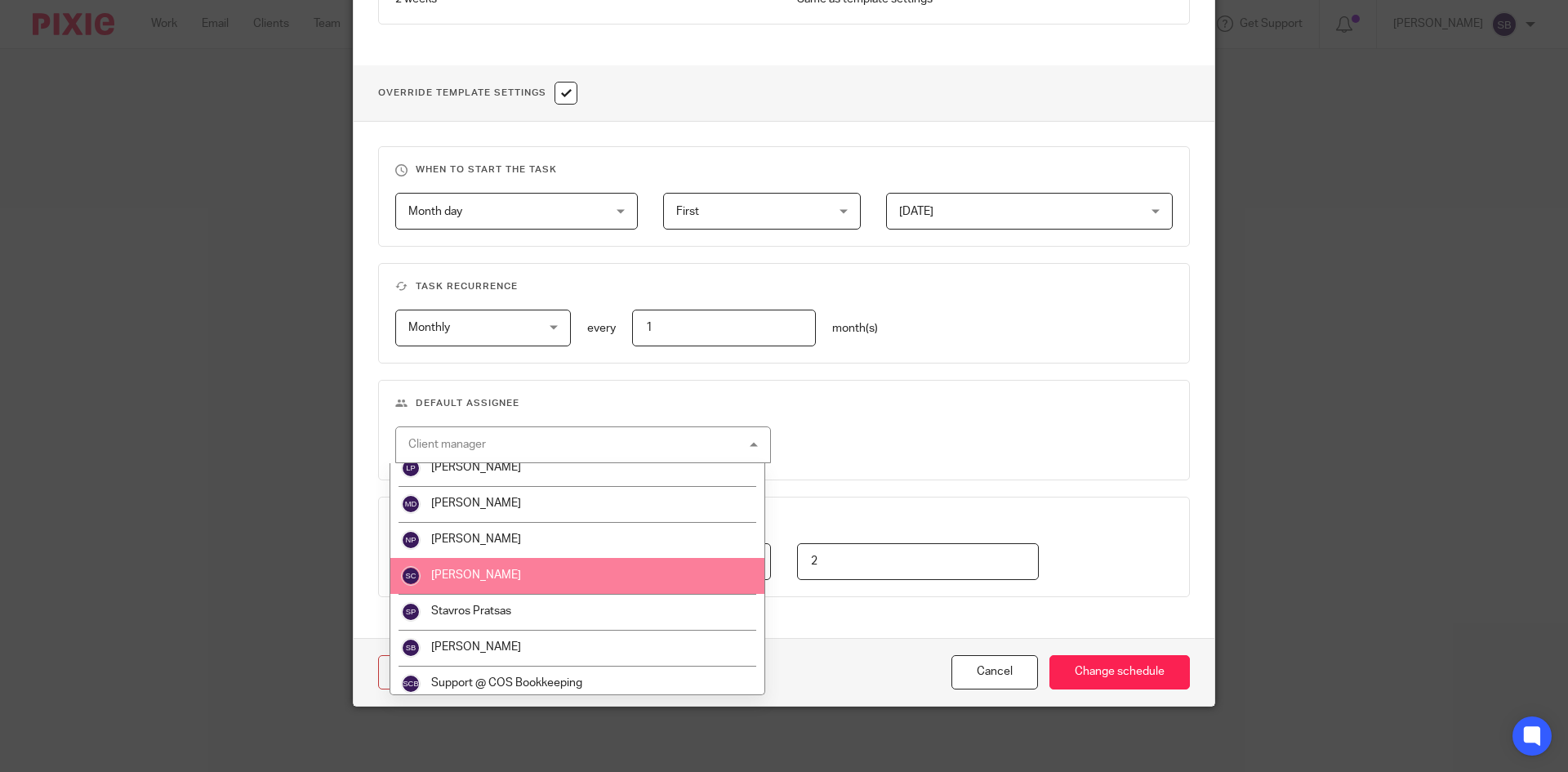
click at [498, 574] on li "Sean Corker" at bounding box center [577, 576] width 374 height 36
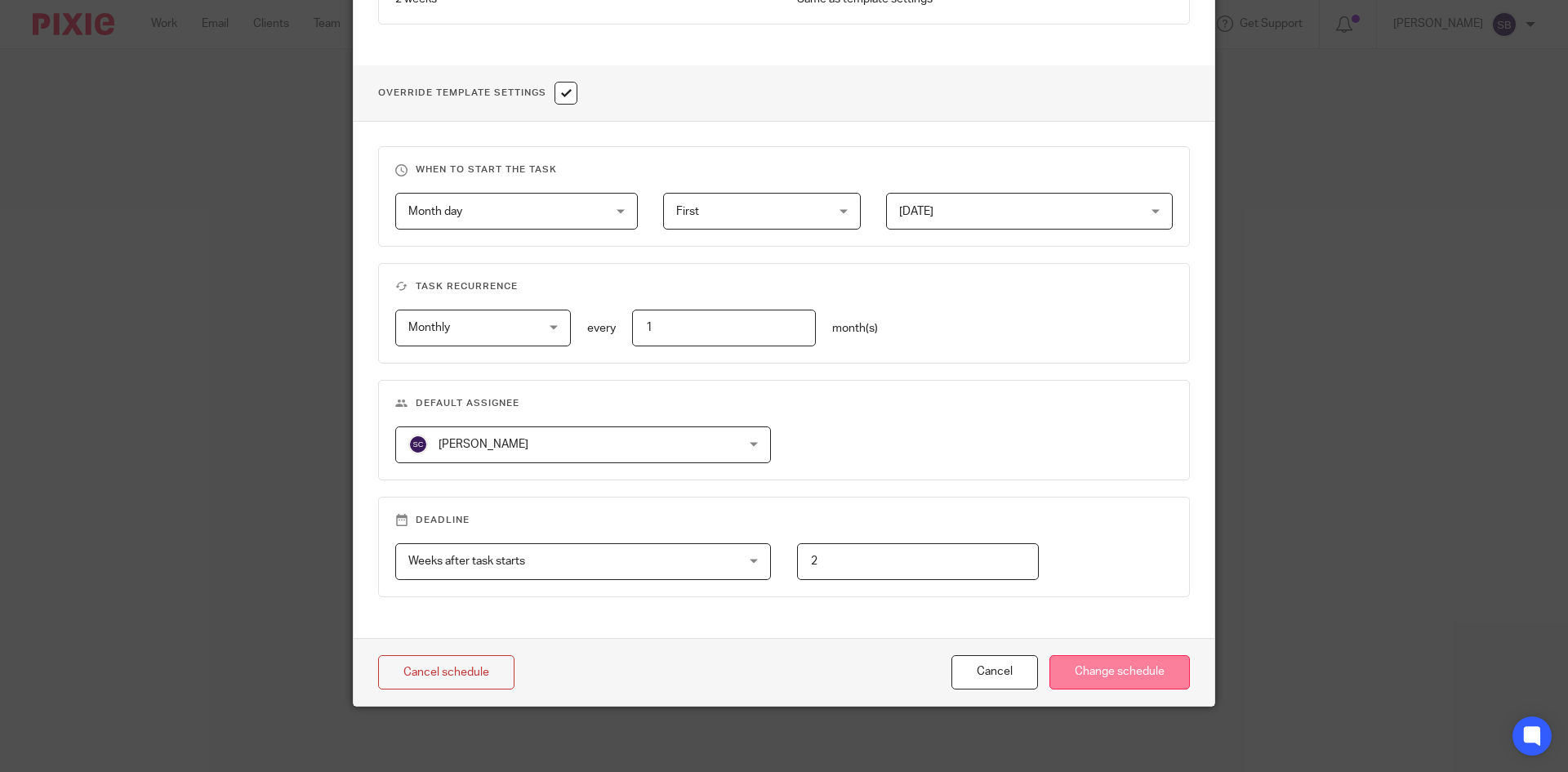
click at [1093, 674] on input "Change schedule" at bounding box center [1119, 672] width 141 height 35
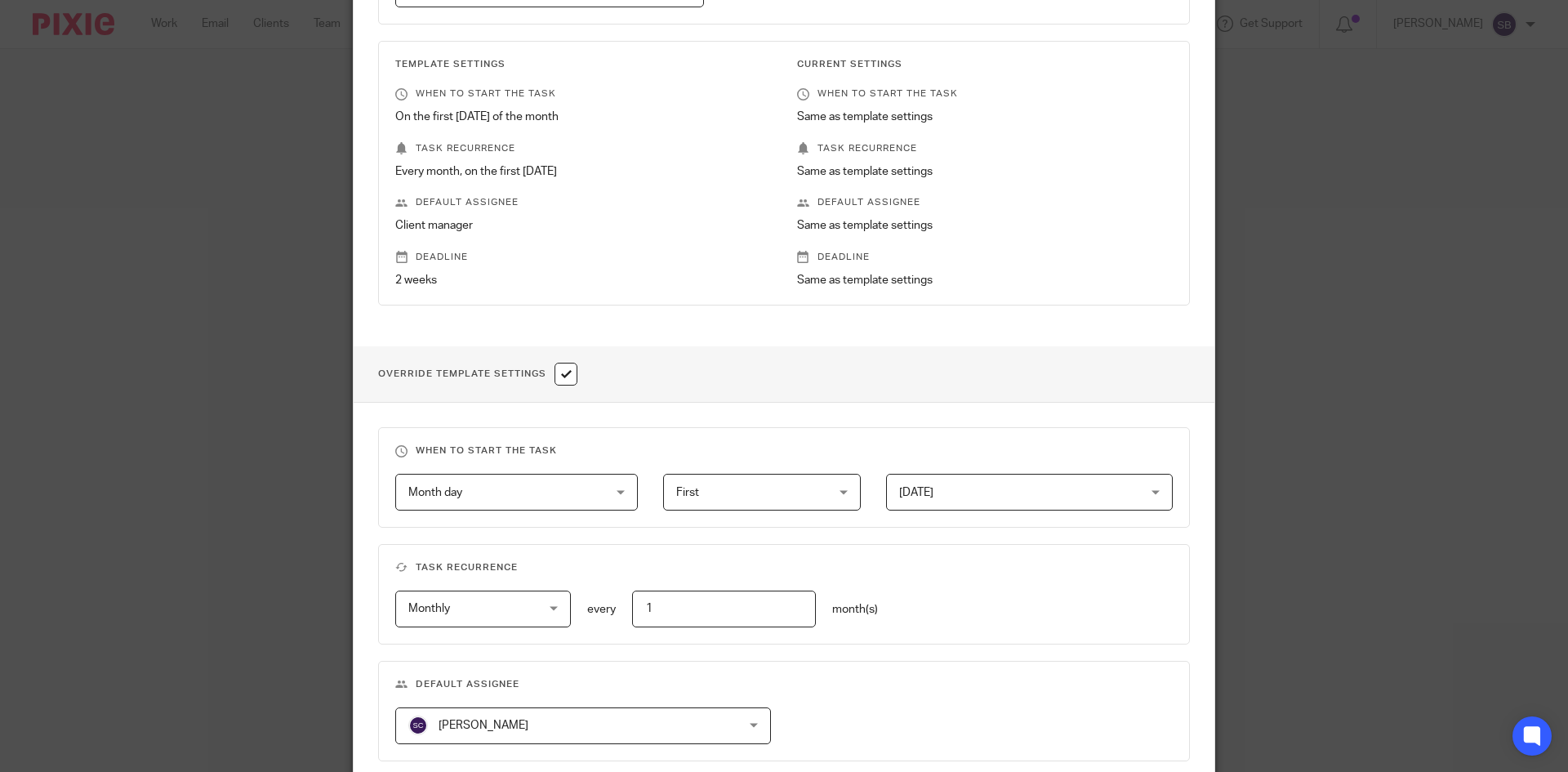
scroll to position [62, 0]
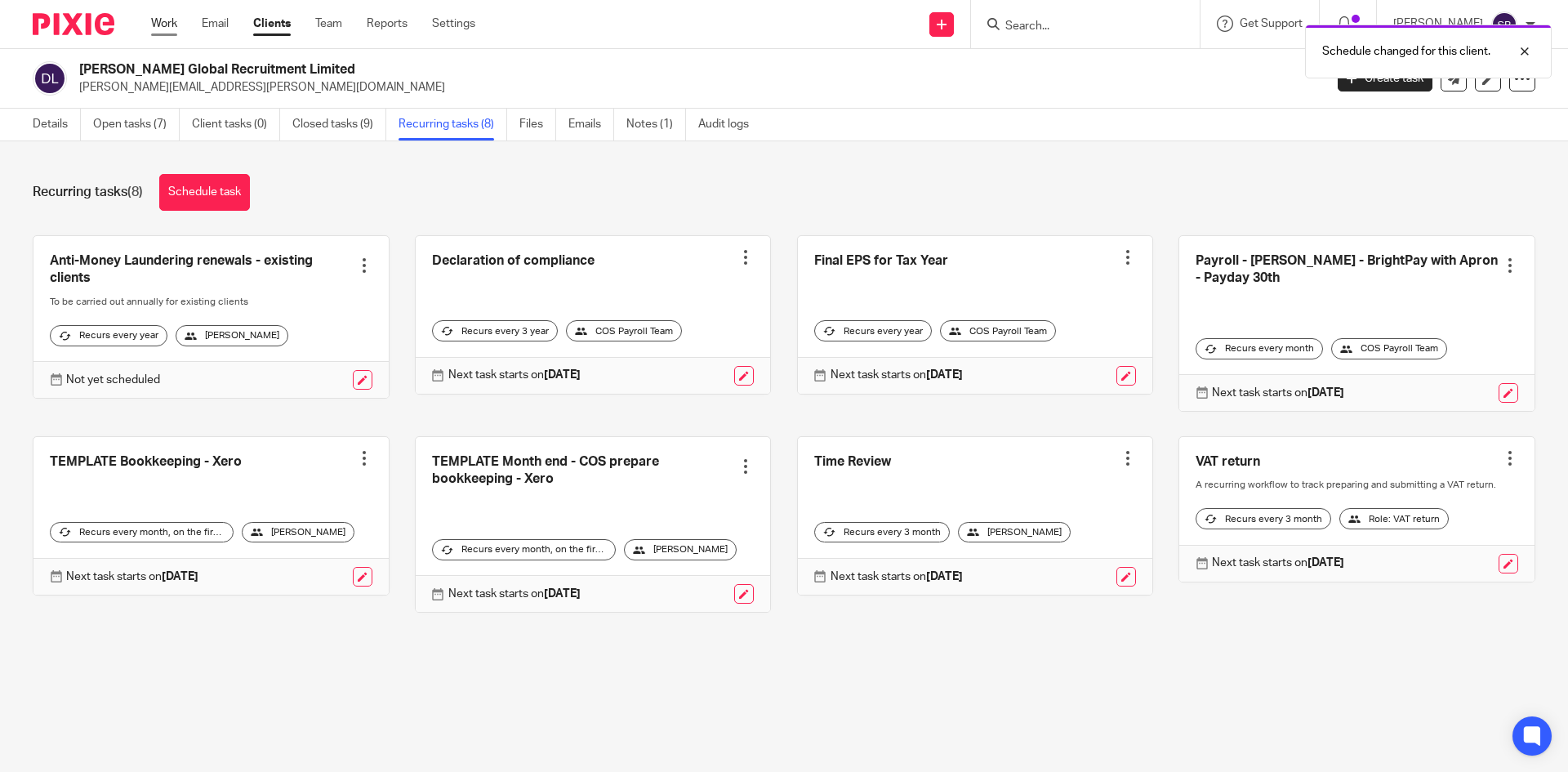
click at [170, 25] on link "Work" at bounding box center [164, 24] width 26 height 16
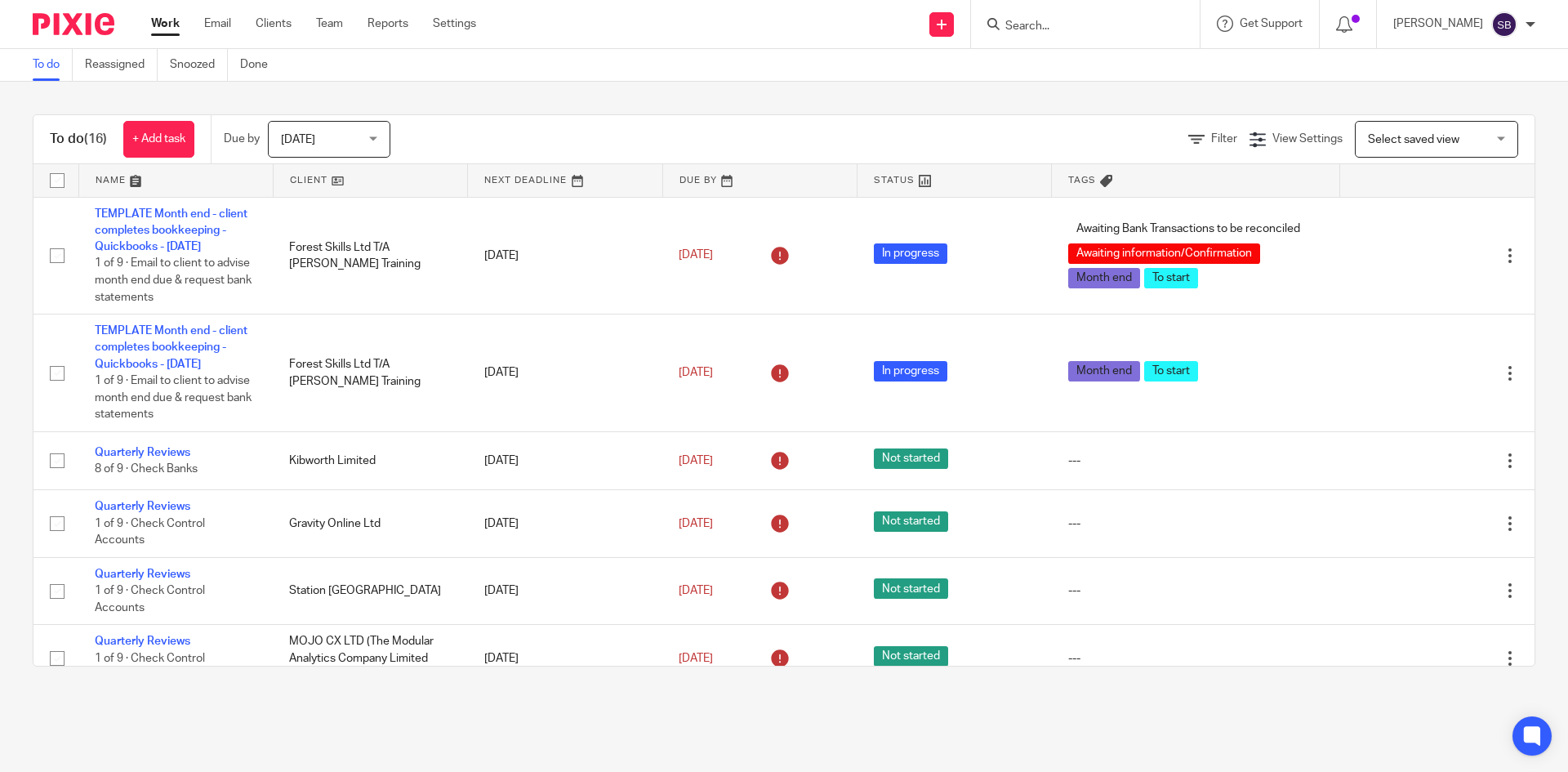
scroll to position [823, 0]
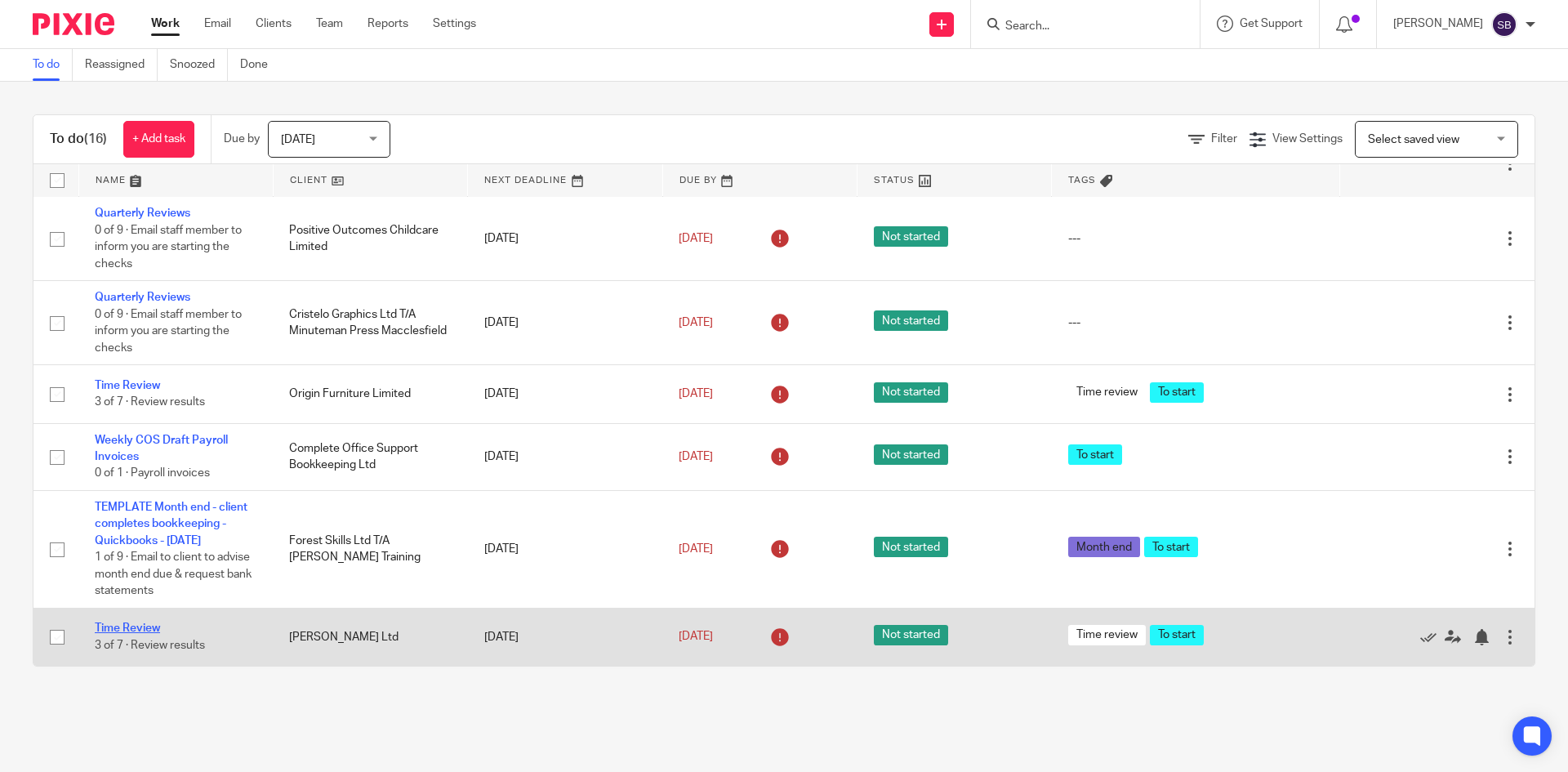
click at [136, 629] on link "Time Review" at bounding box center [127, 628] width 65 height 12
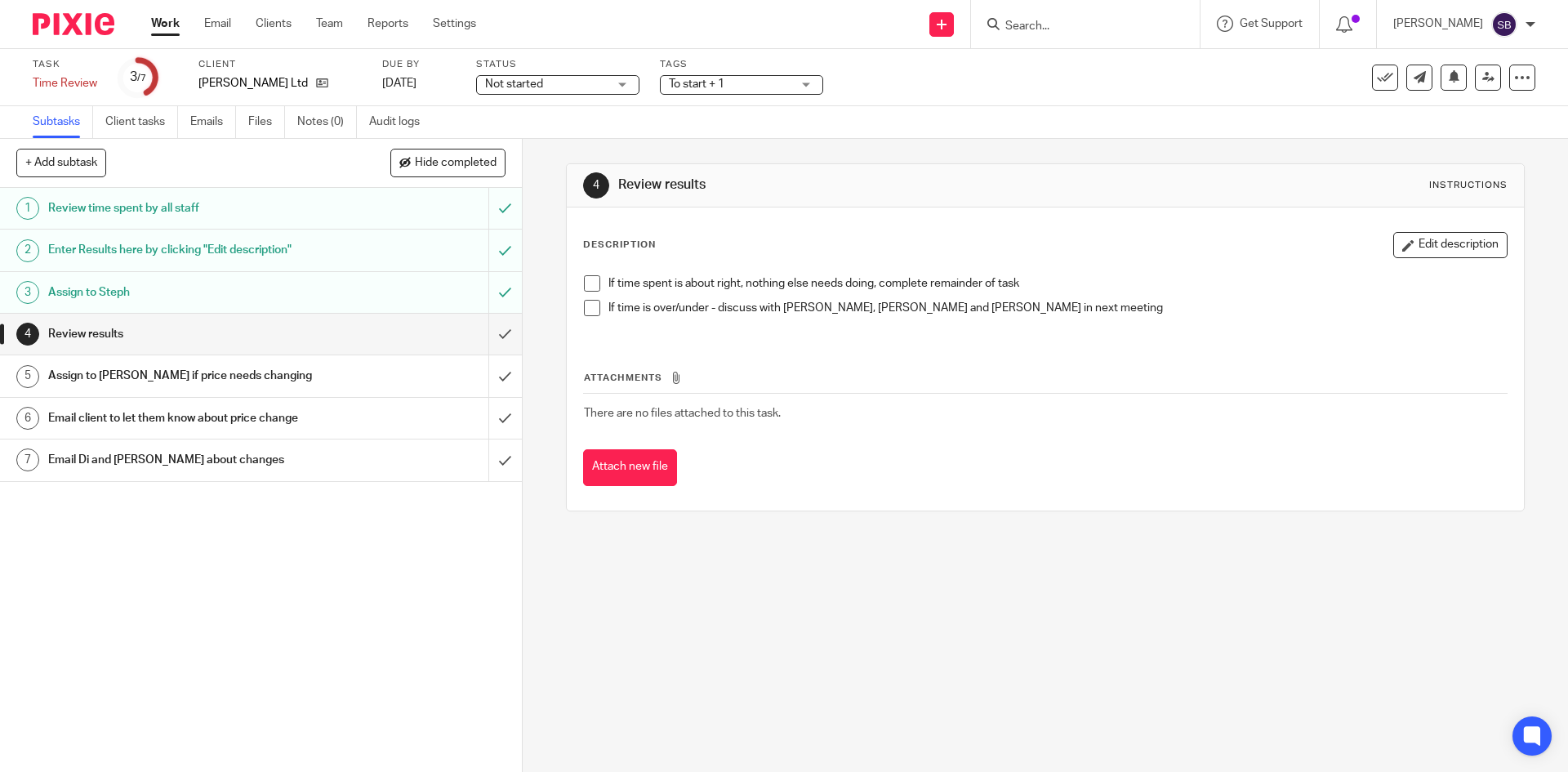
click at [252, 244] on h1 "Enter Results here by clicking "Edit description"" at bounding box center [190, 249] width 283 height 25
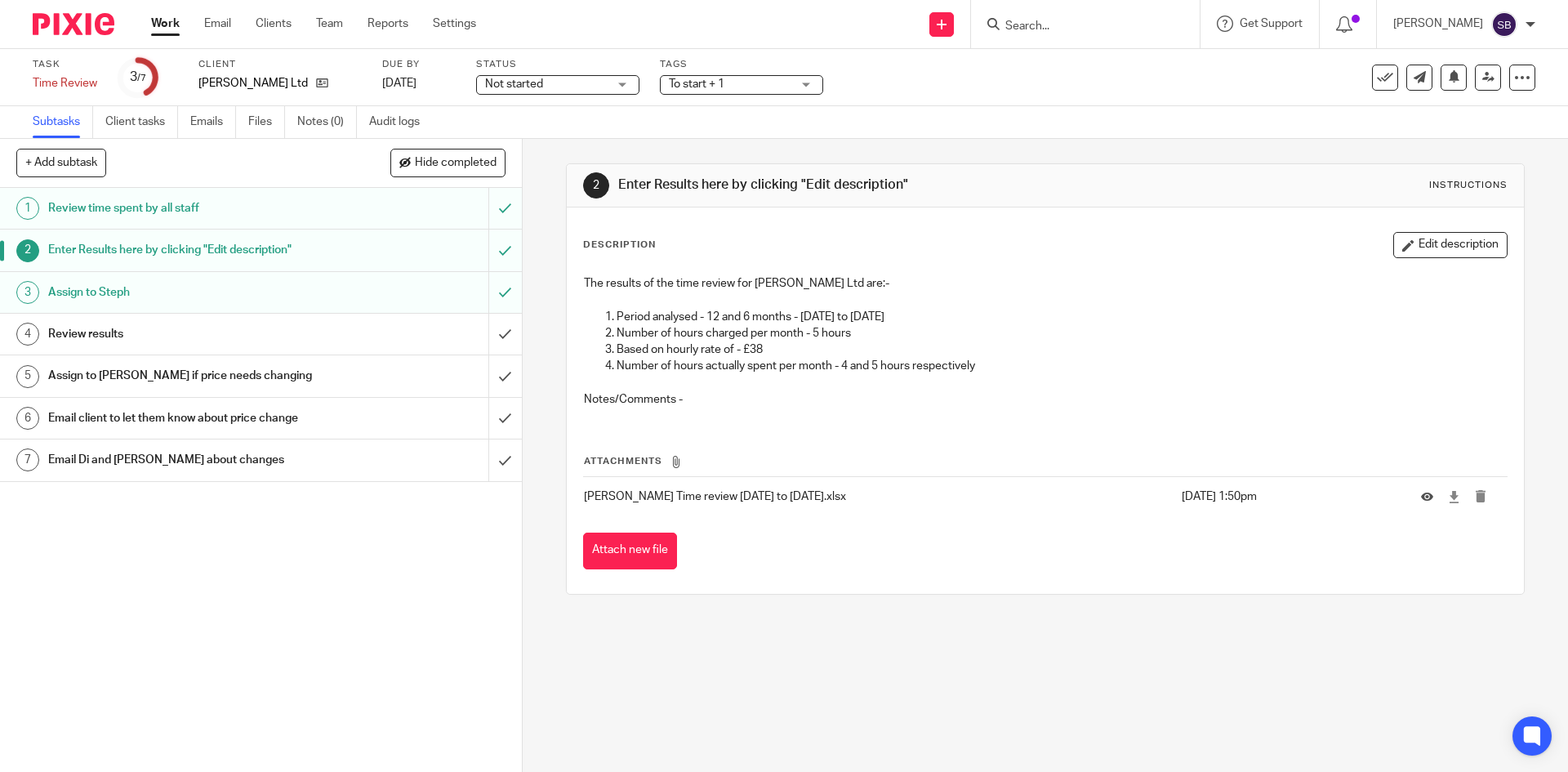
click at [338, 343] on div "Review results" at bounding box center [260, 333] width 424 height 25
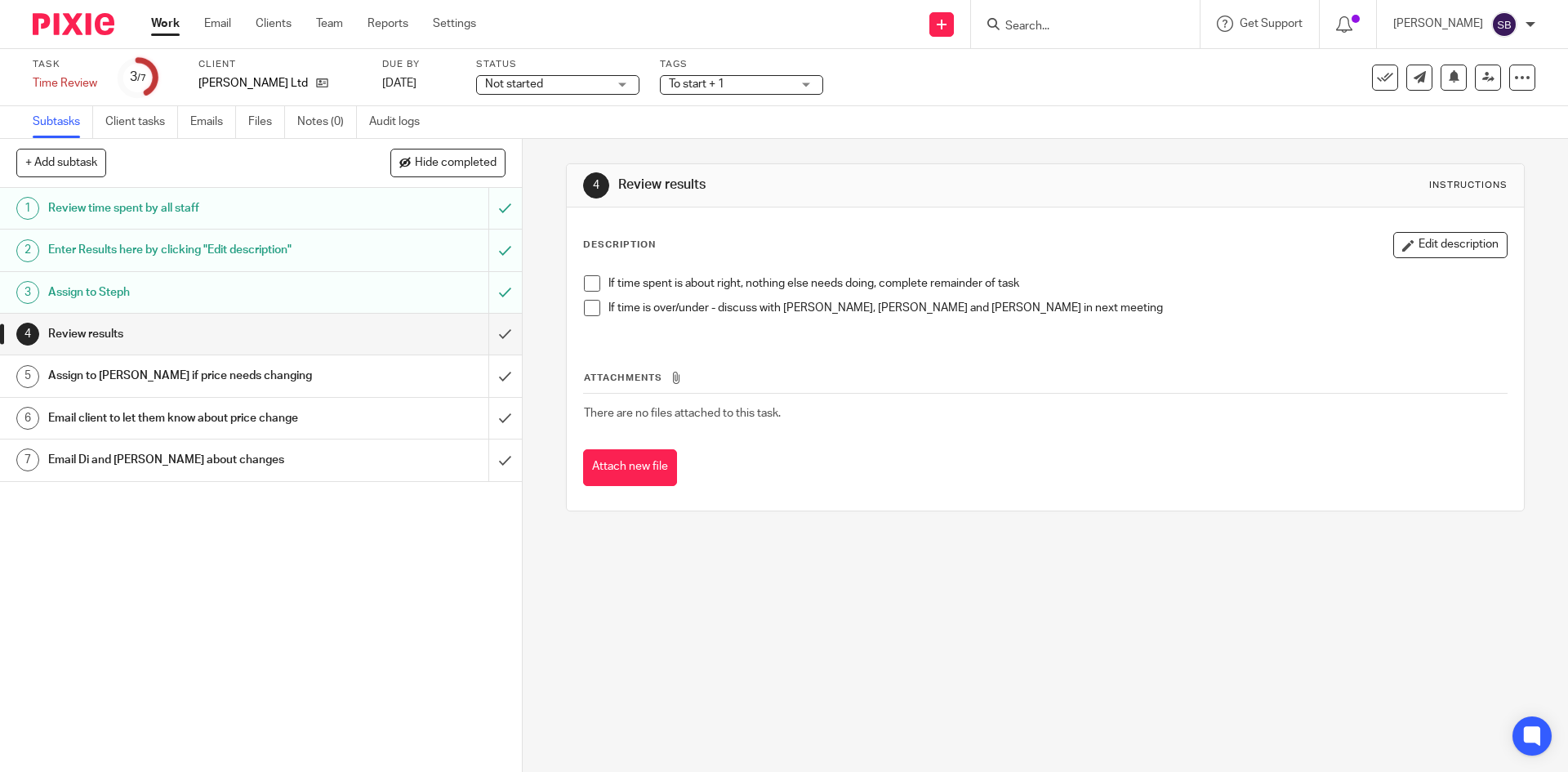
click at [585, 281] on span at bounding box center [591, 283] width 16 height 16
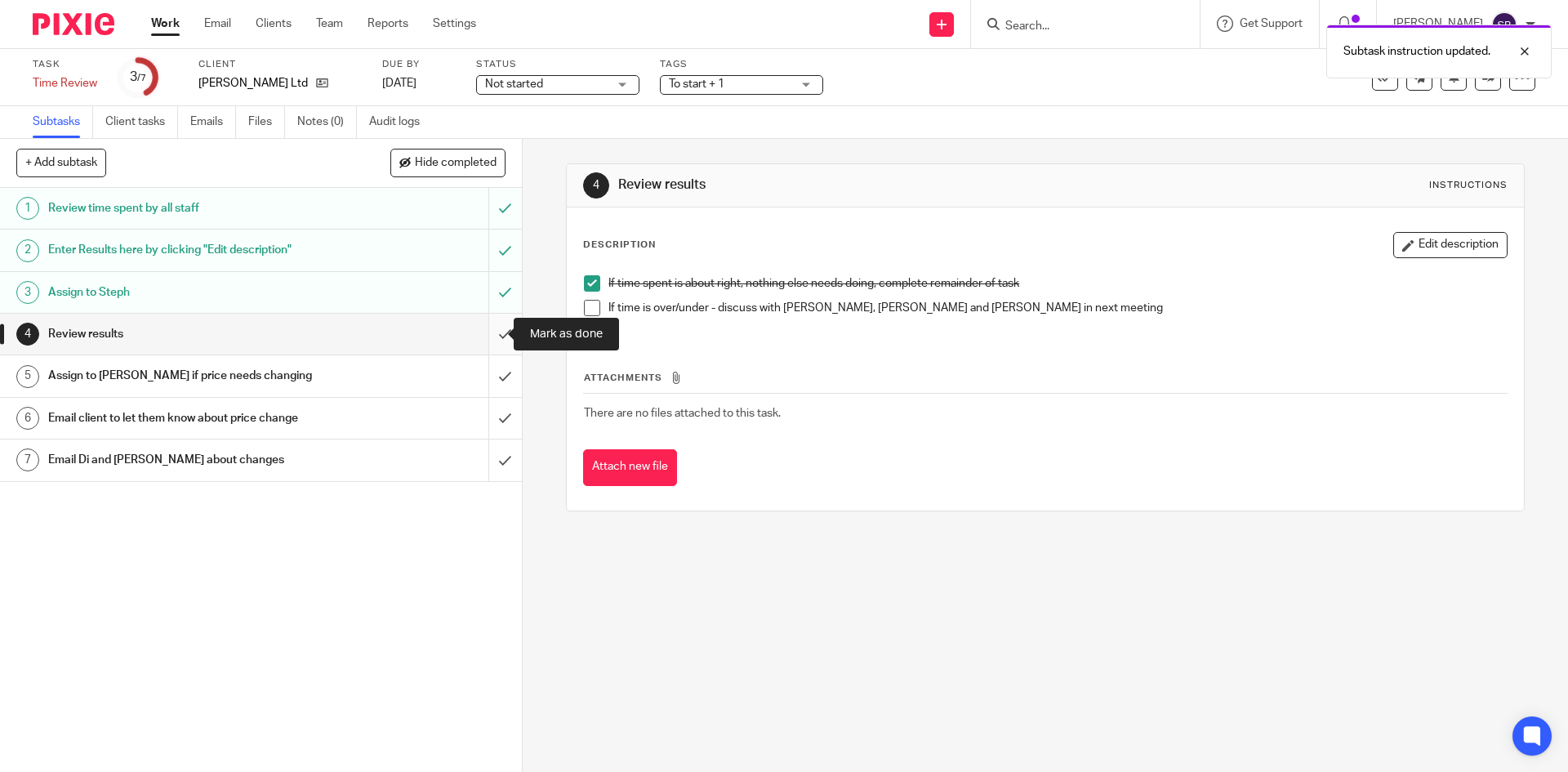
click at [489, 334] on input "submit" at bounding box center [261, 333] width 522 height 41
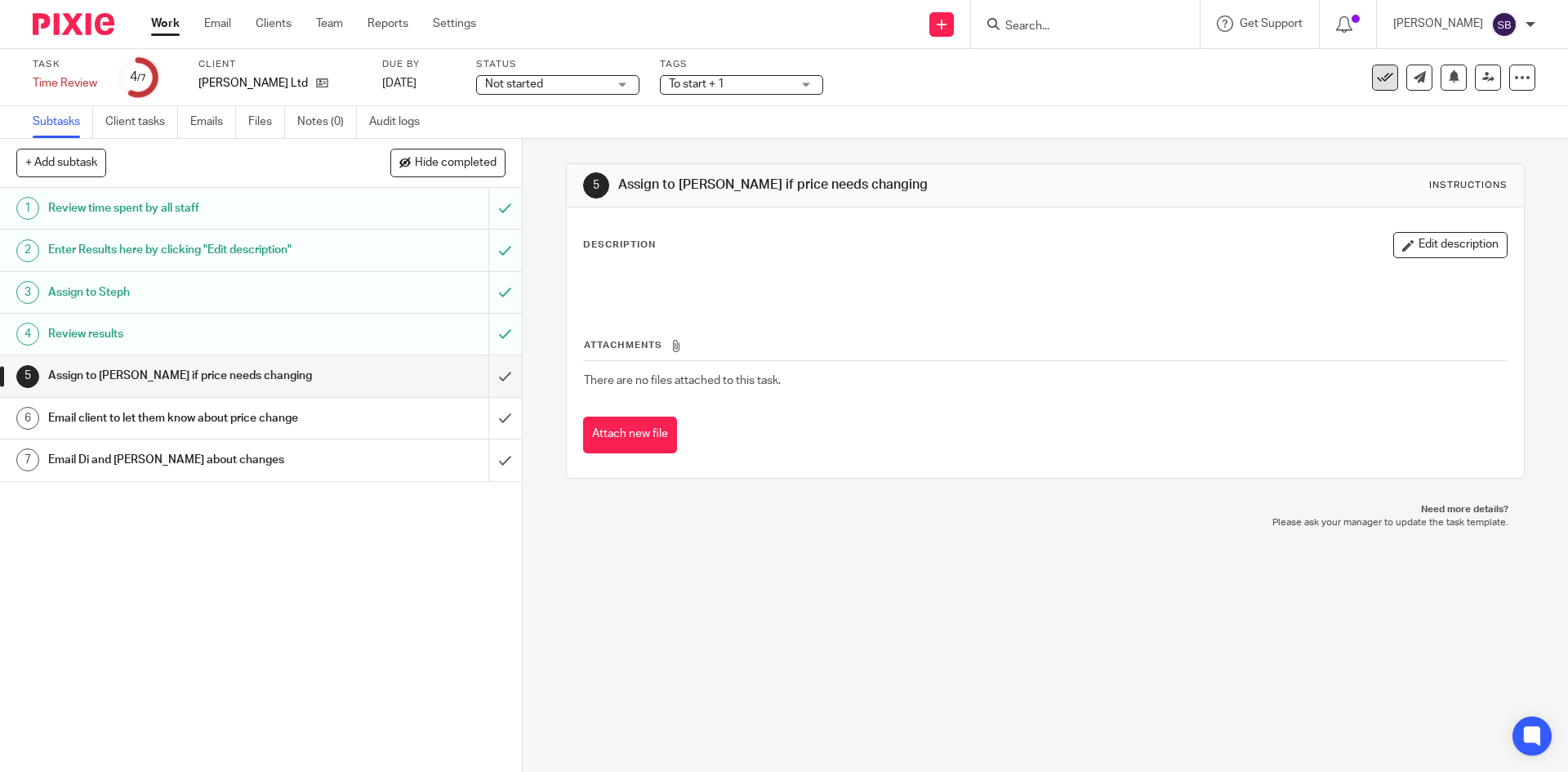
click at [1376, 80] on icon at bounding box center [1384, 77] width 16 height 16
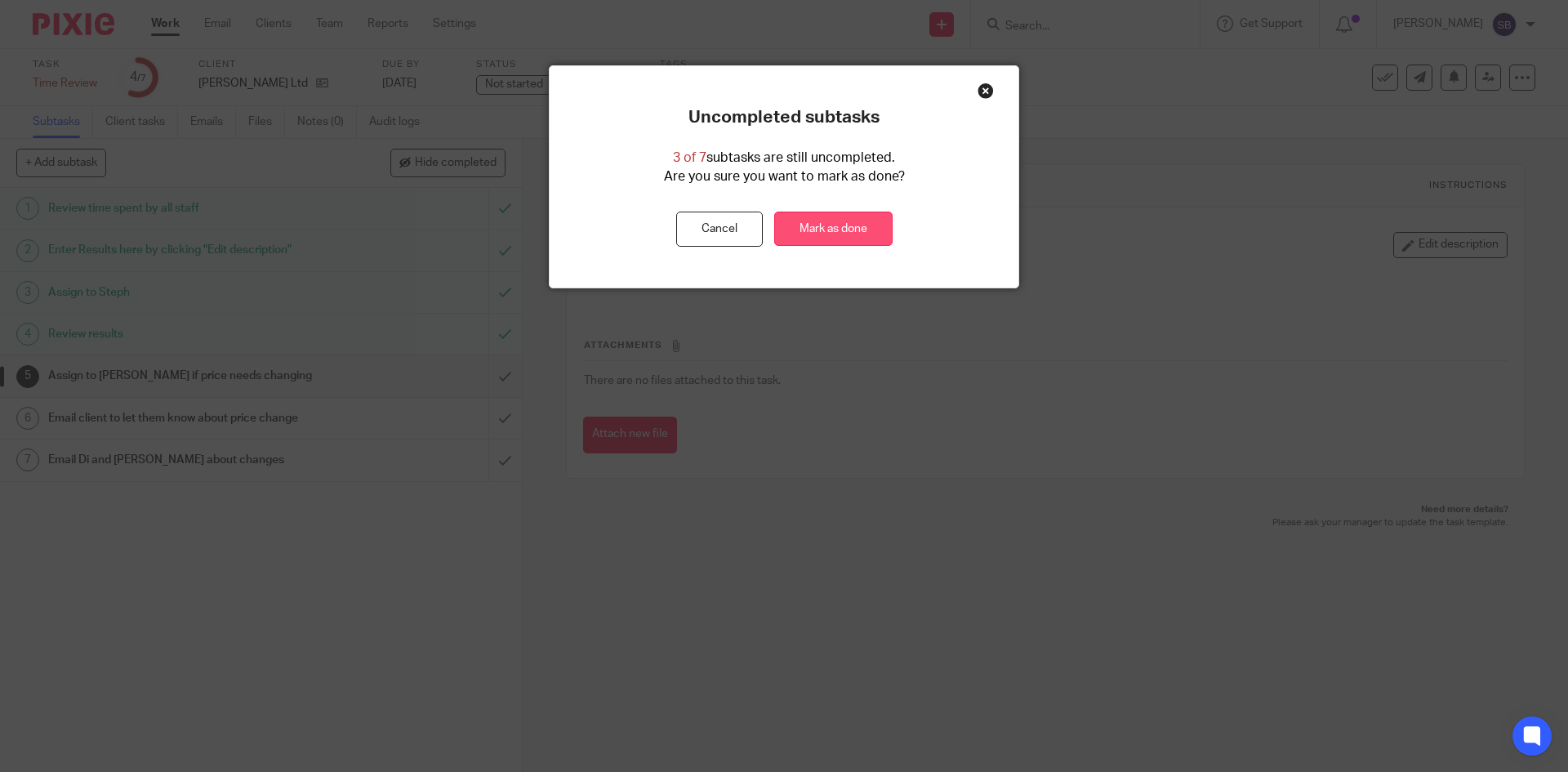
click at [842, 237] on link "Mark as done" at bounding box center [833, 228] width 118 height 35
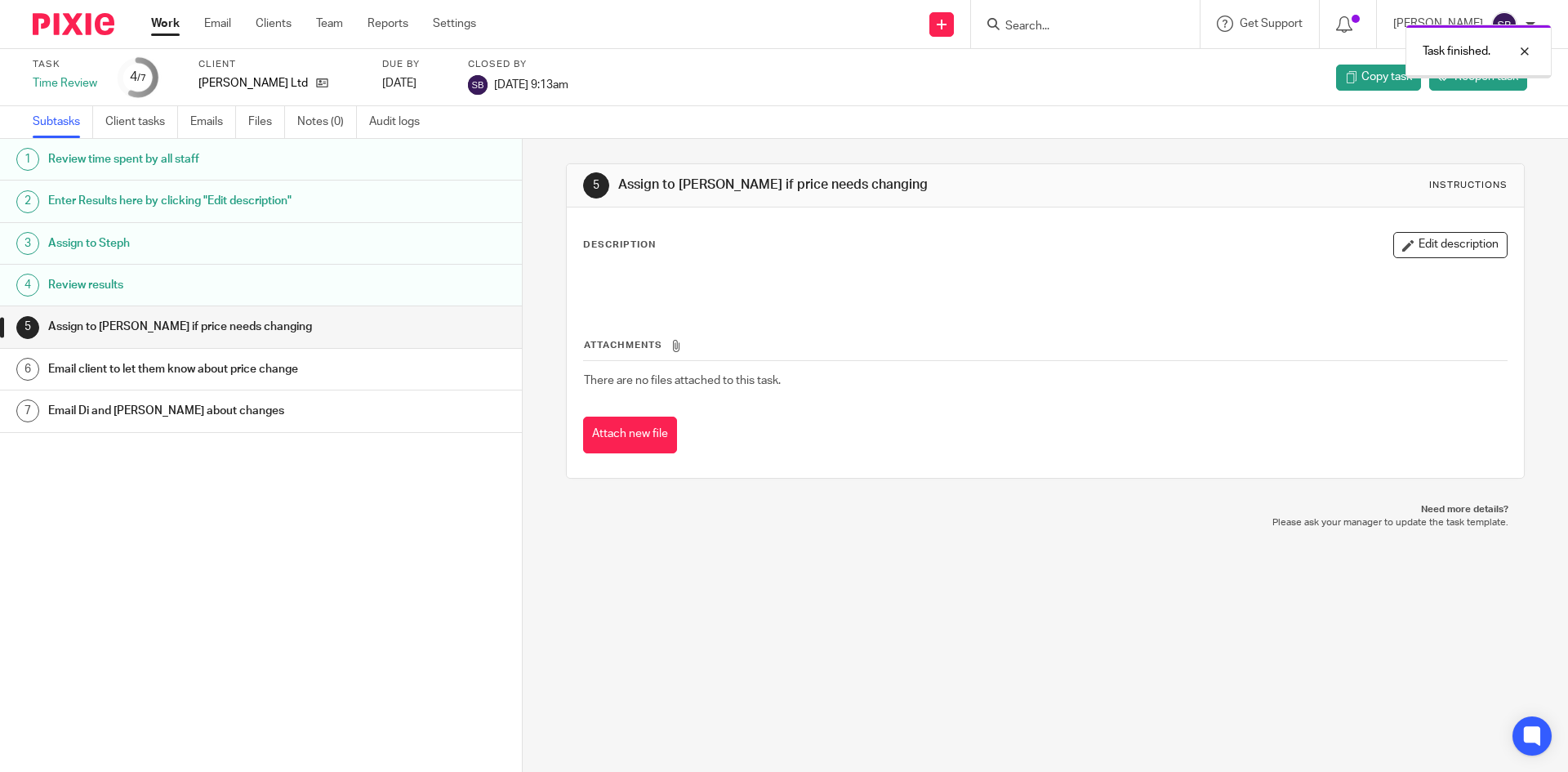
click at [174, 25] on link "Work" at bounding box center [165, 24] width 29 height 16
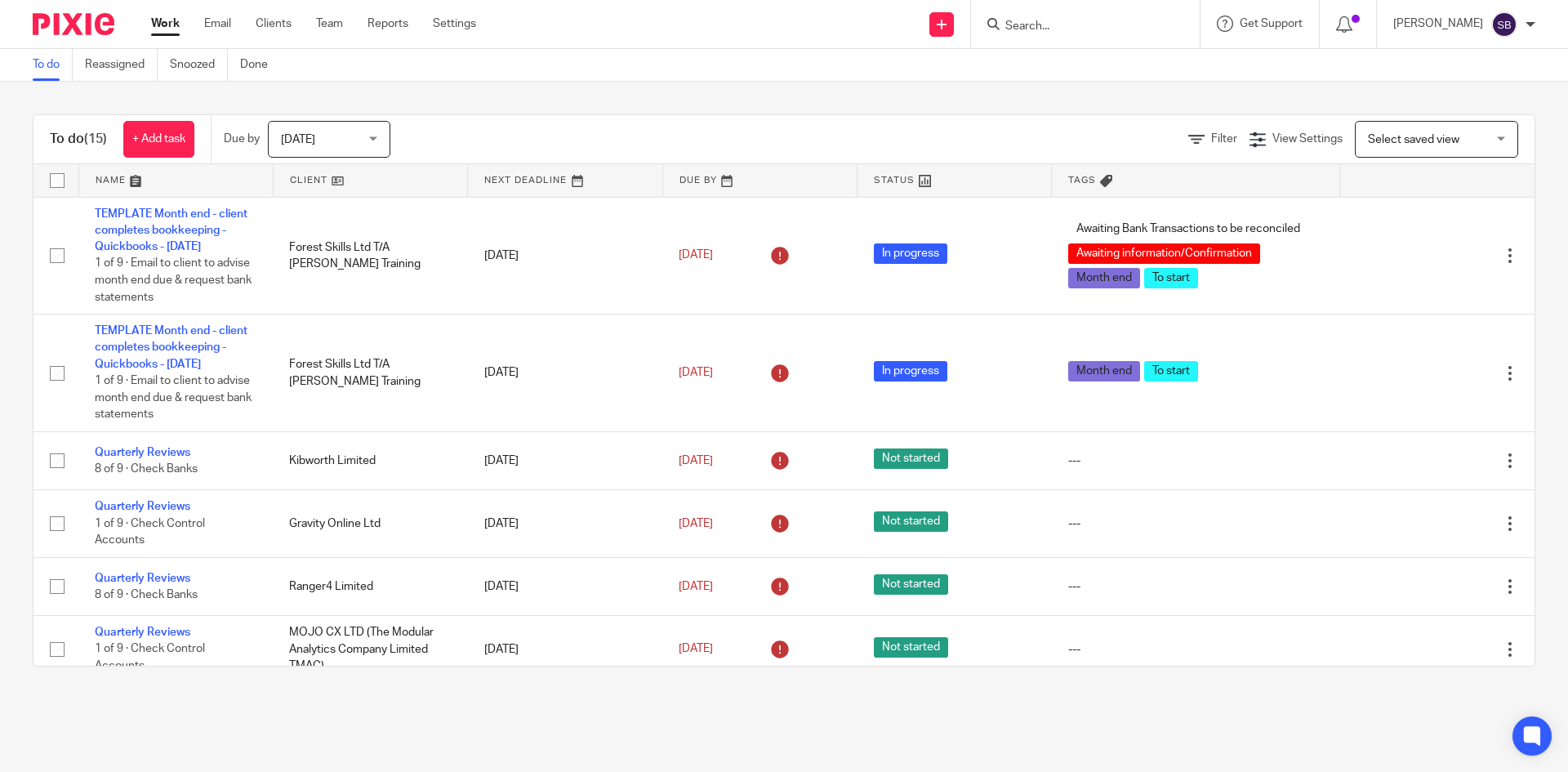
click at [1096, 20] on input "Search" at bounding box center [1077, 27] width 147 height 15
type input "hon"
click at [1088, 64] on link at bounding box center [1146, 76] width 293 height 51
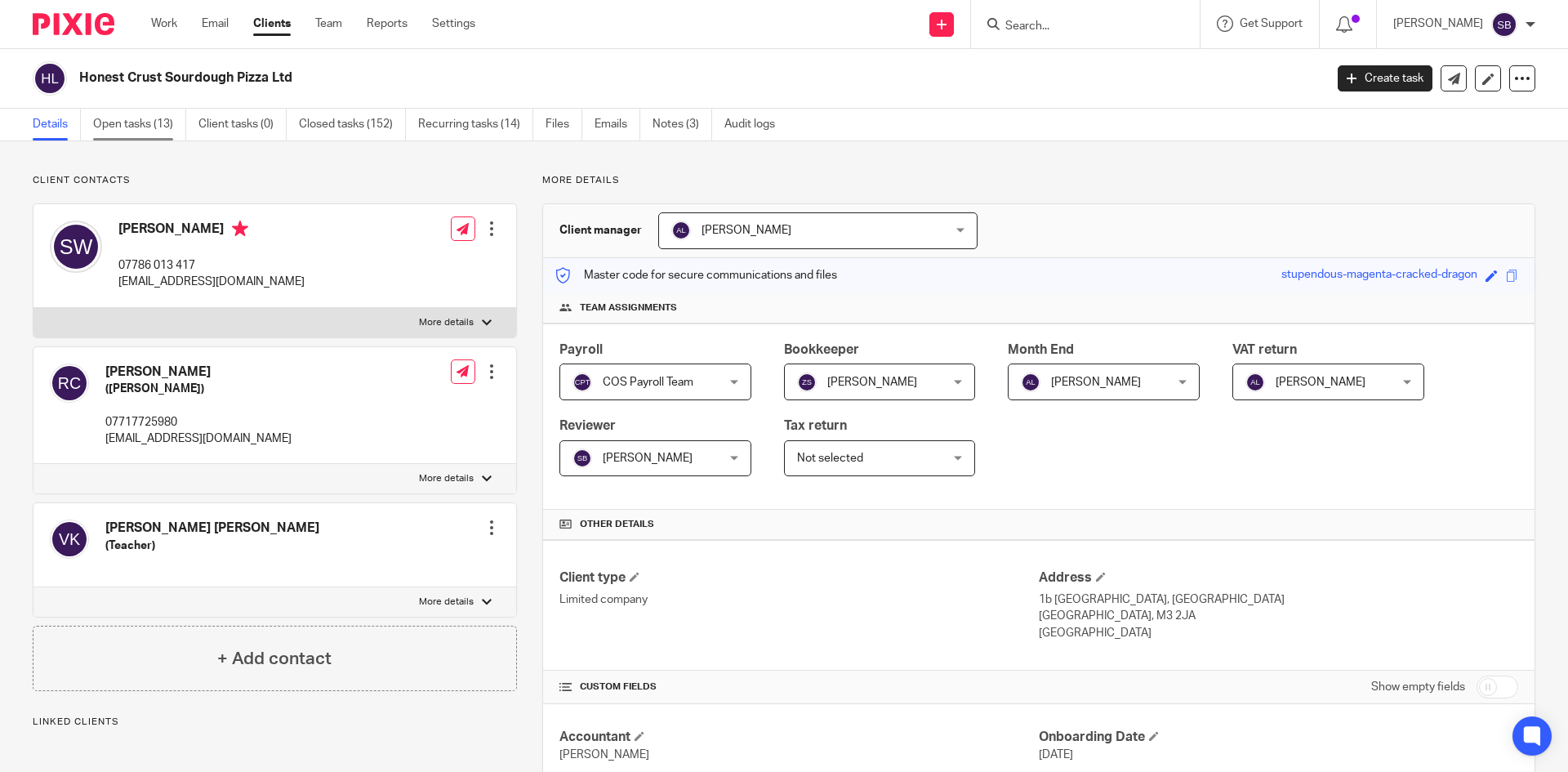
click at [133, 124] on link "Open tasks (13)" at bounding box center [140, 124] width 93 height 32
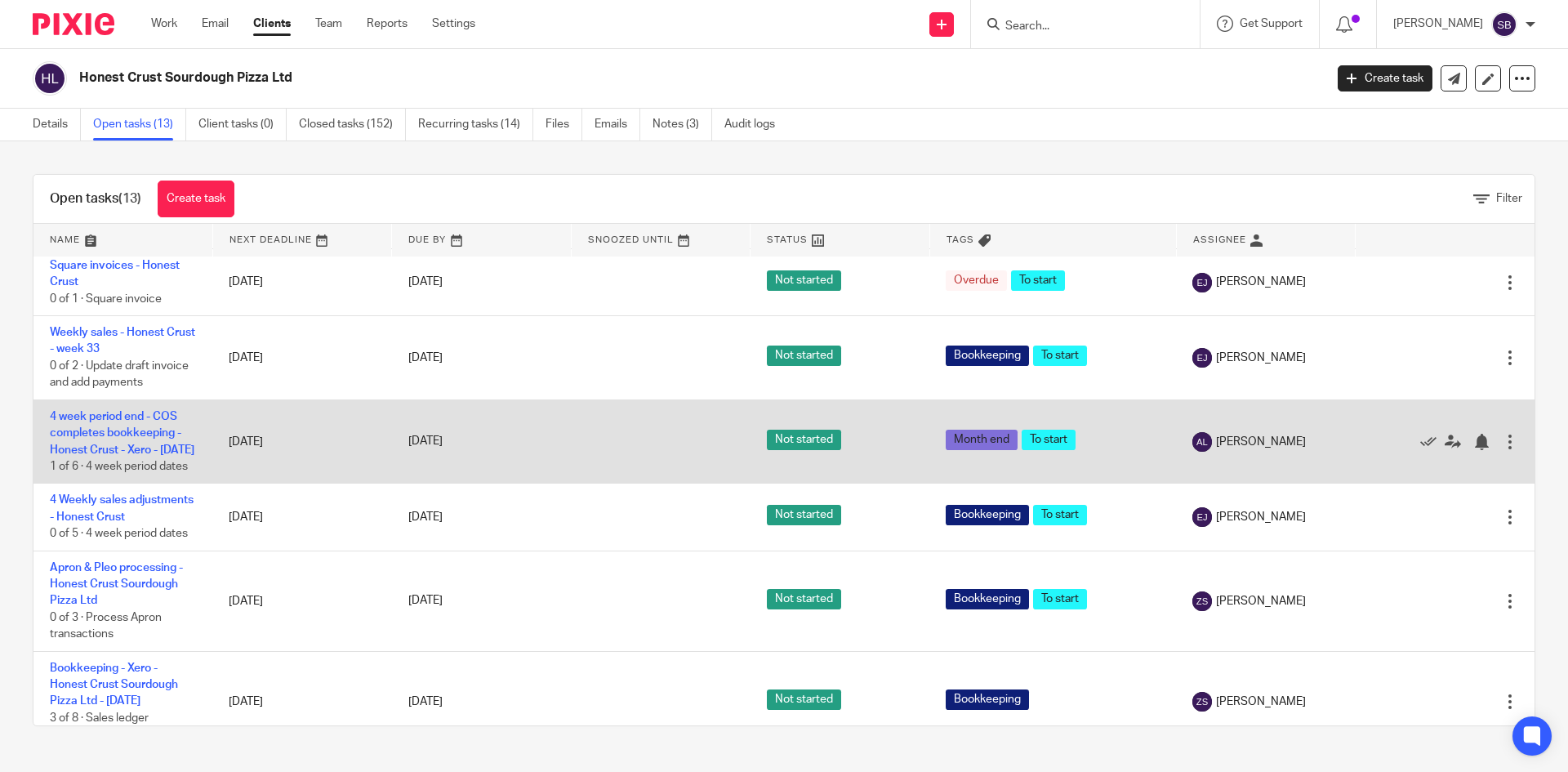
scroll to position [679, 0]
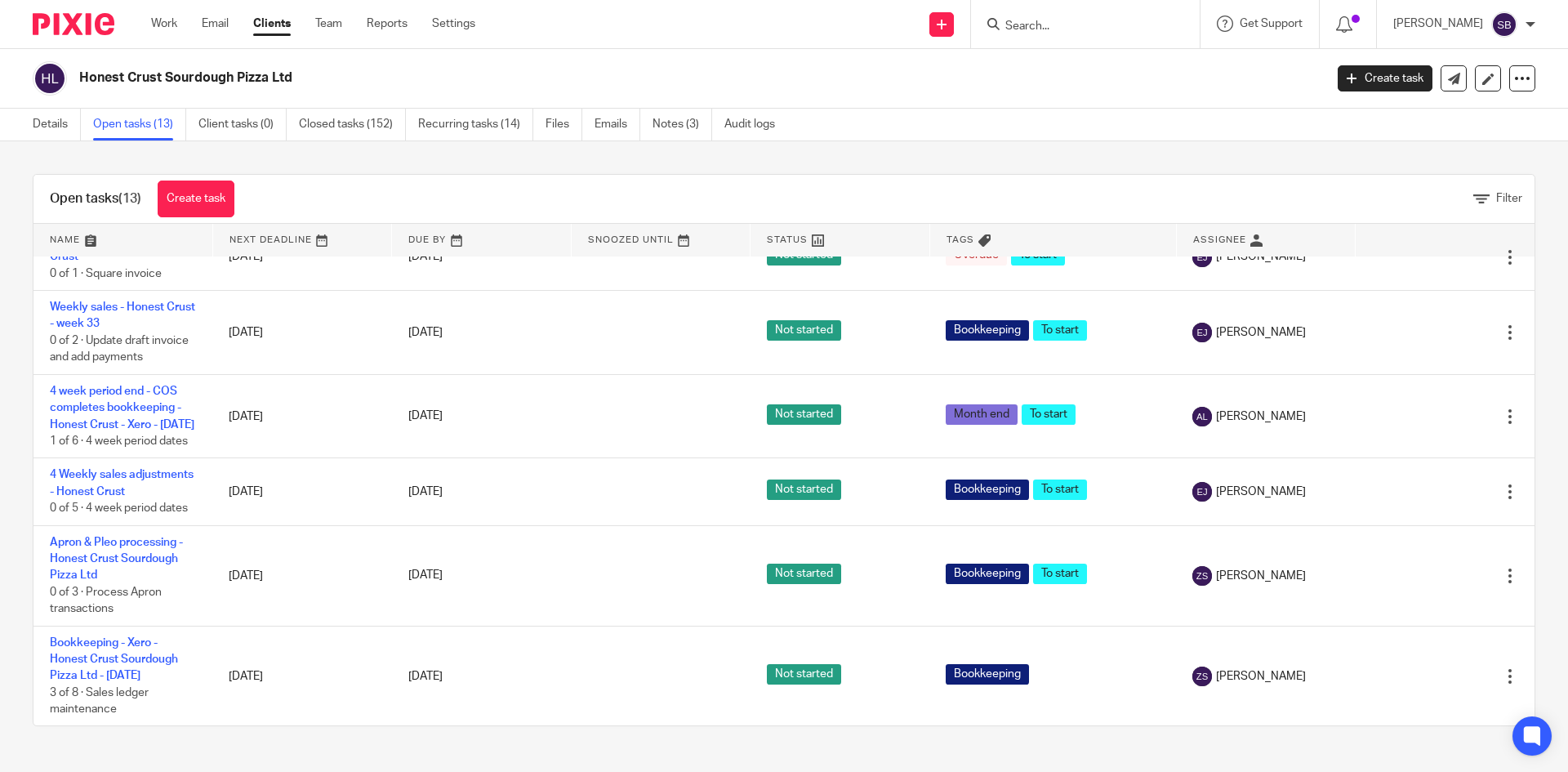
click at [1080, 22] on input "Search" at bounding box center [1077, 27] width 147 height 15
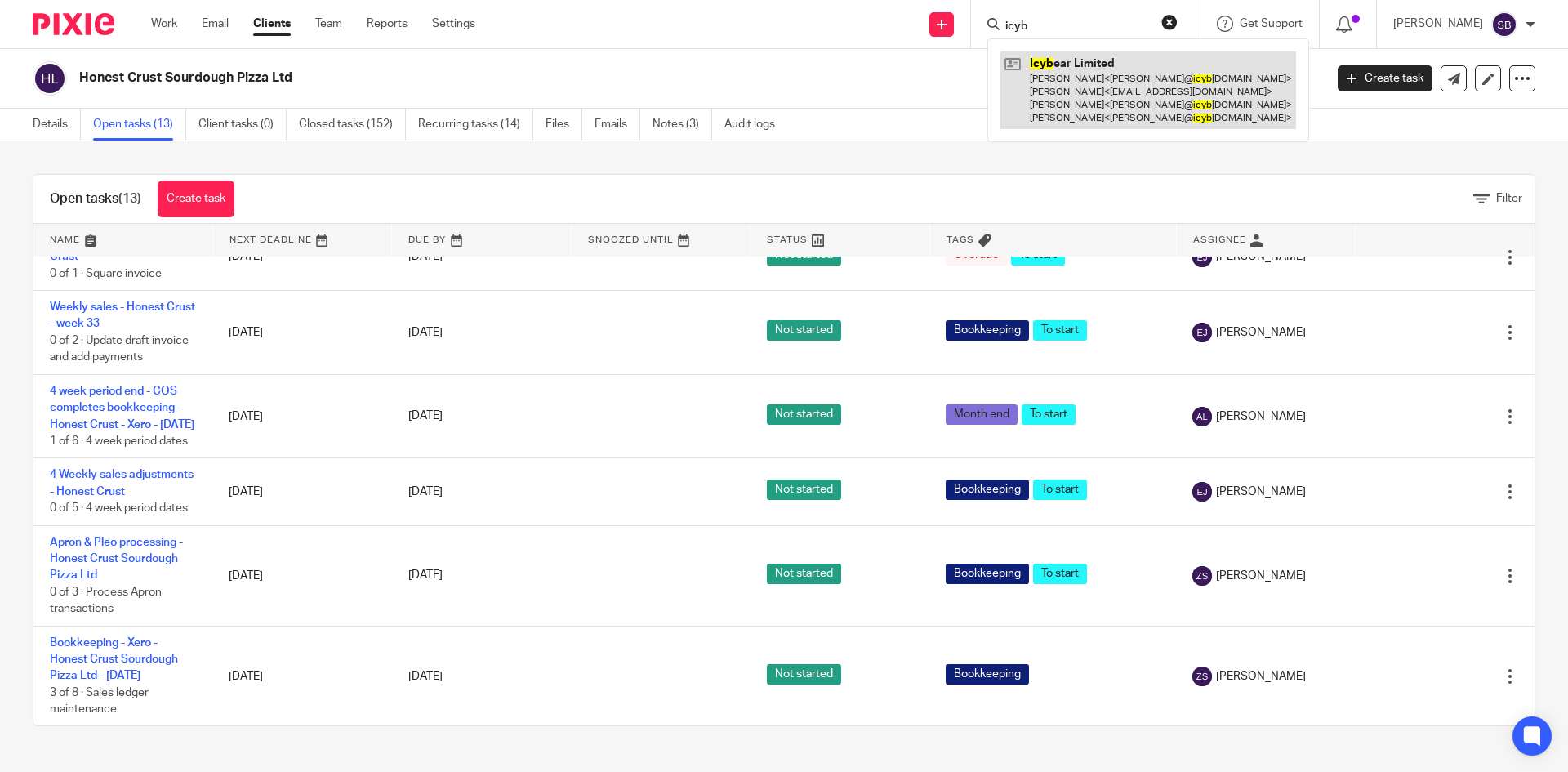
type input "icyb"
click at [1182, 68] on link at bounding box center [1148, 90] width 296 height 77
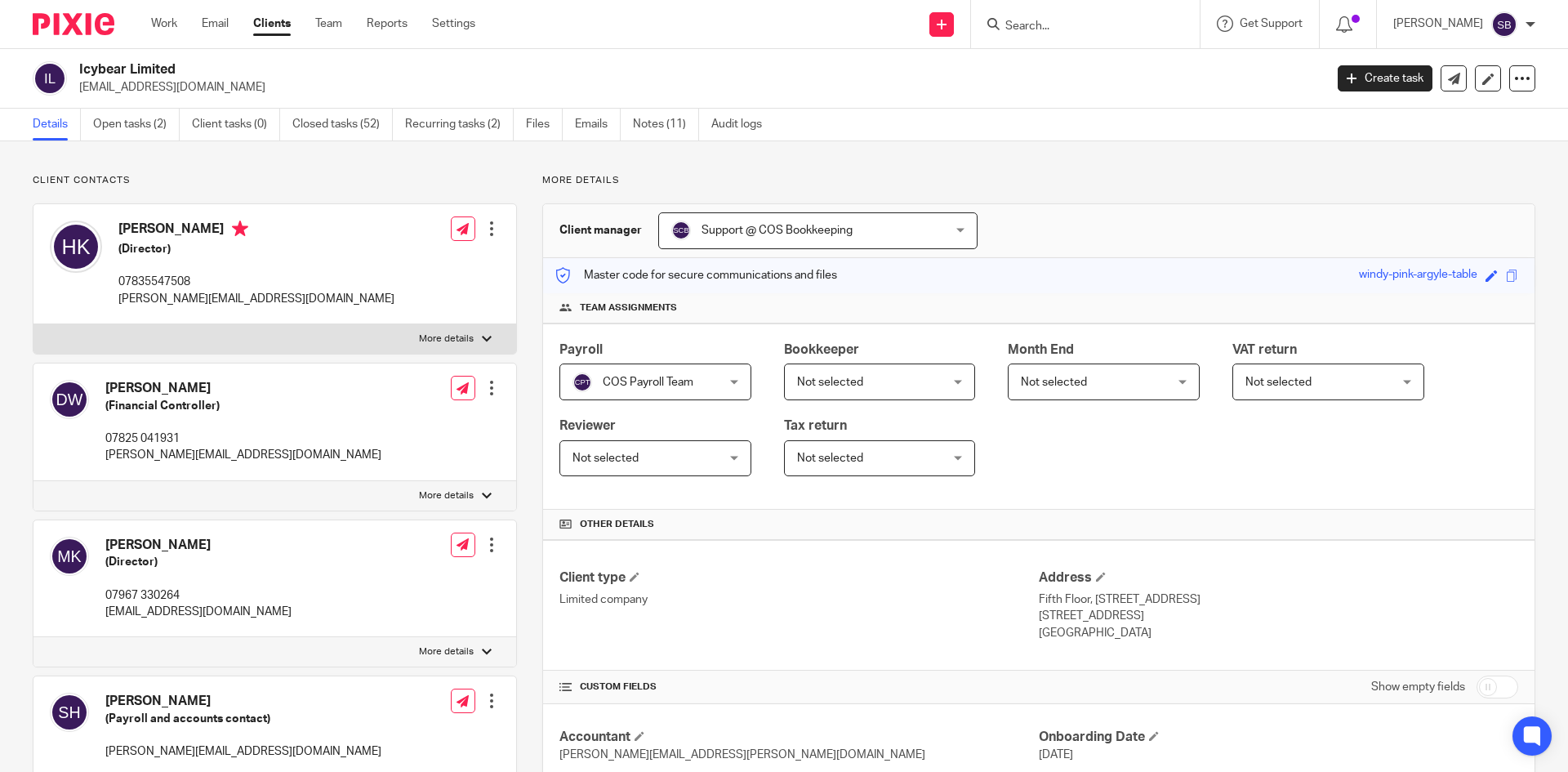
click at [154, 122] on link "Open tasks (2)" at bounding box center [136, 124] width 86 height 32
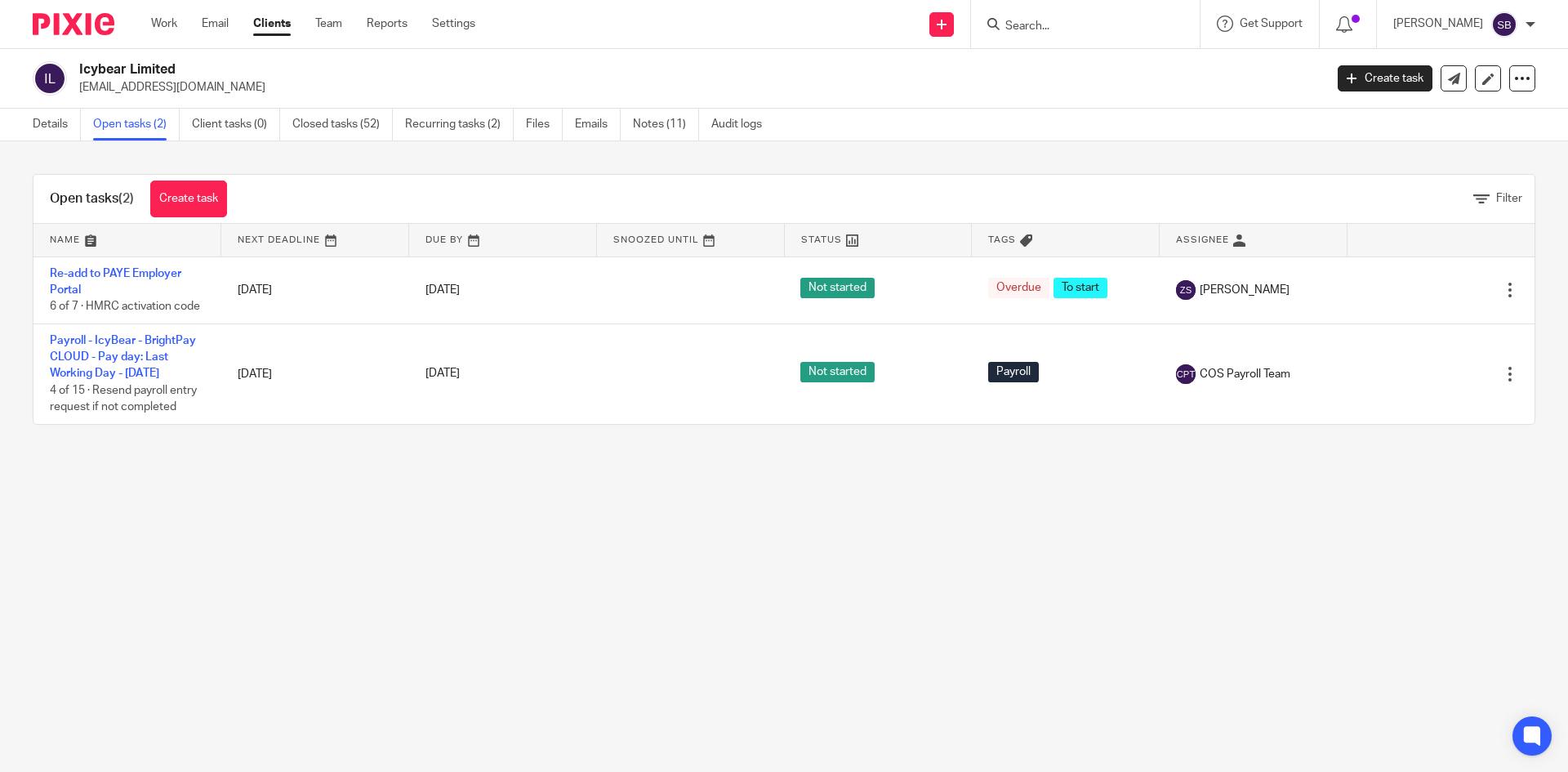
click at [1120, 30] on input "Search" at bounding box center [1077, 27] width 147 height 15
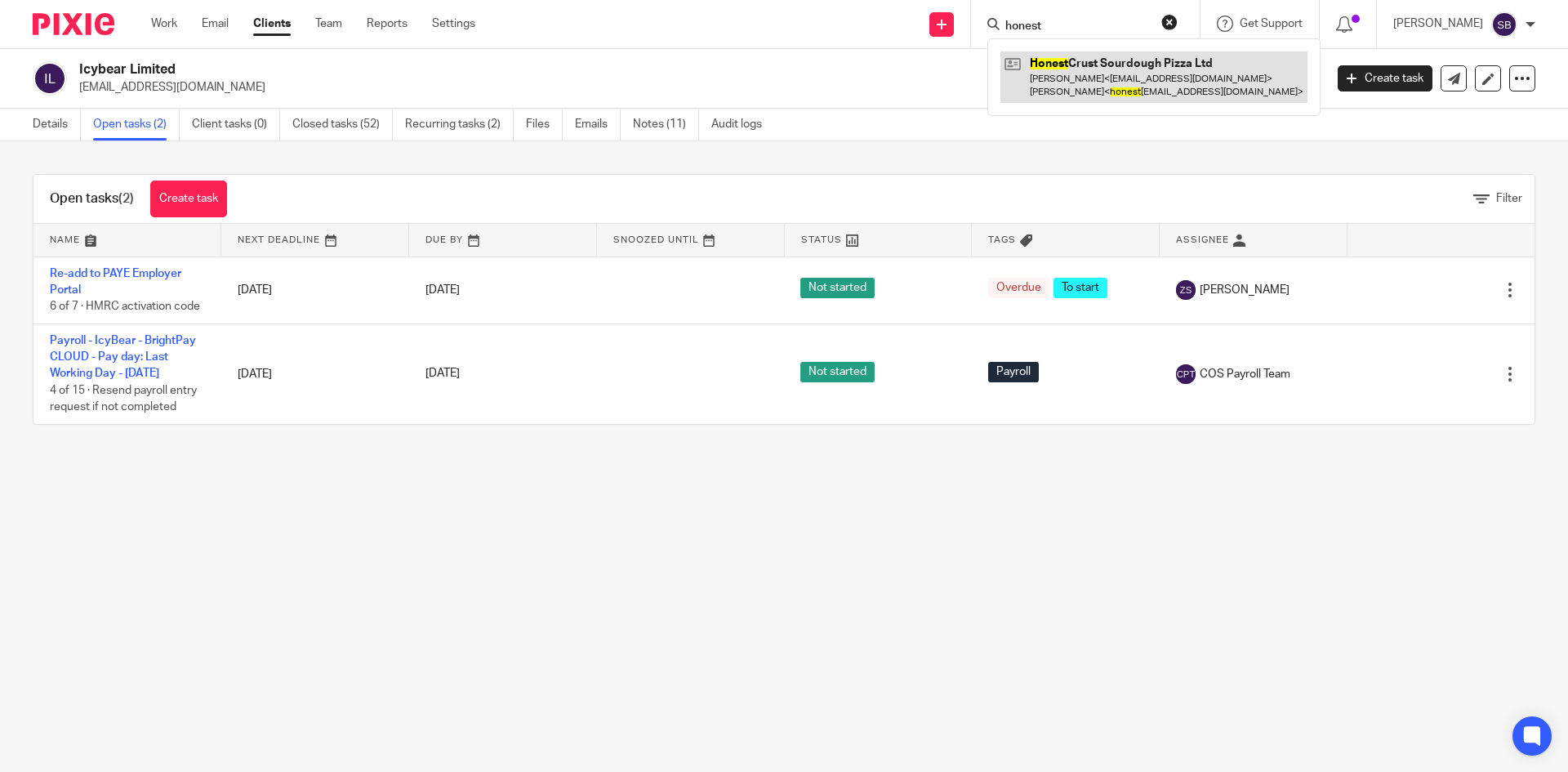
type input "honest"
click at [1104, 69] on link at bounding box center [1153, 76] width 307 height 51
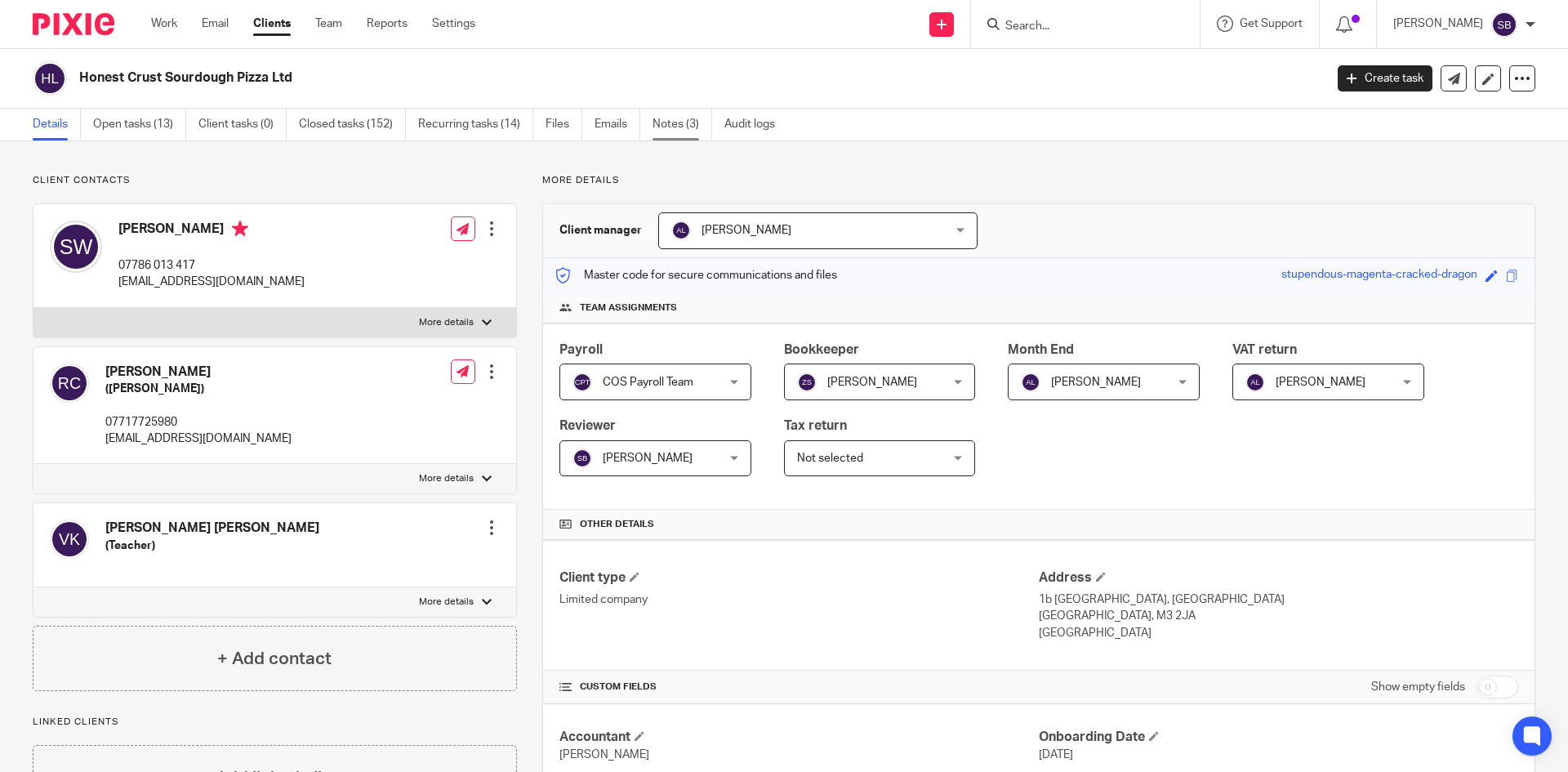
click at [705, 127] on link "Notes (3)" at bounding box center [682, 124] width 60 height 32
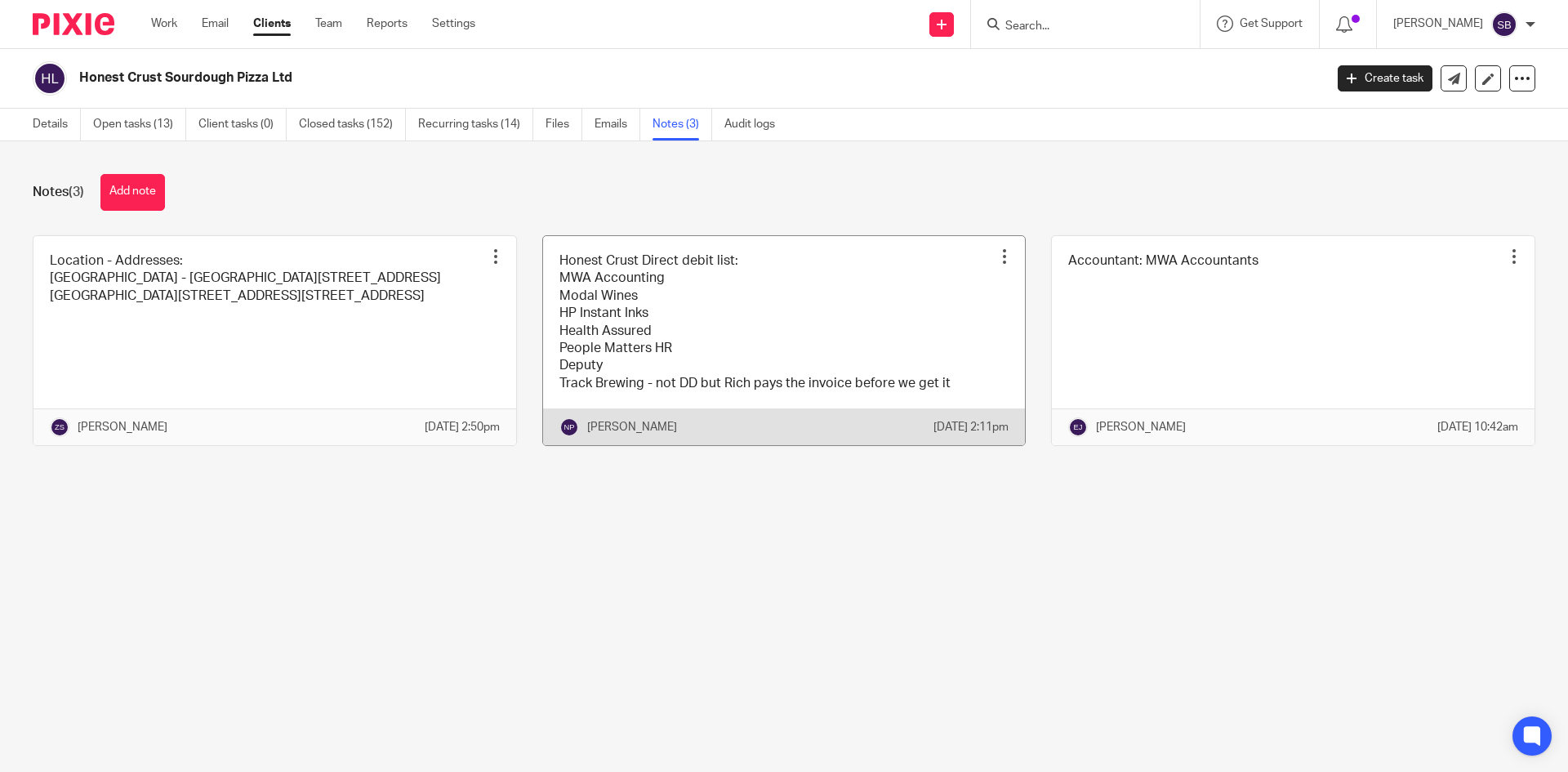
click at [996, 257] on div at bounding box center [1004, 256] width 16 height 16
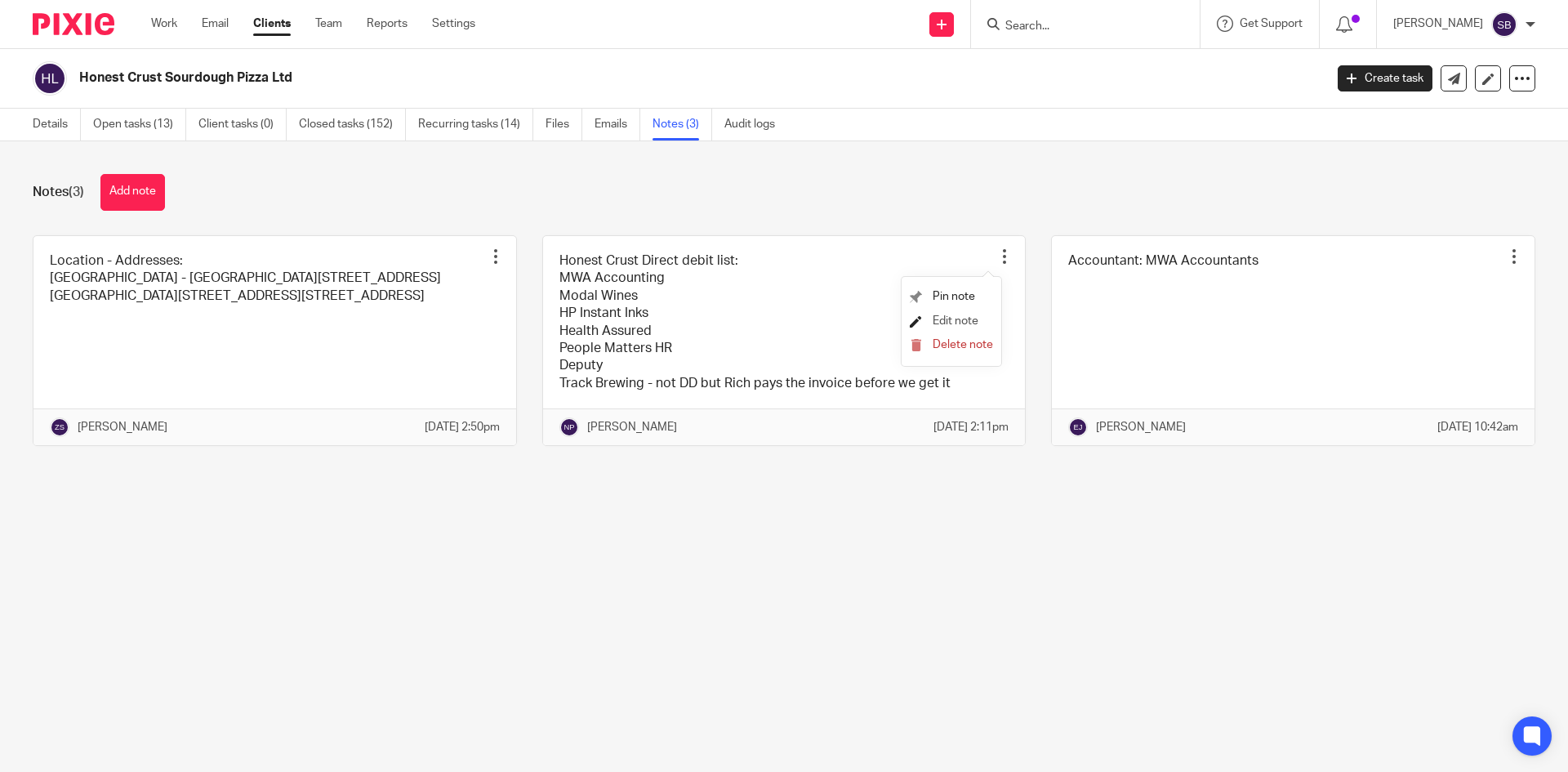
click at [942, 322] on span "Edit note" at bounding box center [956, 322] width 46 height 12
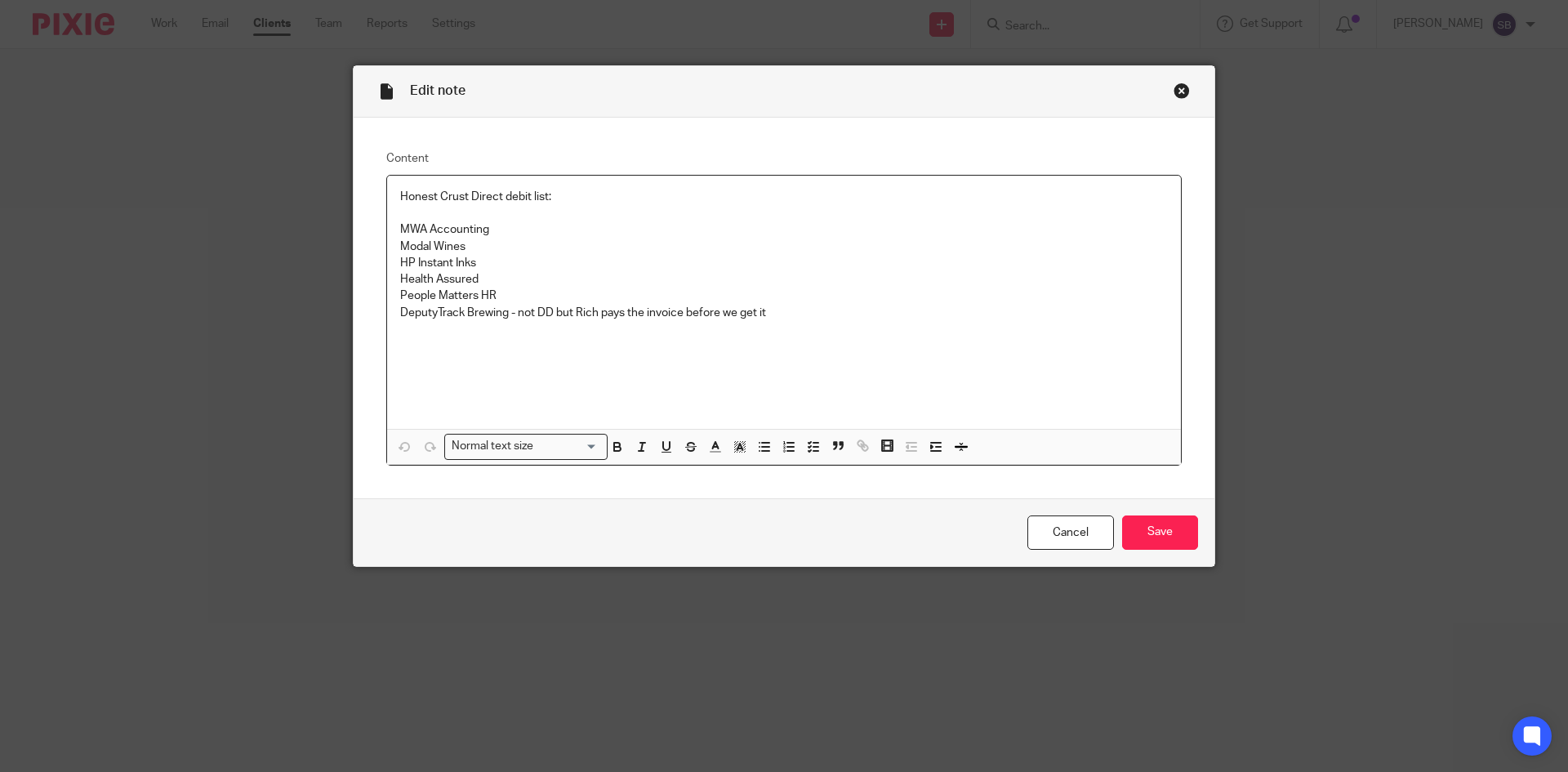
click at [400, 228] on p "MWA Accounting" at bounding box center [783, 229] width 767 height 16
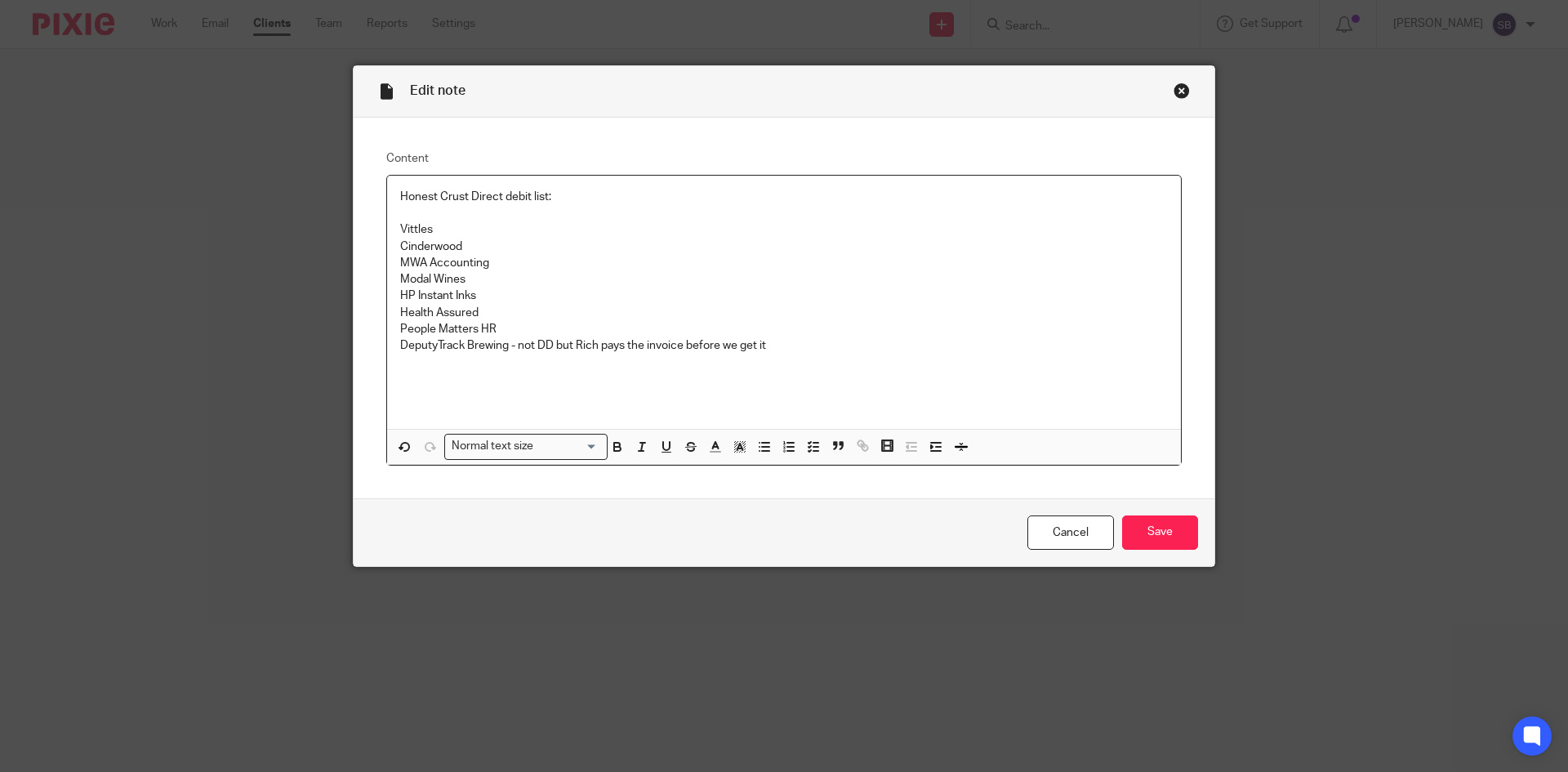
click at [463, 245] on p "Cinderwood" at bounding box center [783, 246] width 767 height 16
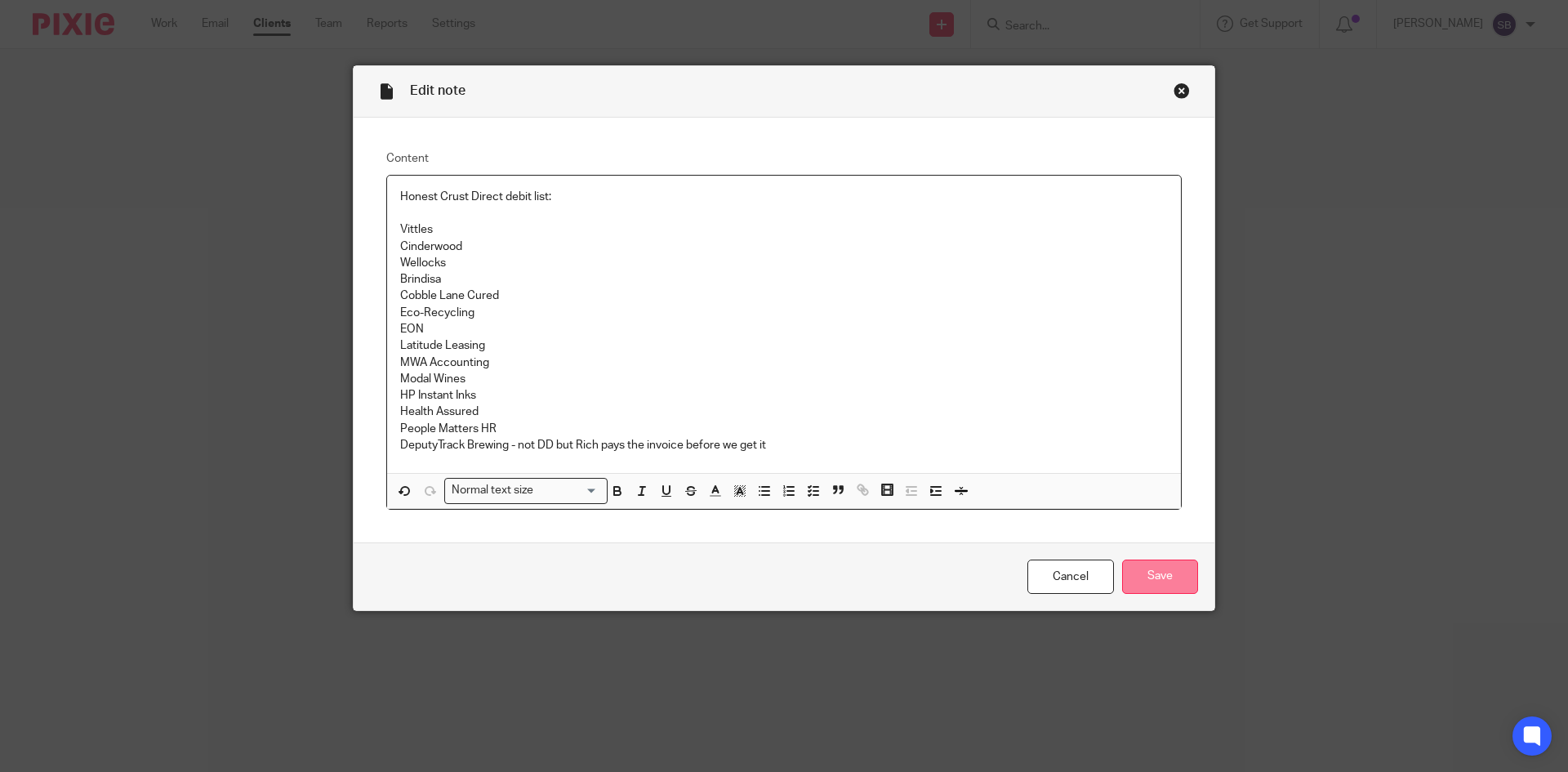
click at [1169, 570] on input "Save" at bounding box center [1160, 577] width 76 height 35
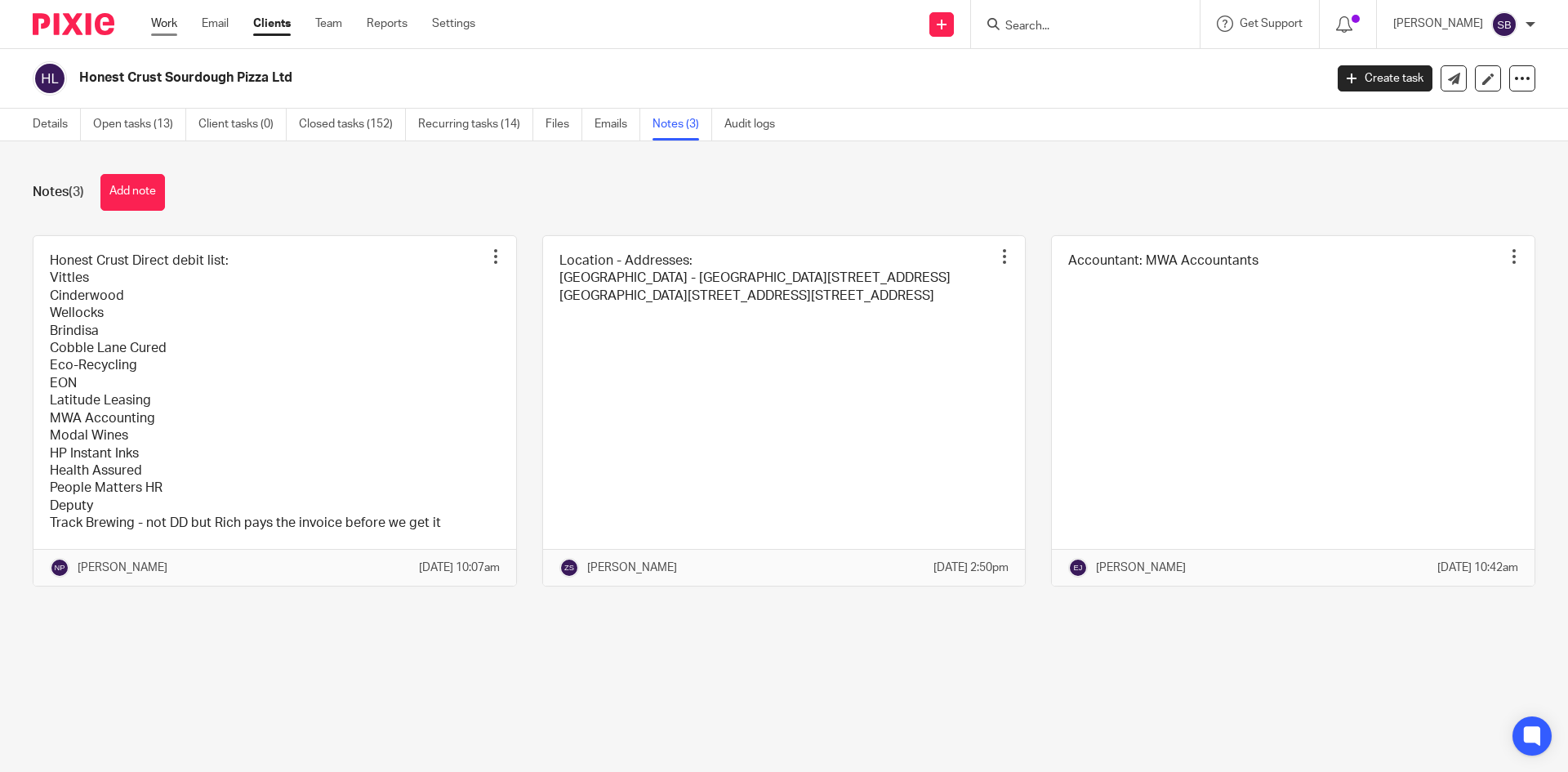
click at [157, 22] on link "Work" at bounding box center [164, 24] width 26 height 16
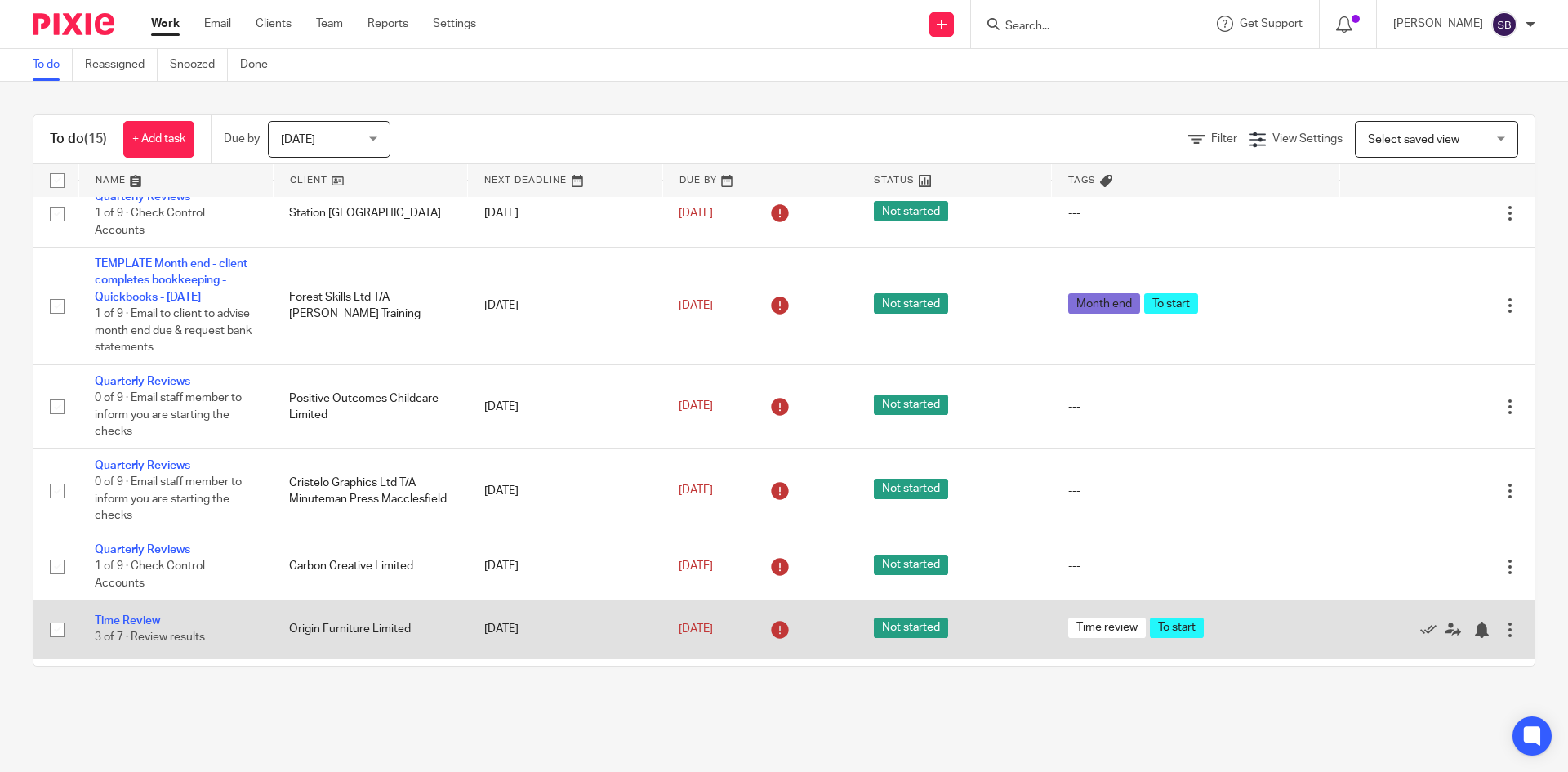
scroll to position [764, 0]
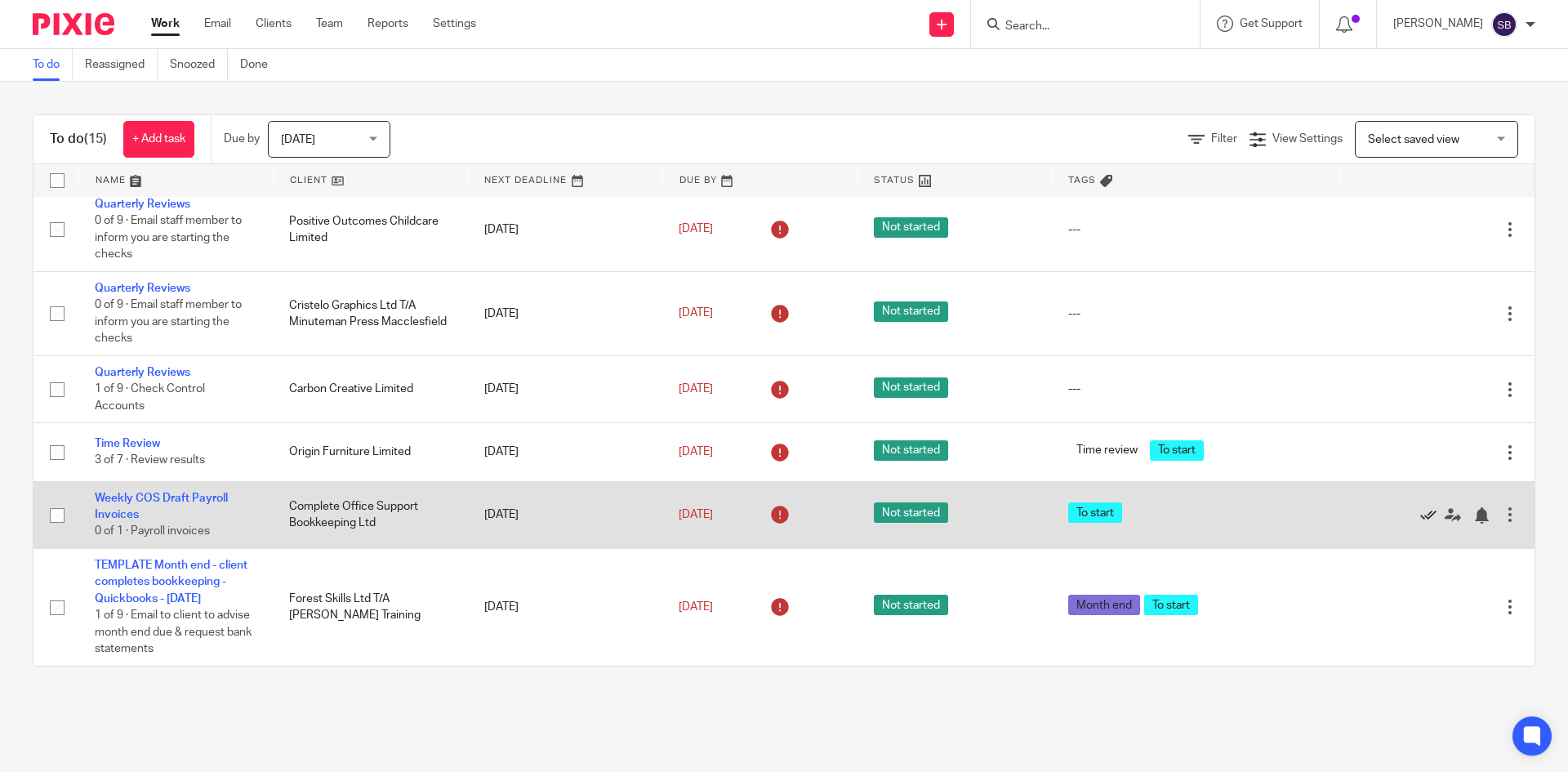
click at [1420, 517] on icon at bounding box center [1428, 515] width 16 height 16
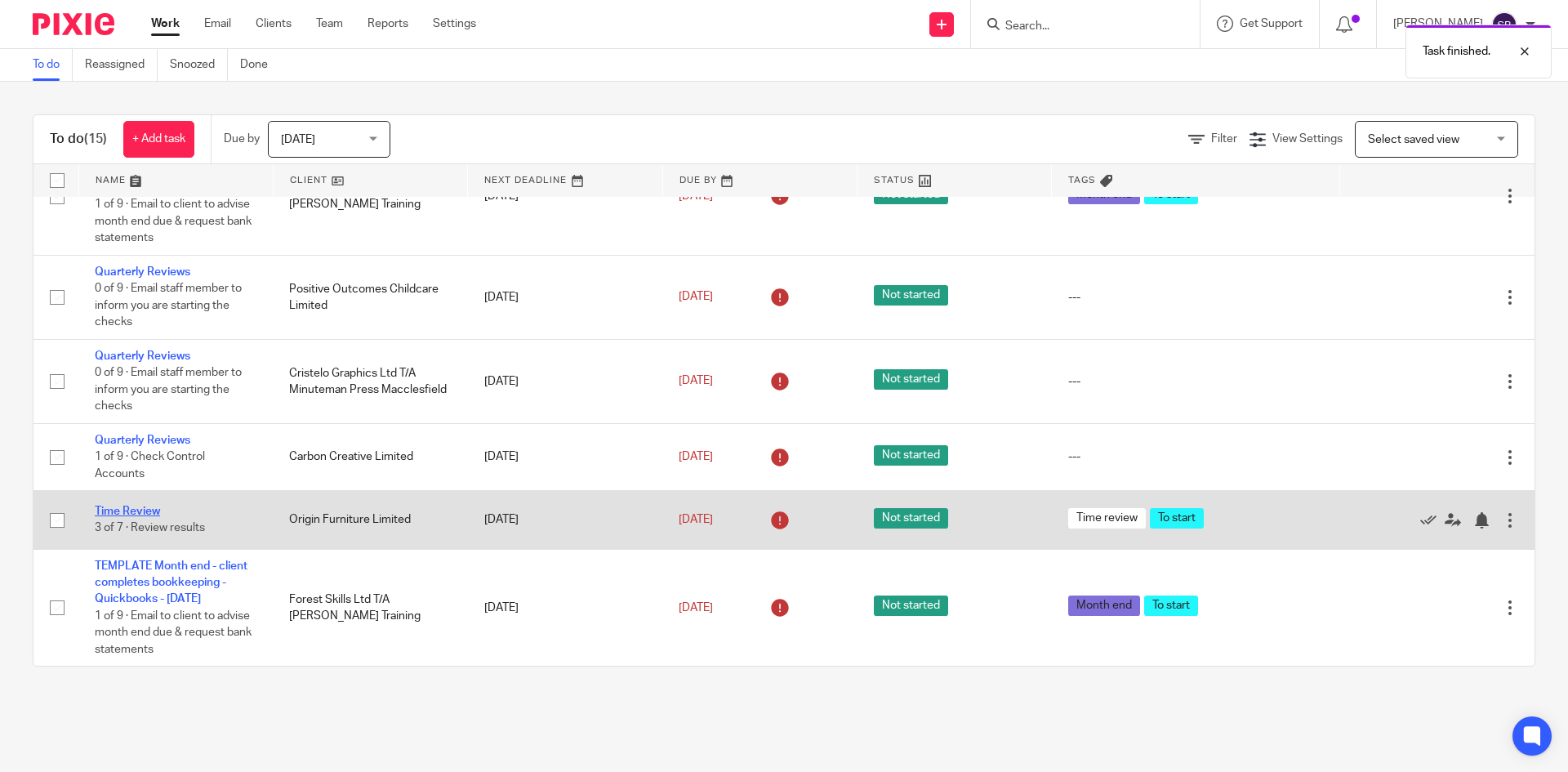
click at [141, 510] on link "Time Review" at bounding box center [127, 511] width 65 height 12
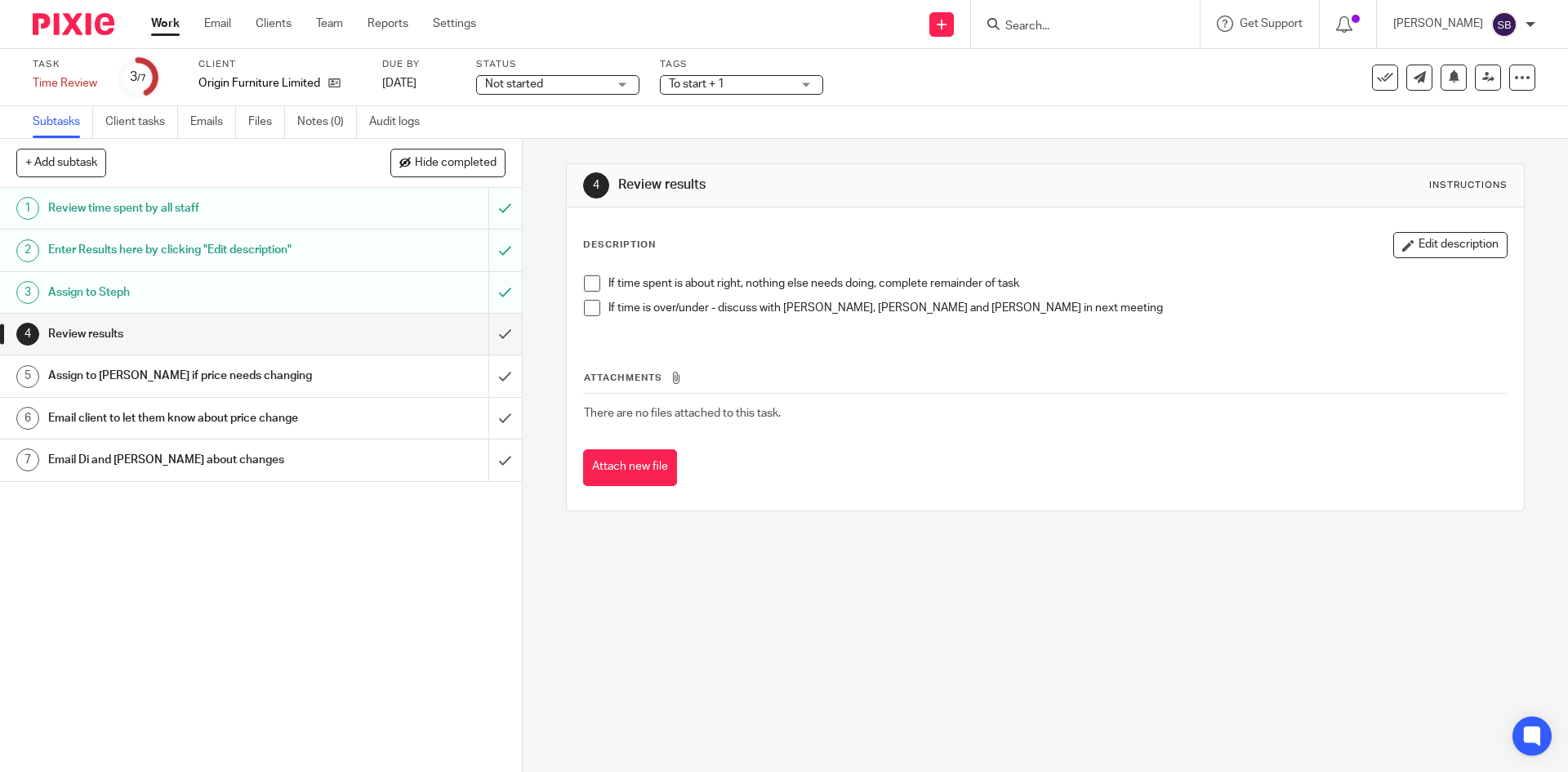
click at [247, 251] on h1 "Enter Results here by clicking "Edit description"" at bounding box center [190, 249] width 283 height 25
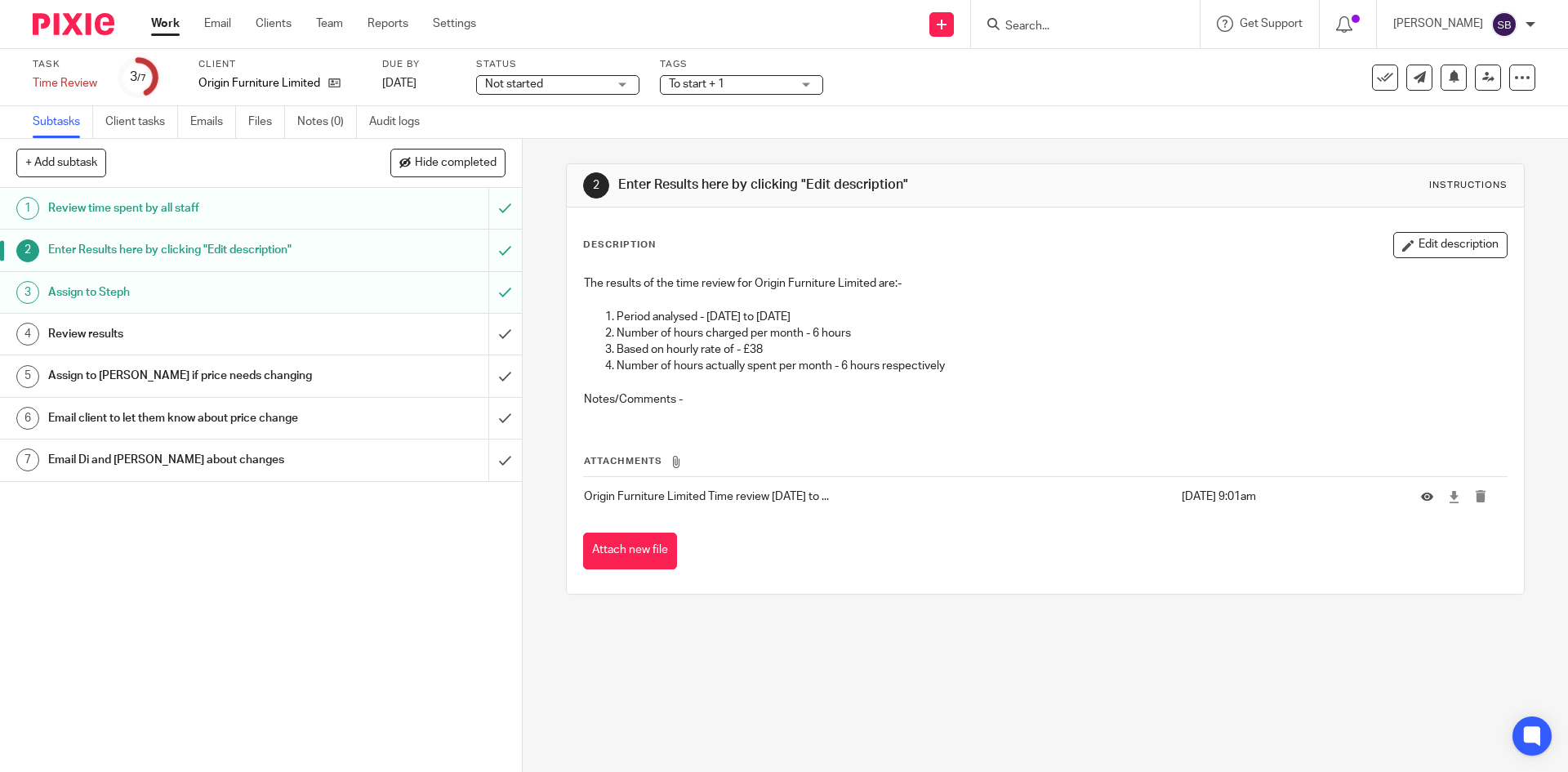
click at [178, 330] on h1 "Review results" at bounding box center [190, 333] width 283 height 25
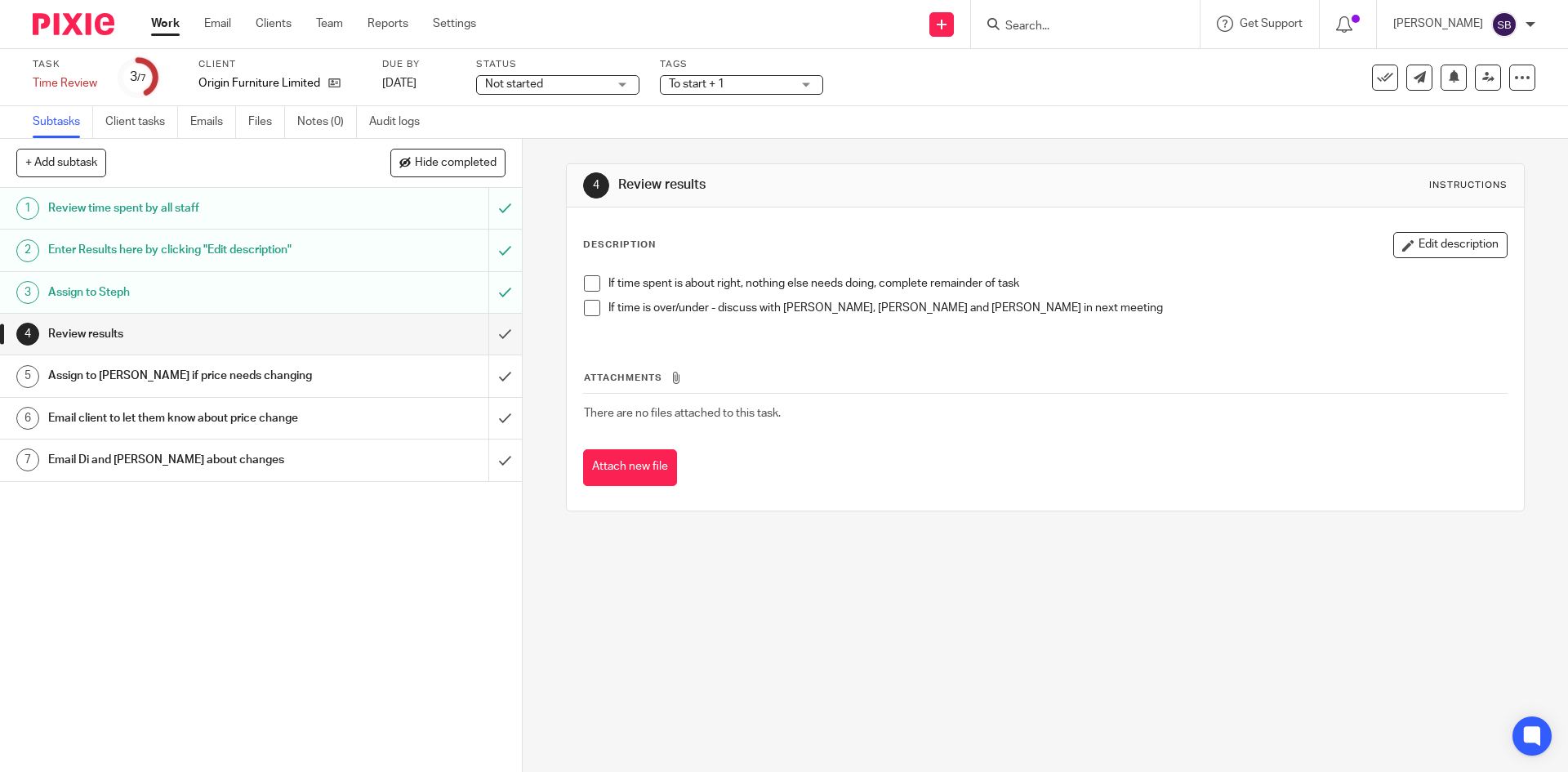
click at [588, 284] on span at bounding box center [591, 283] width 16 height 16
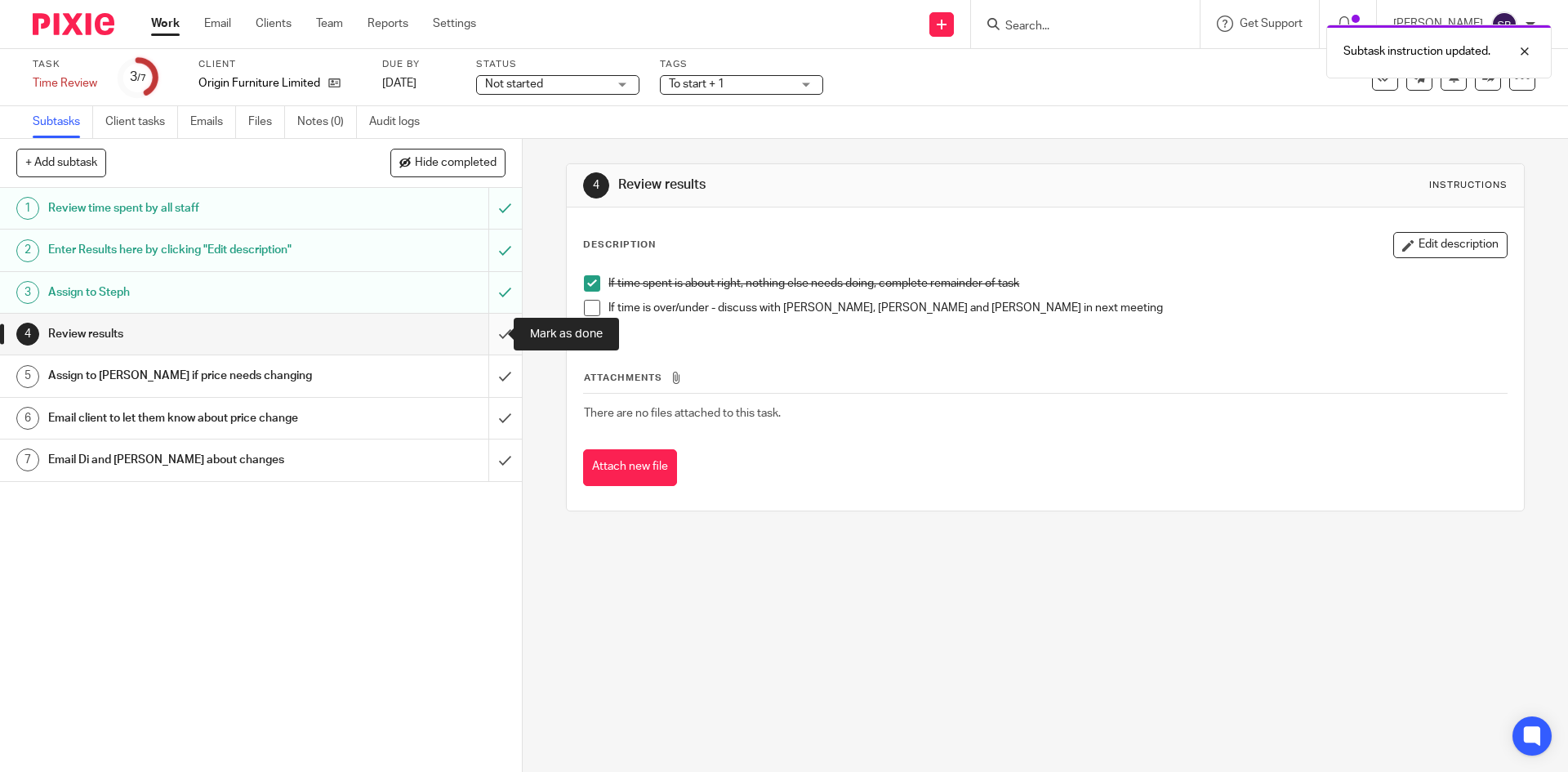
click at [481, 336] on input "submit" at bounding box center [261, 333] width 522 height 41
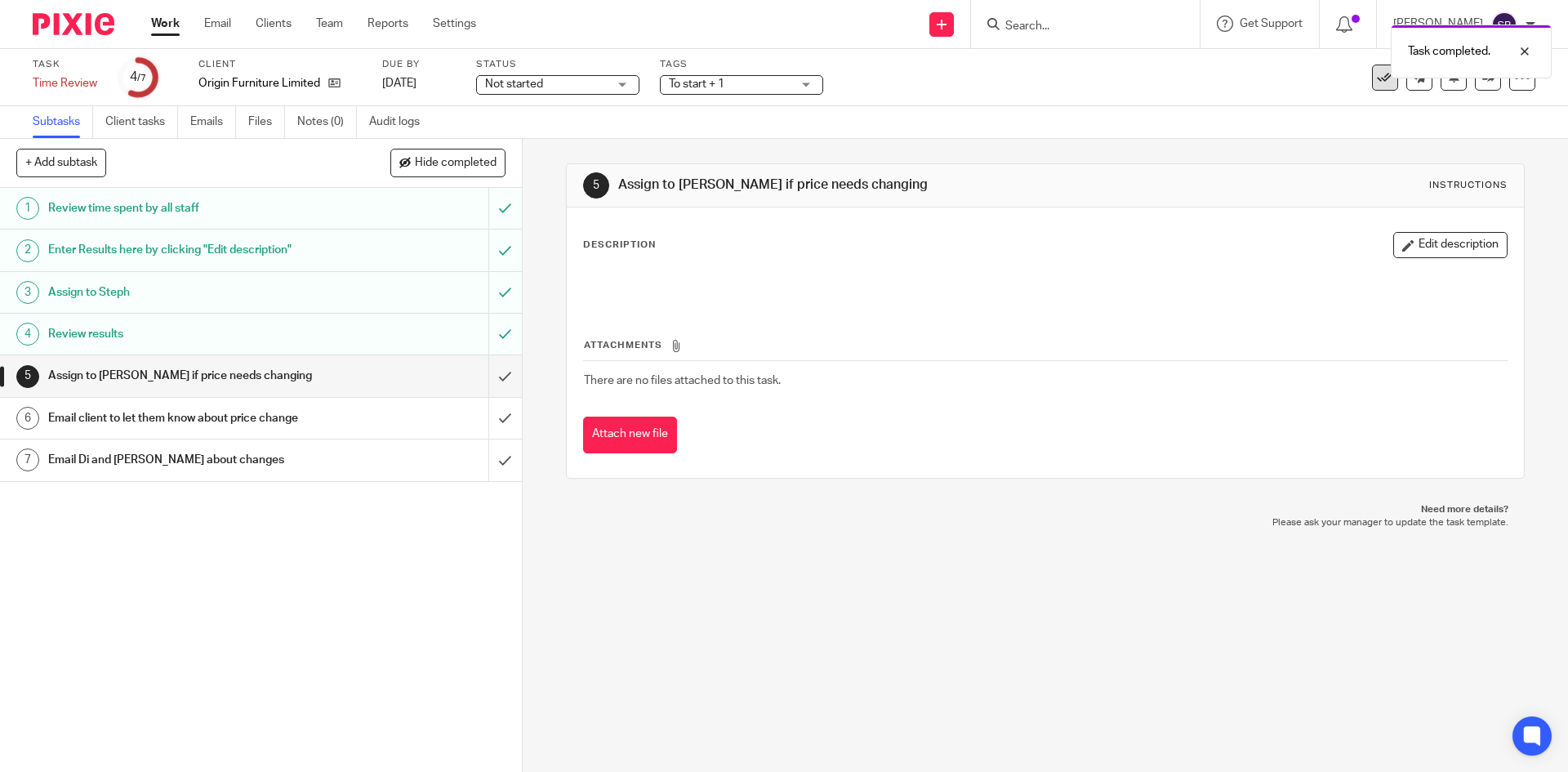
click at [1376, 82] on icon at bounding box center [1384, 77] width 16 height 16
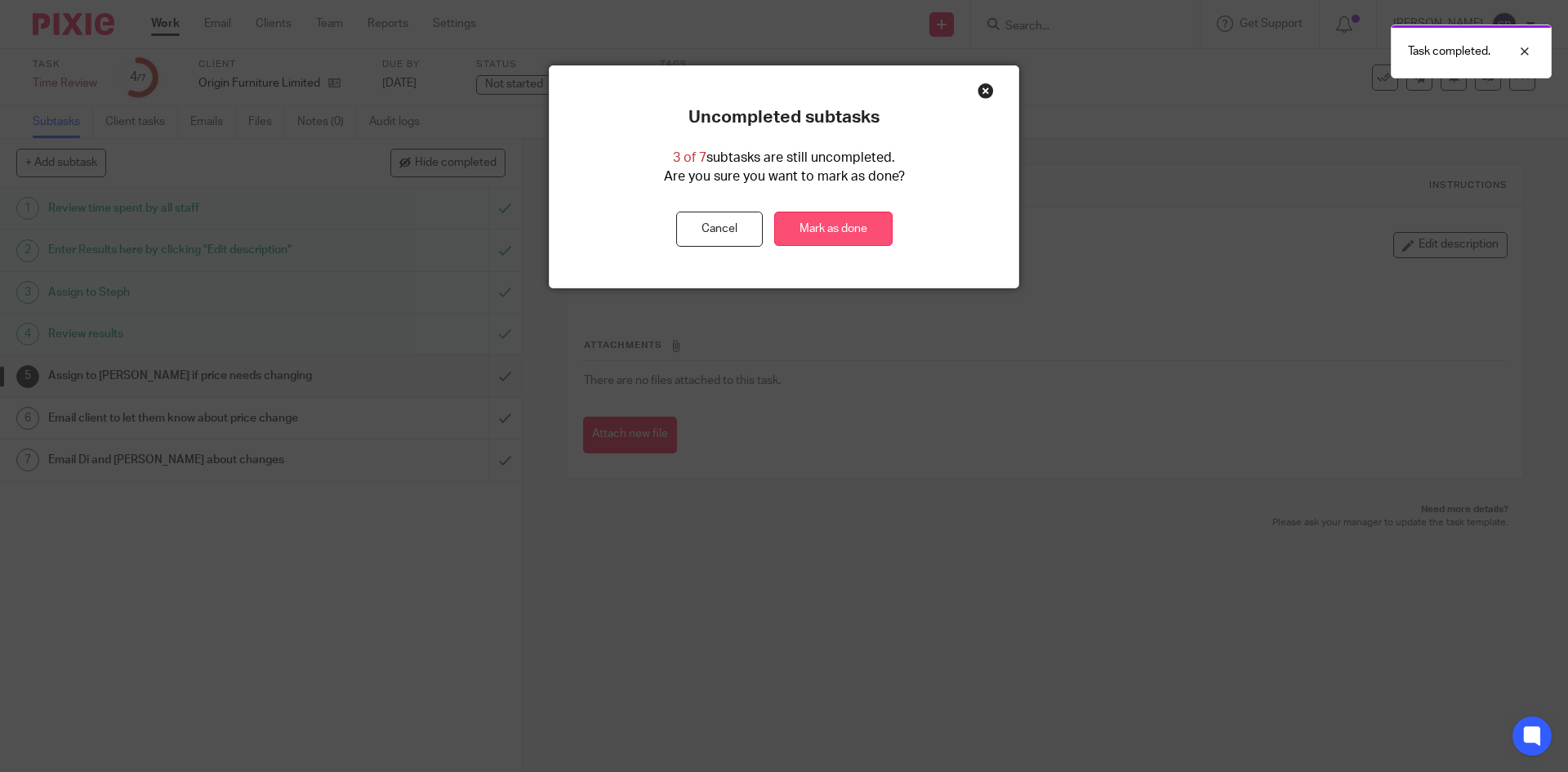
click at [857, 228] on link "Mark as done" at bounding box center [833, 228] width 118 height 35
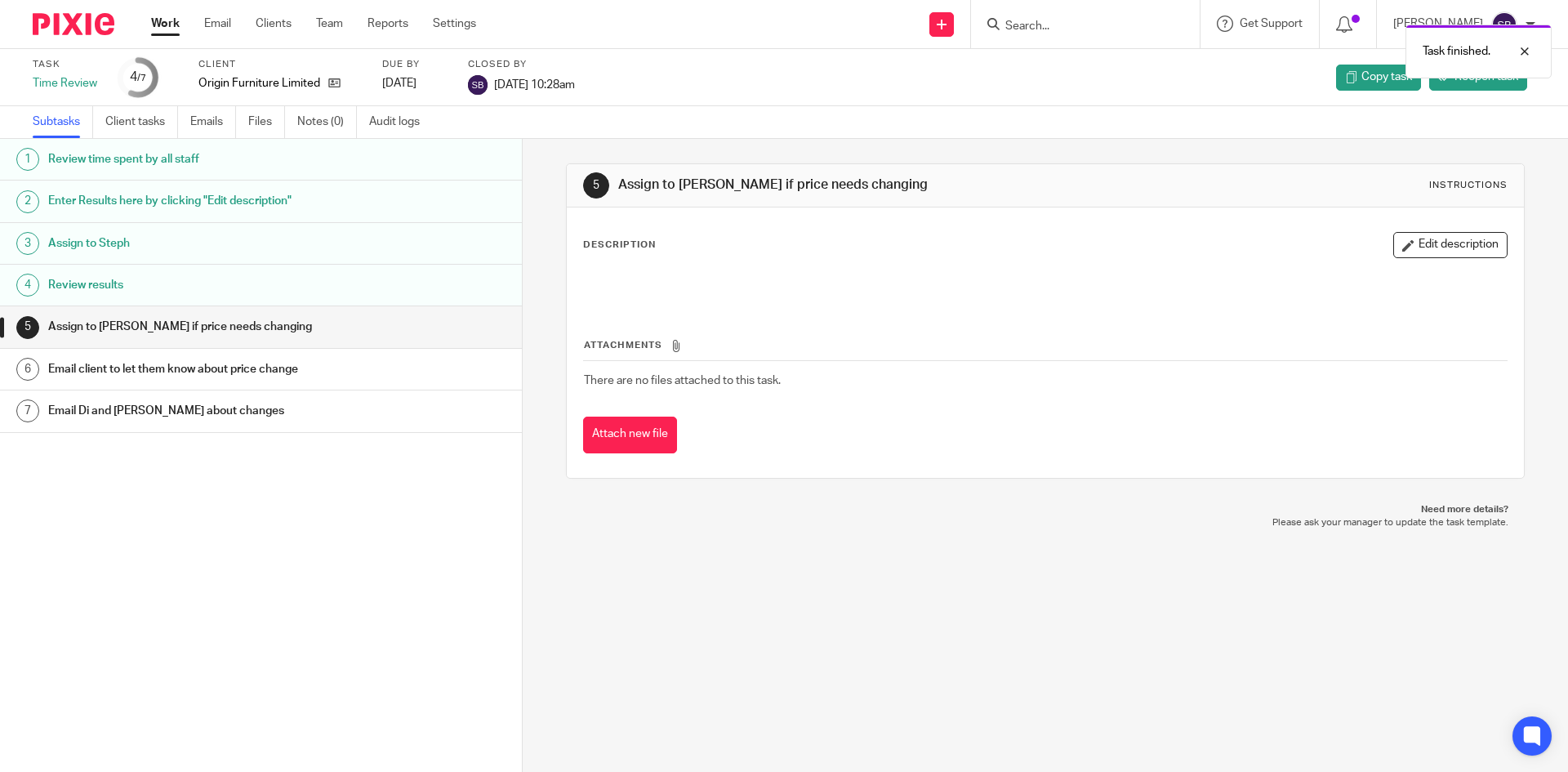
click at [164, 24] on link "Work" at bounding box center [165, 24] width 29 height 16
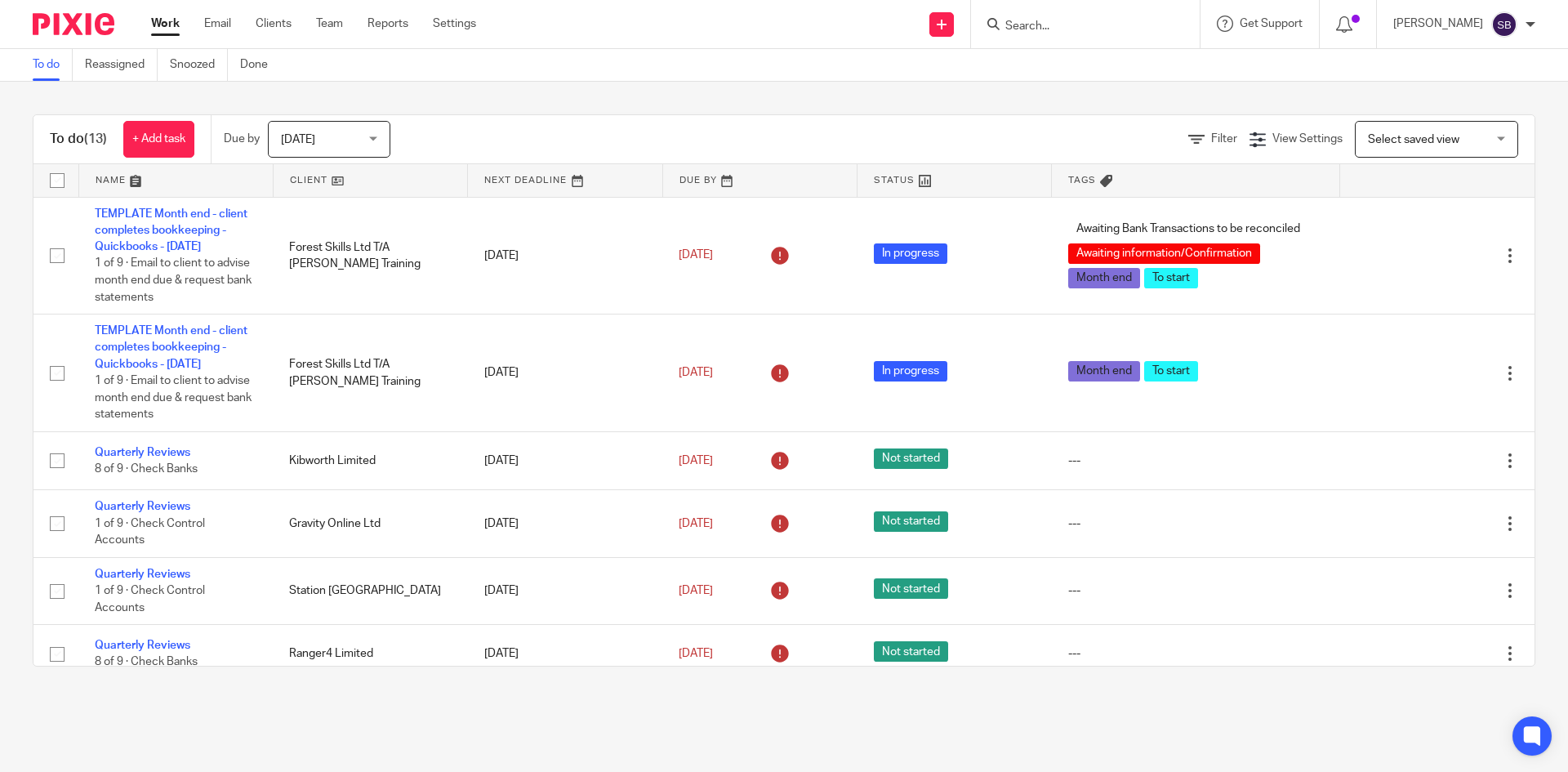
click at [348, 127] on span "[DATE]" at bounding box center [324, 139] width 86 height 35
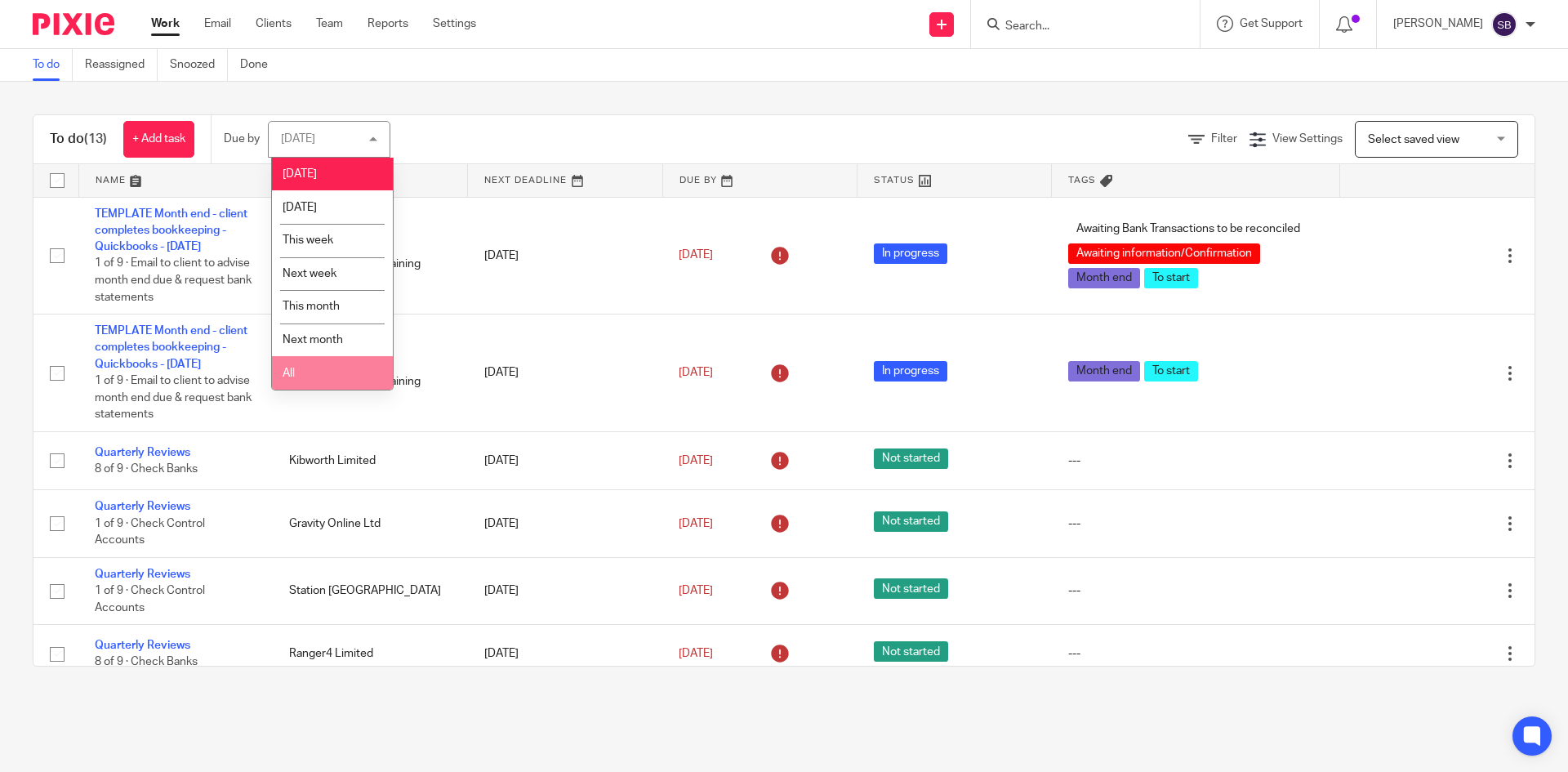
click at [332, 371] on li "All" at bounding box center [332, 373] width 121 height 34
